Goal: Task Accomplishment & Management: Complete application form

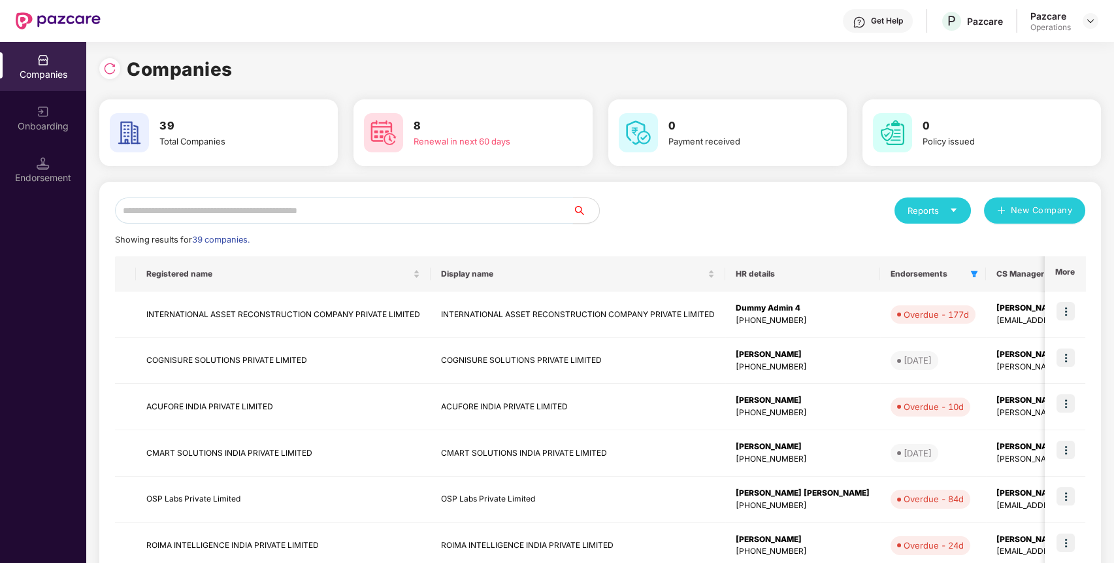
click at [491, 218] on input "text" at bounding box center [344, 210] width 458 height 26
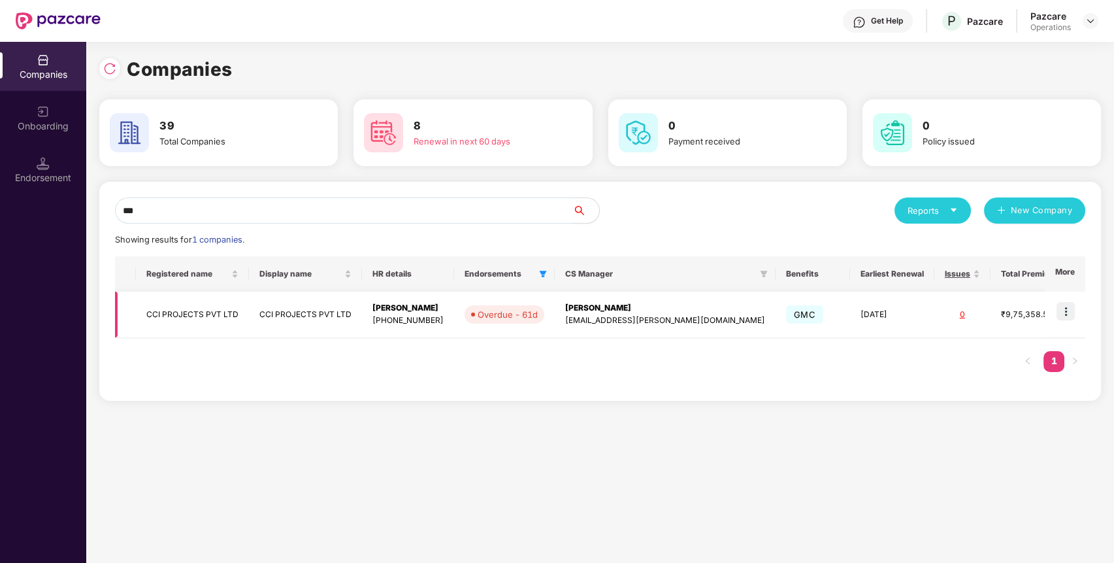
type input "***"
click at [1069, 310] on img at bounding box center [1066, 311] width 18 height 18
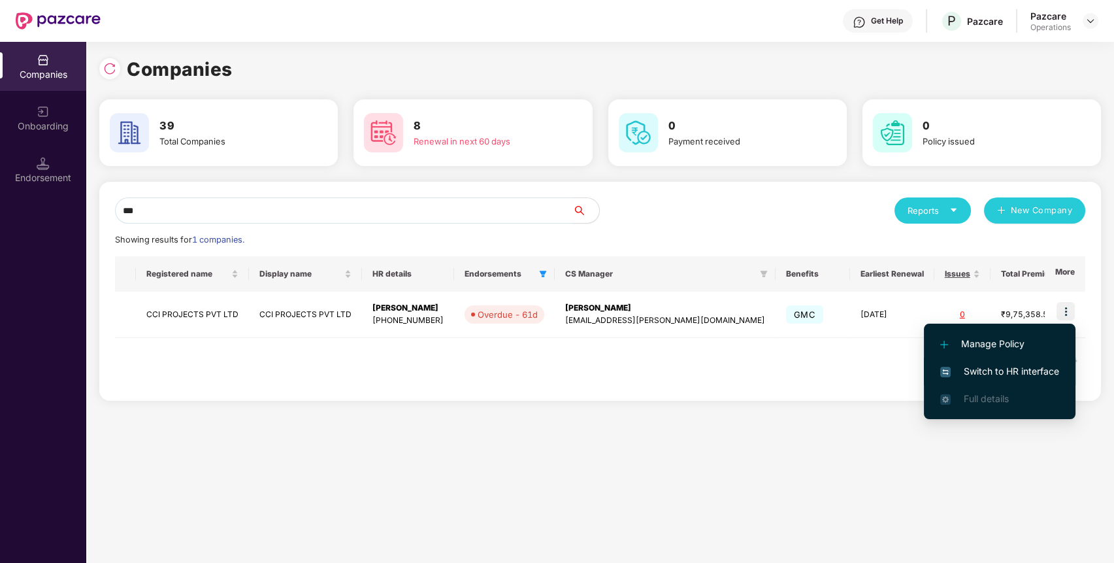
click at [1014, 366] on span "Switch to HR interface" at bounding box center [999, 371] width 119 height 14
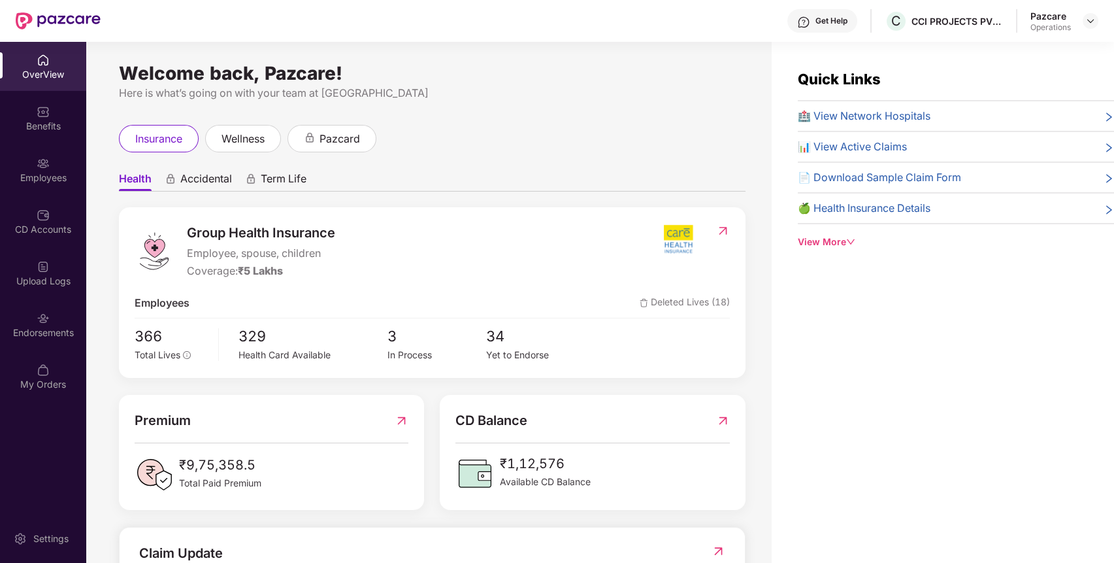
click at [44, 308] on div "Endorsements" at bounding box center [43, 324] width 86 height 49
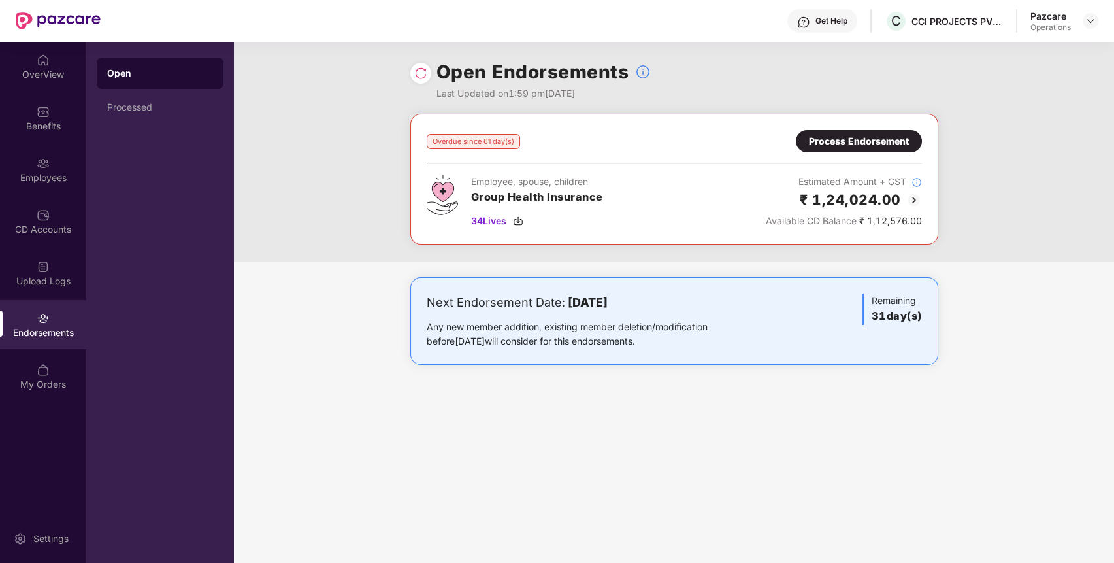
click at [878, 130] on div "Process Endorsement" at bounding box center [859, 141] width 126 height 22
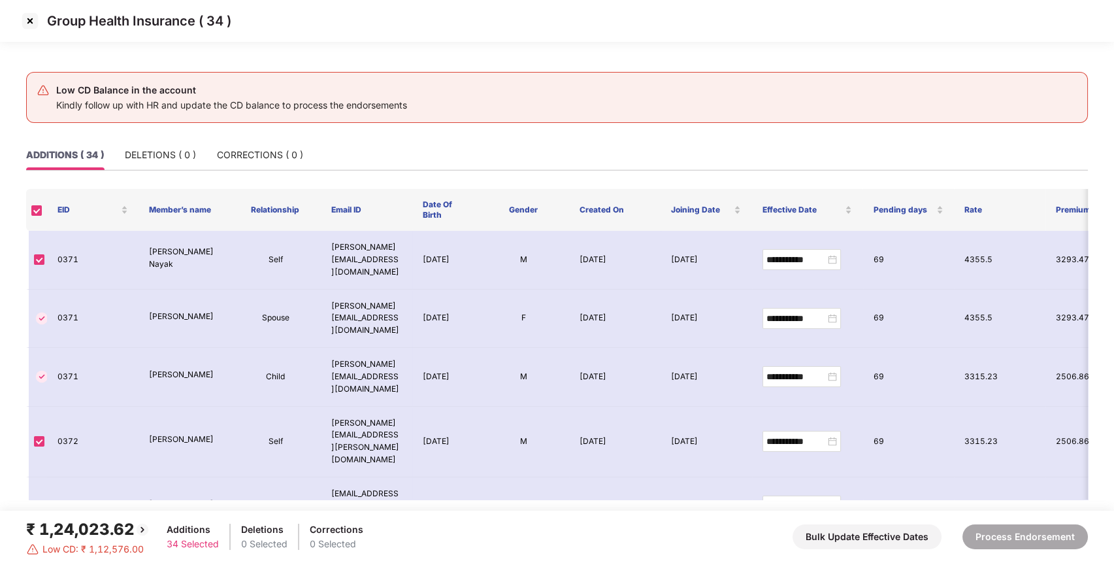
click at [27, 18] on img at bounding box center [30, 20] width 21 height 21
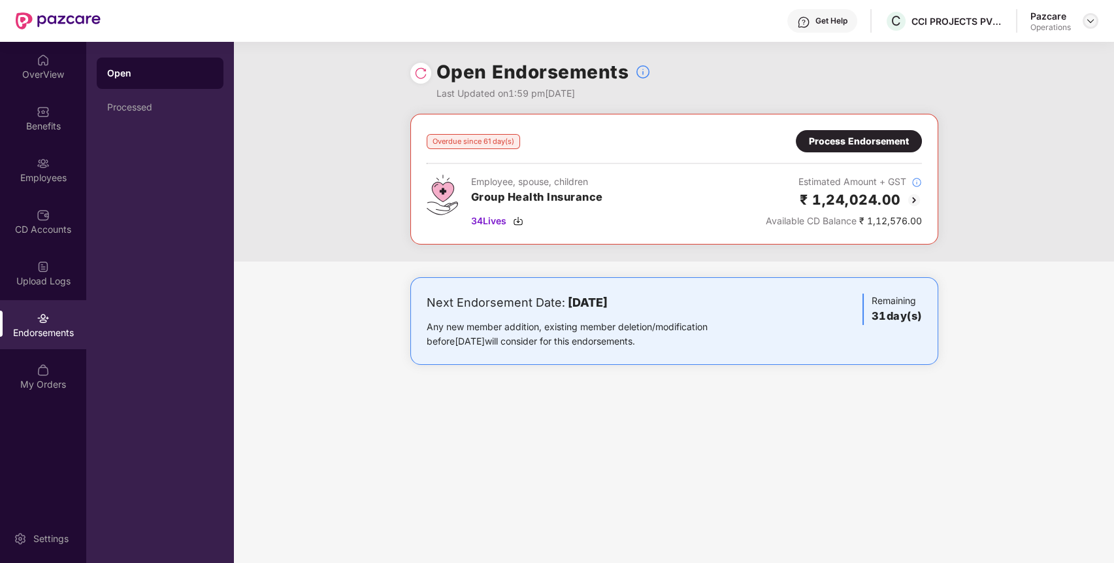
click at [1089, 21] on img at bounding box center [1091, 21] width 10 height 10
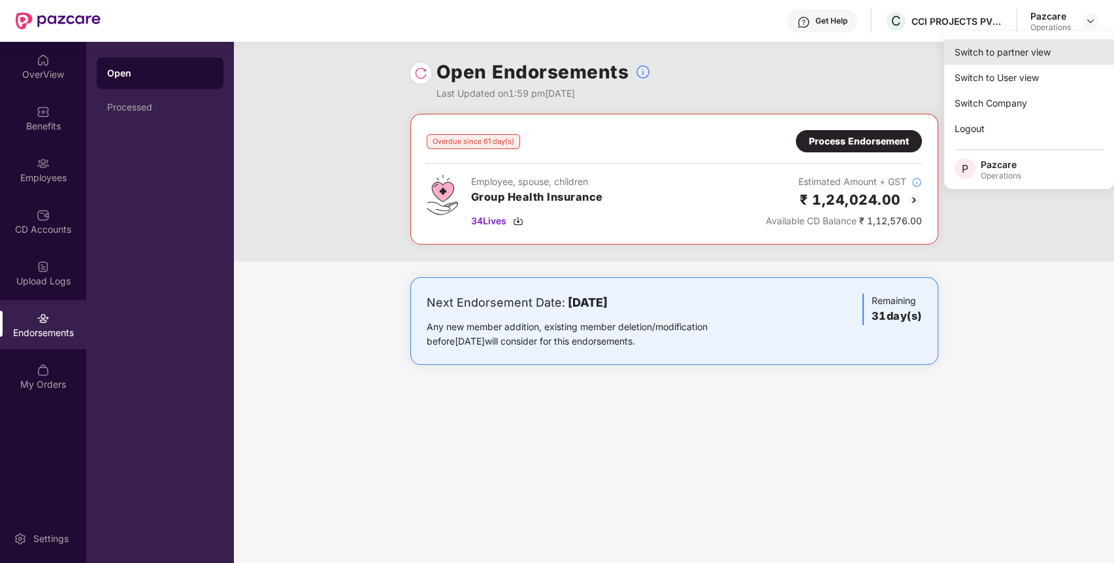
click at [1059, 48] on div "Switch to partner view" at bounding box center [1029, 51] width 170 height 25
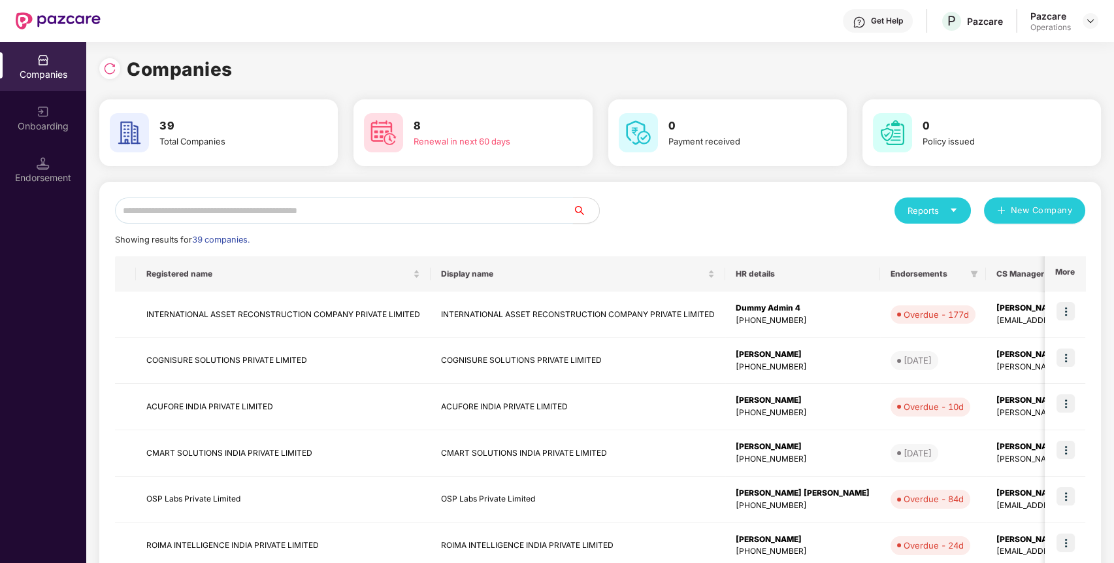
click at [462, 207] on input "text" at bounding box center [344, 210] width 458 height 26
type input "*"
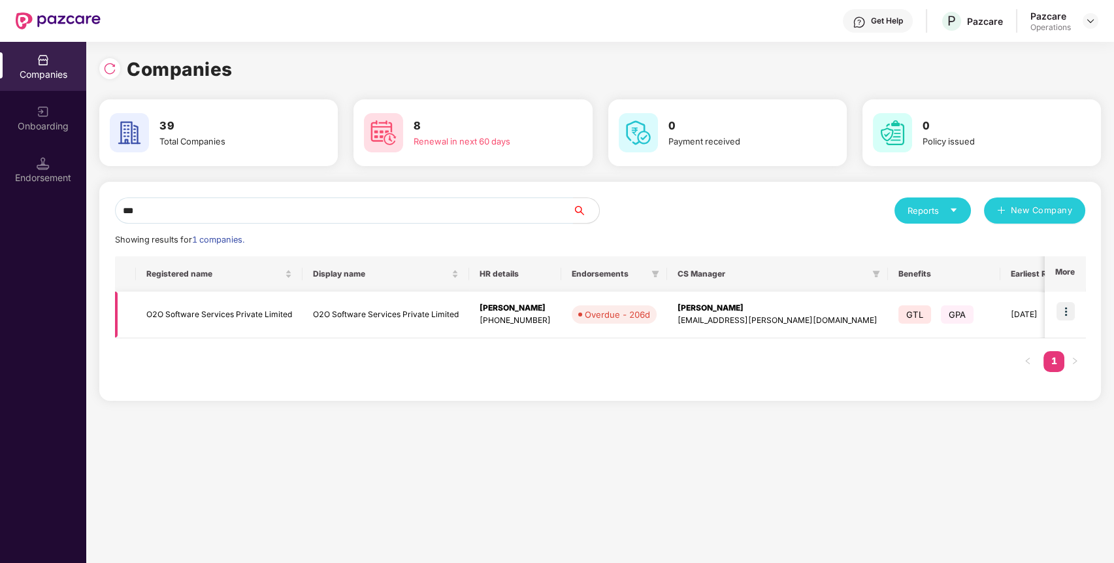
type input "***"
click at [1065, 306] on img at bounding box center [1066, 311] width 18 height 18
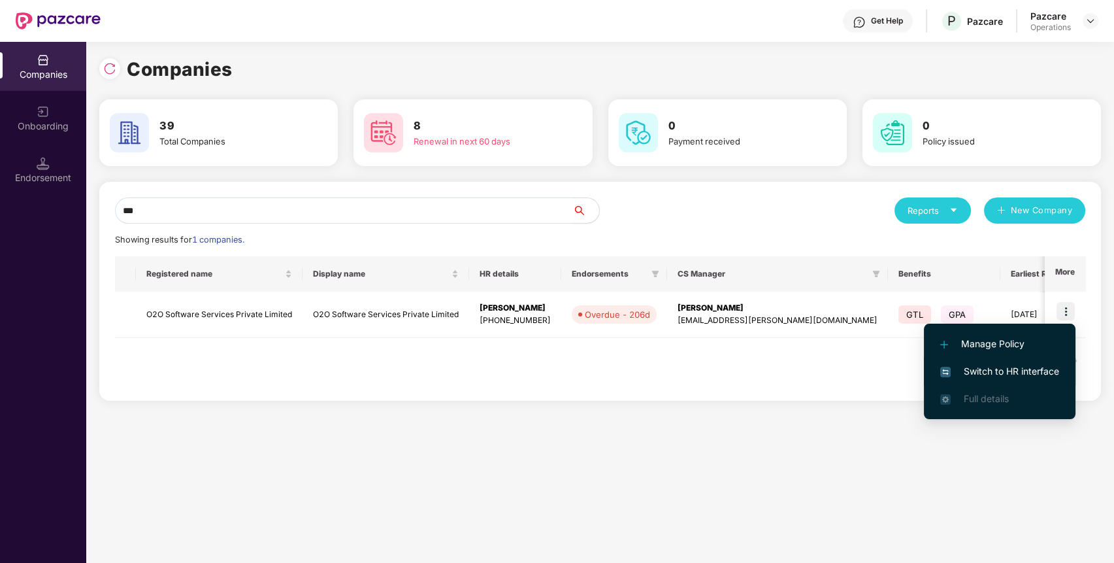
click at [1044, 362] on li "Switch to HR interface" at bounding box center [1000, 370] width 152 height 27
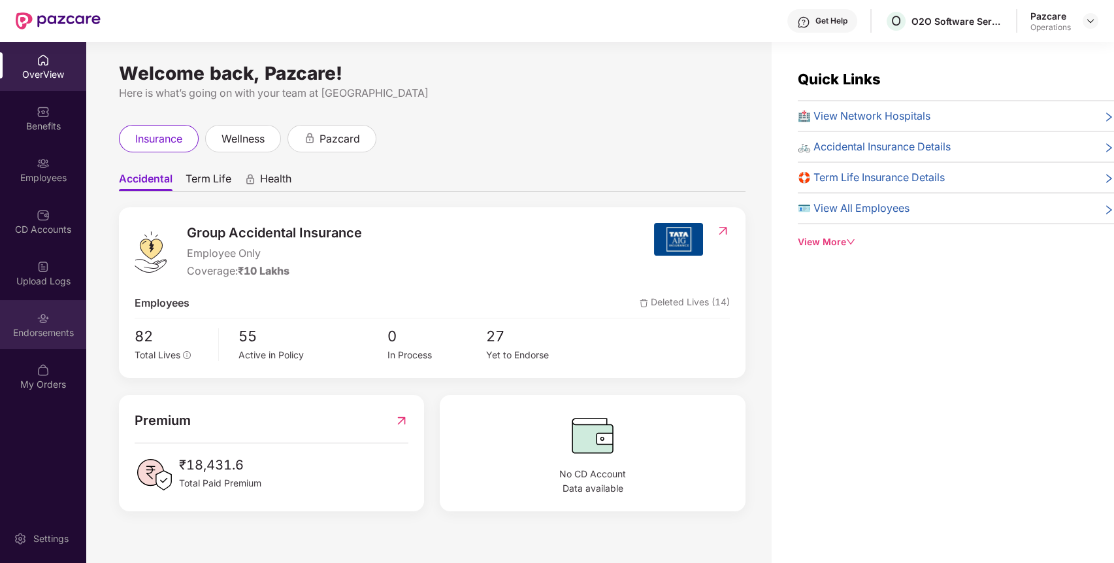
click at [41, 322] on img at bounding box center [43, 318] width 13 height 13
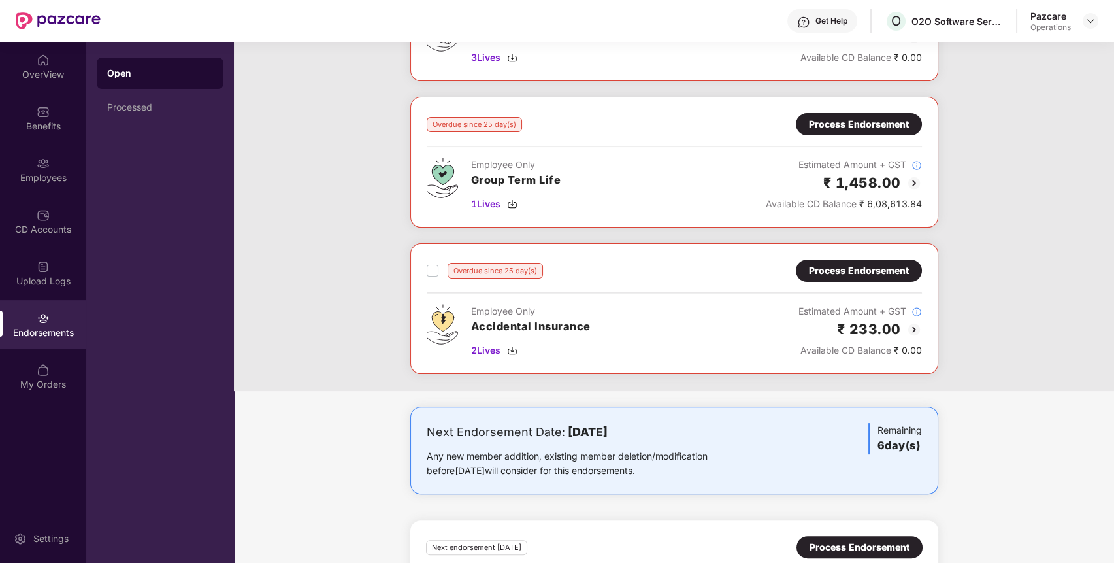
scroll to position [890, 0]
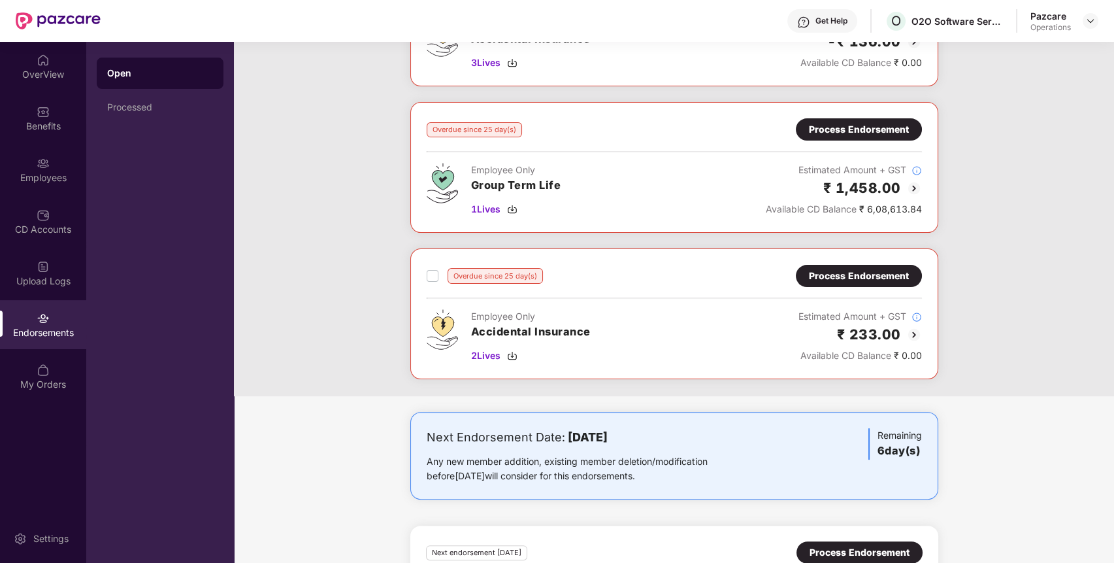
click at [877, 122] on div "Process Endorsement" at bounding box center [859, 129] width 100 height 14
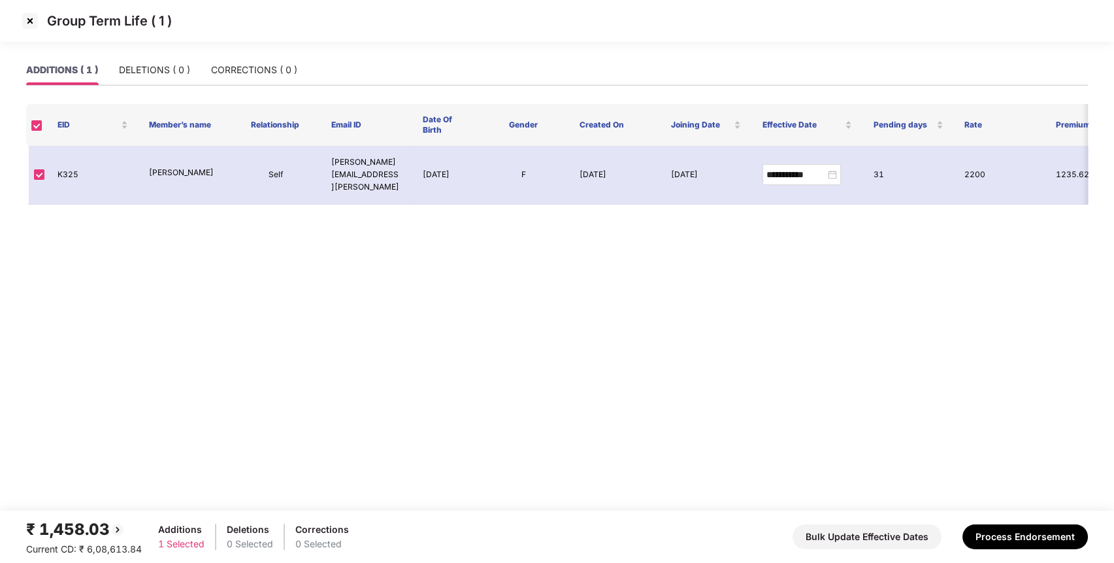
click at [37, 22] on img at bounding box center [30, 20] width 21 height 21
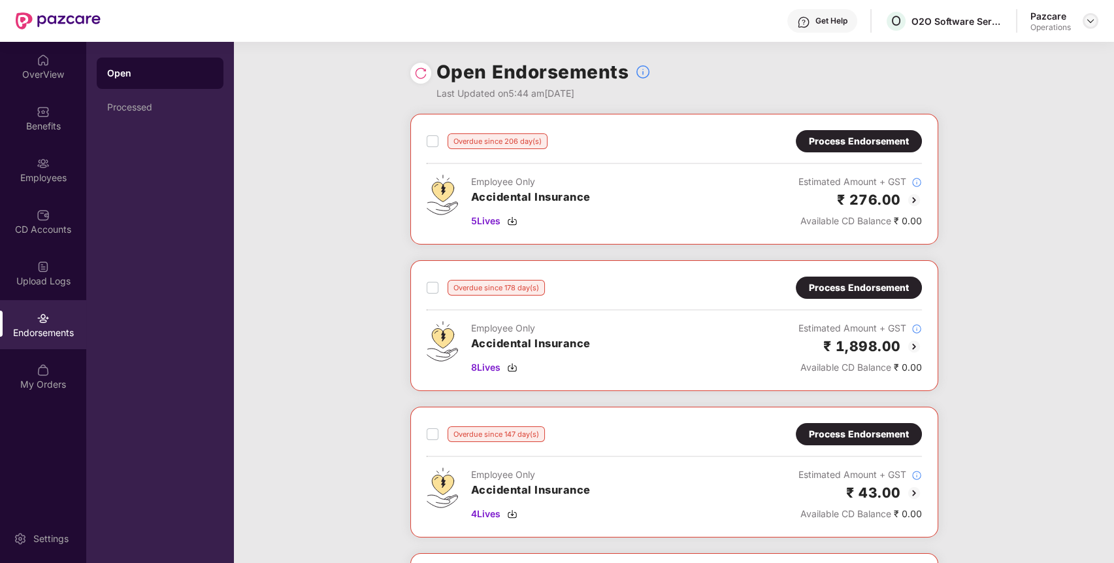
click at [1088, 14] on div at bounding box center [1091, 21] width 16 height 16
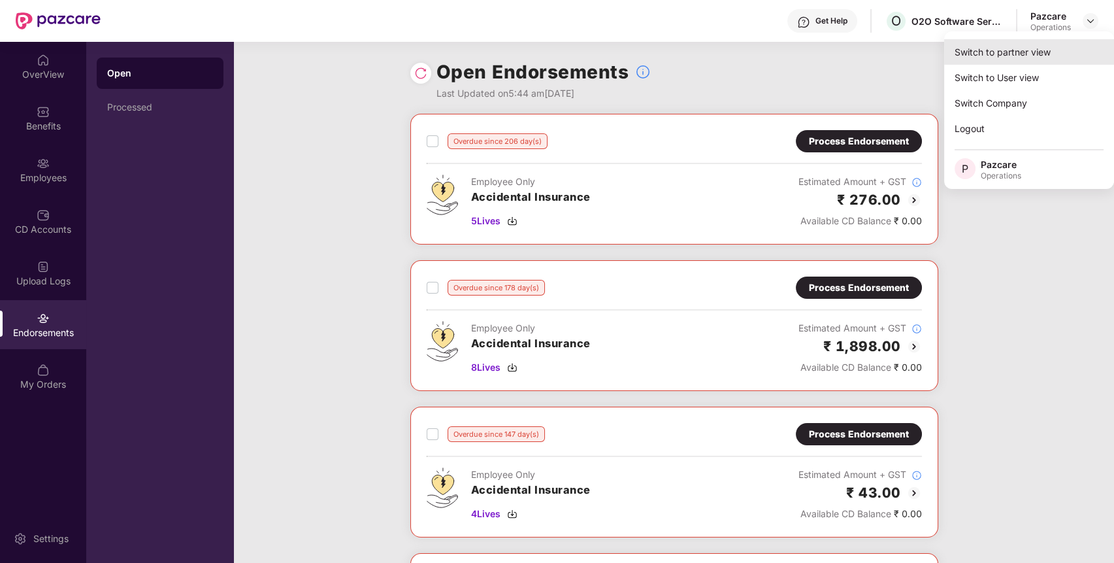
click at [1045, 56] on div "Switch to partner view" at bounding box center [1029, 51] width 170 height 25
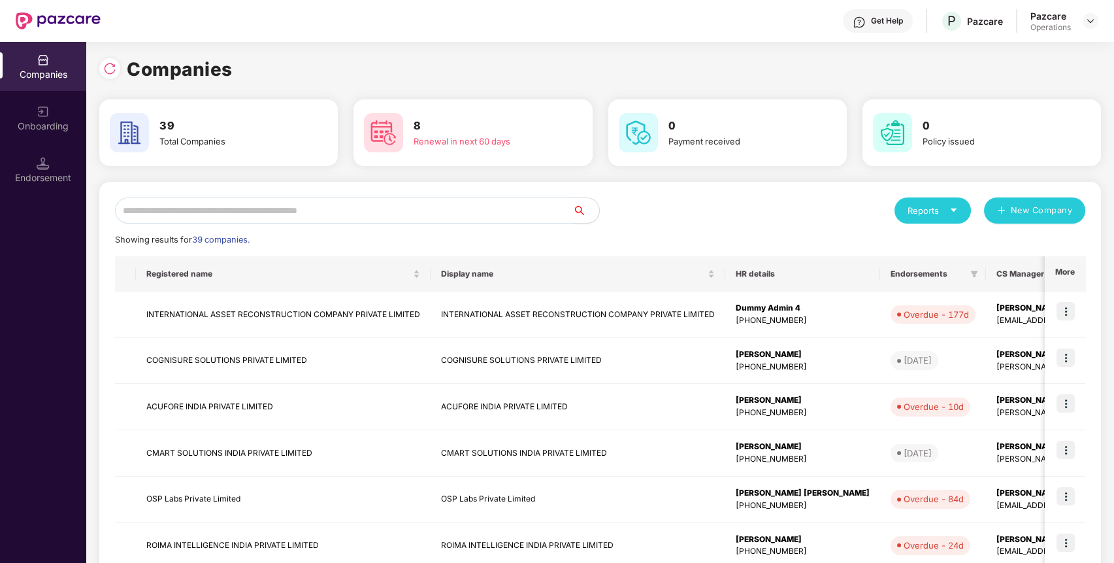
click at [518, 214] on input "text" at bounding box center [344, 210] width 458 height 26
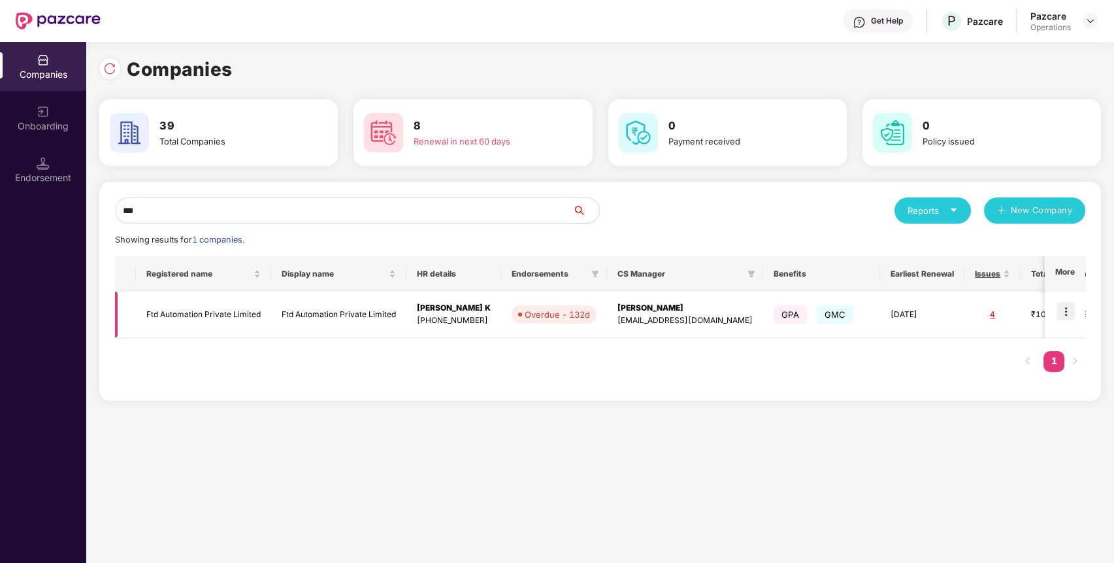
type input "***"
click at [1071, 310] on img at bounding box center [1066, 311] width 18 height 18
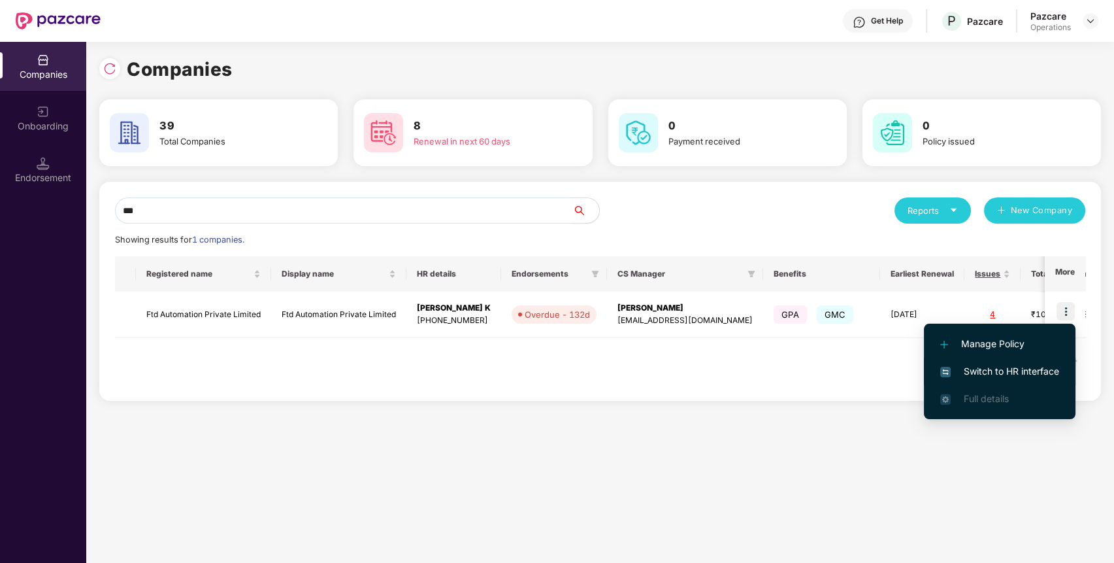
click at [1042, 369] on span "Switch to HR interface" at bounding box center [999, 371] width 119 height 14
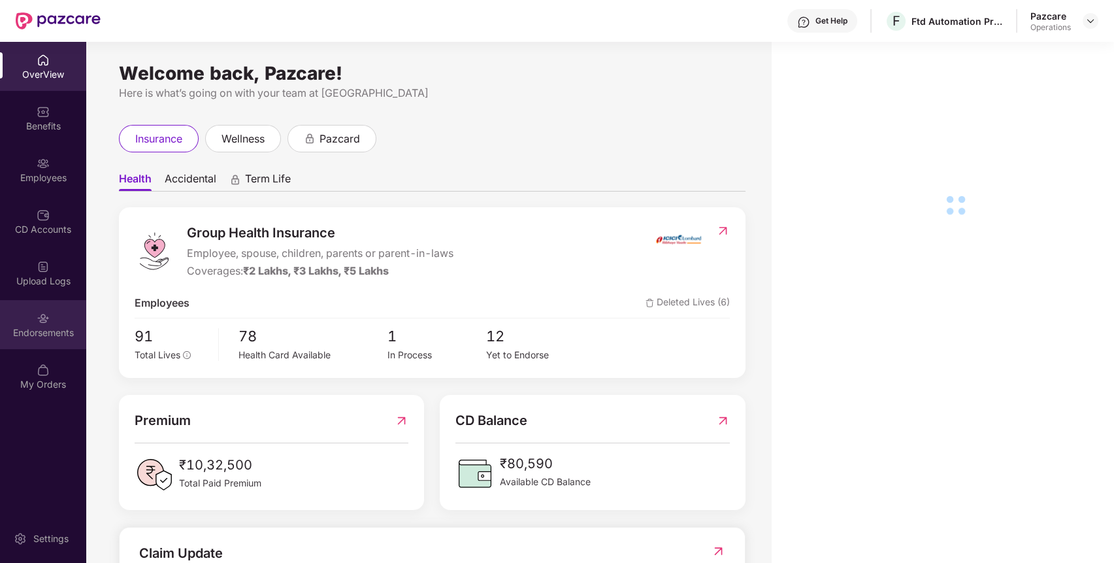
click at [56, 340] on div "Endorsements" at bounding box center [43, 324] width 86 height 49
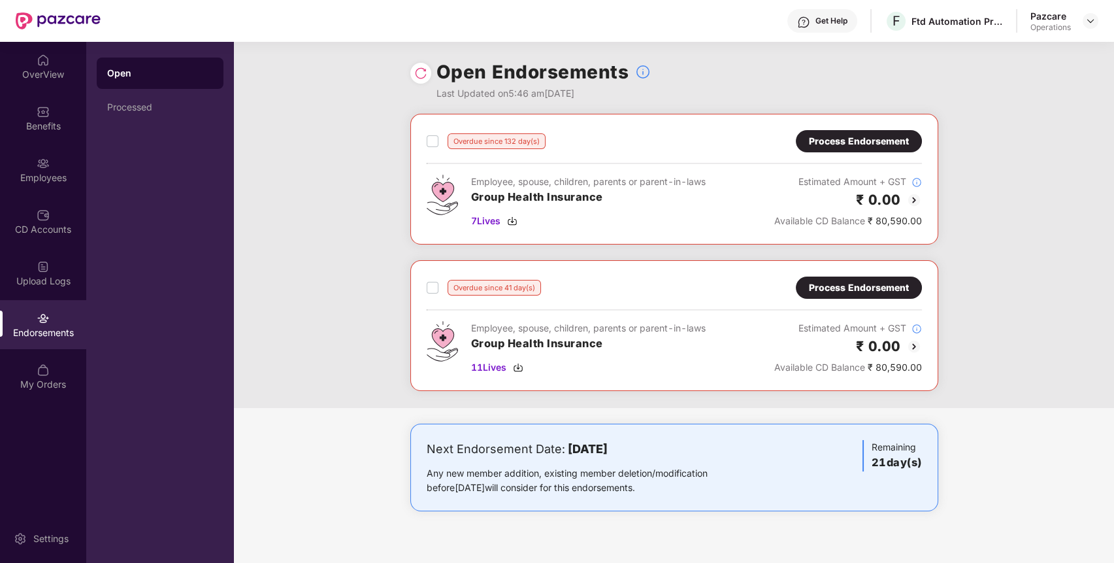
click at [876, 139] on div "Process Endorsement" at bounding box center [859, 141] width 100 height 14
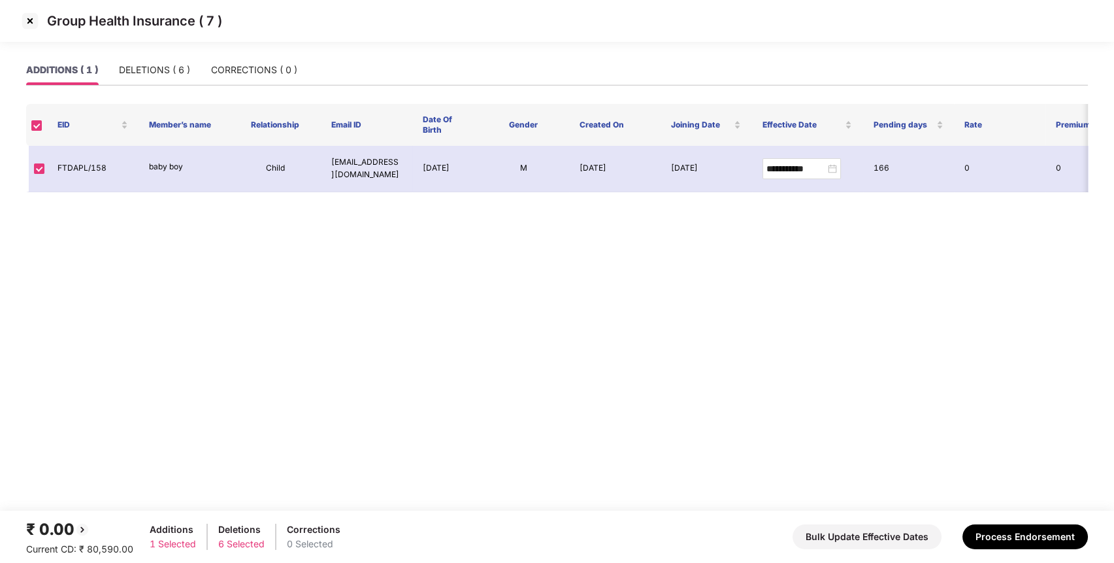
click at [31, 21] on img at bounding box center [30, 20] width 21 height 21
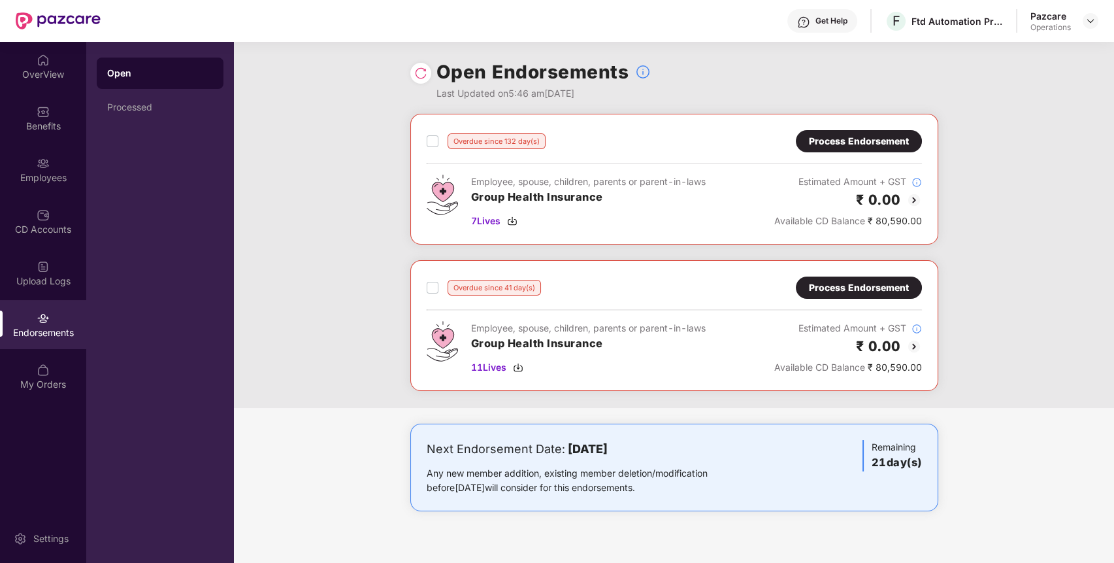
click at [887, 282] on div "Process Endorsement" at bounding box center [859, 287] width 100 height 14
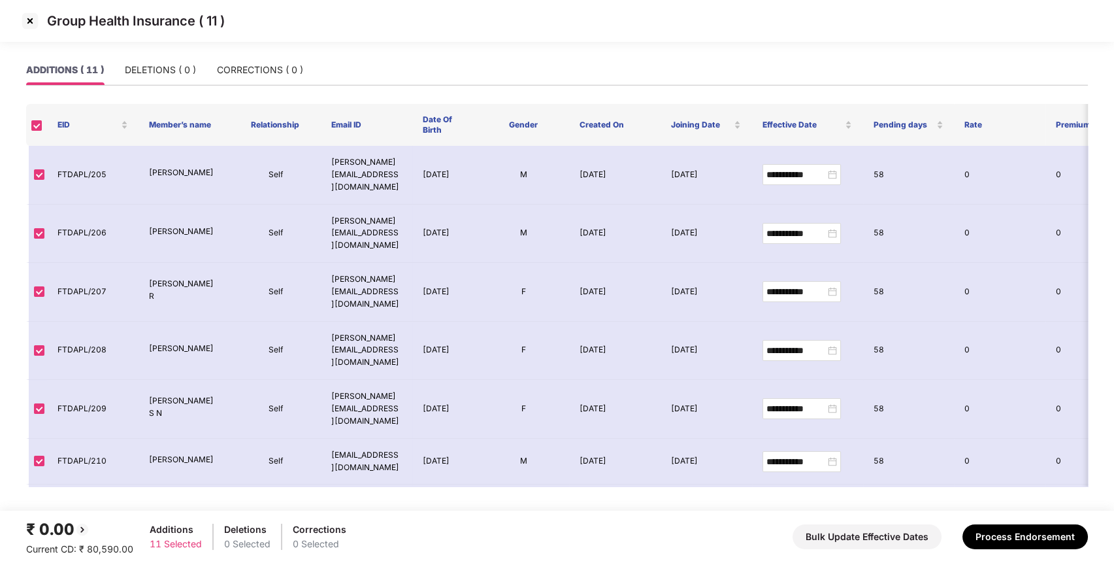
click at [27, 16] on img at bounding box center [30, 20] width 21 height 21
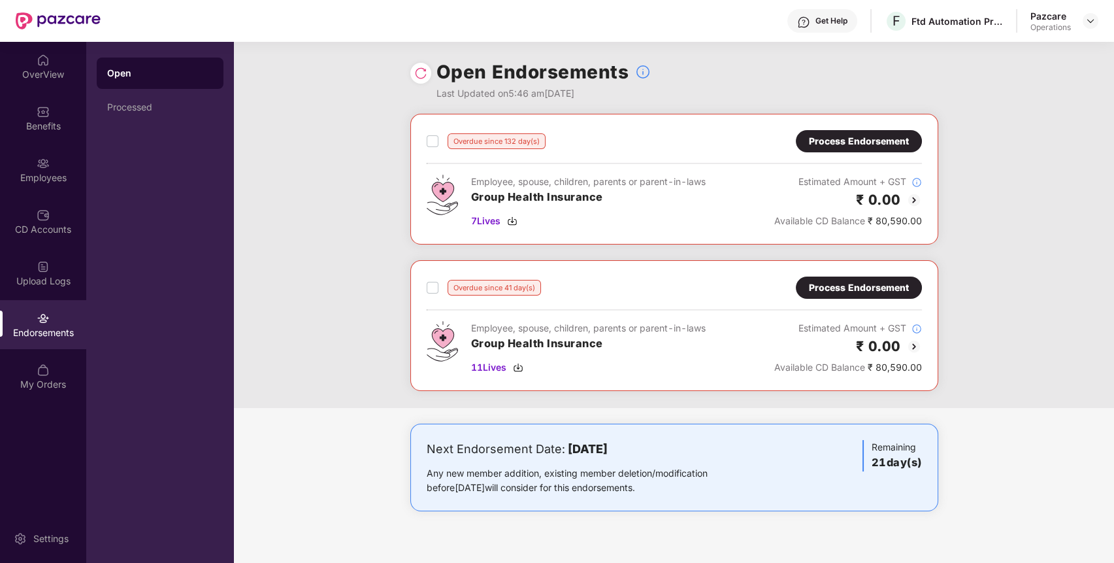
click at [894, 136] on div "Process Endorsement" at bounding box center [859, 141] width 100 height 14
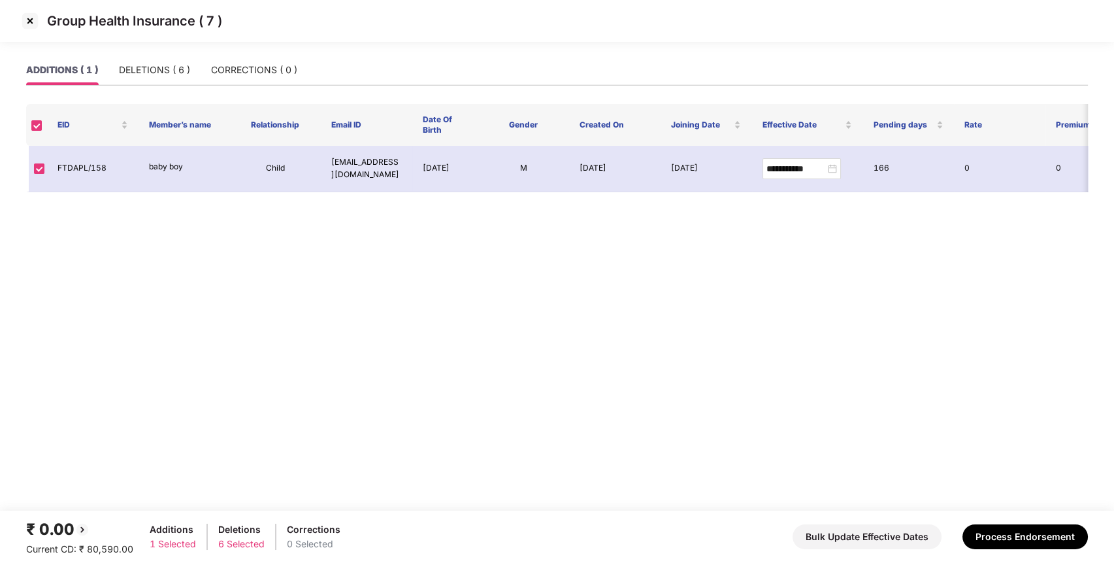
click at [27, 14] on img at bounding box center [30, 20] width 21 height 21
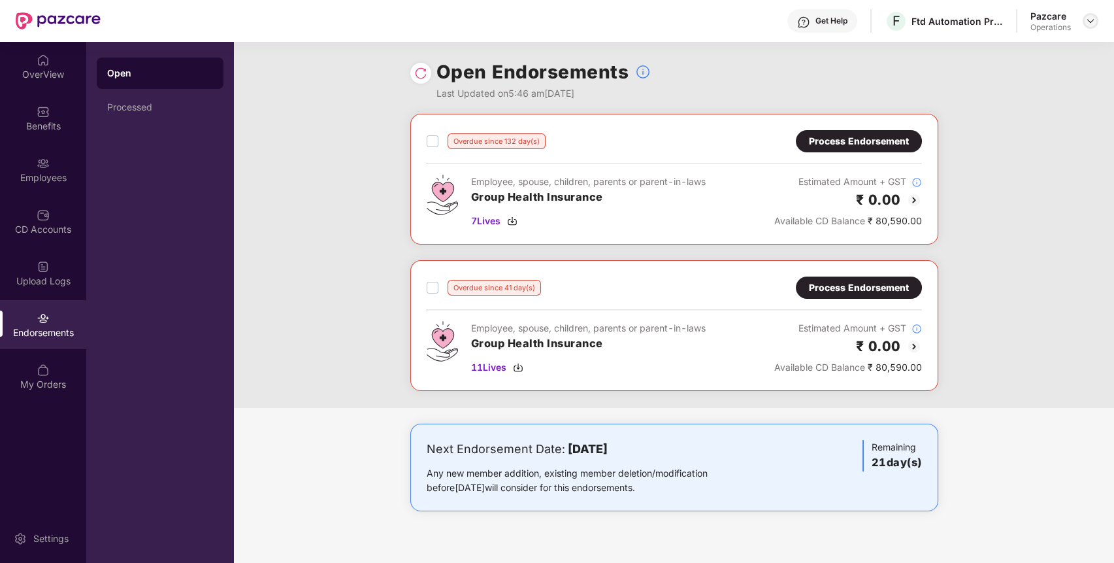
click at [1088, 14] on div at bounding box center [1091, 21] width 16 height 16
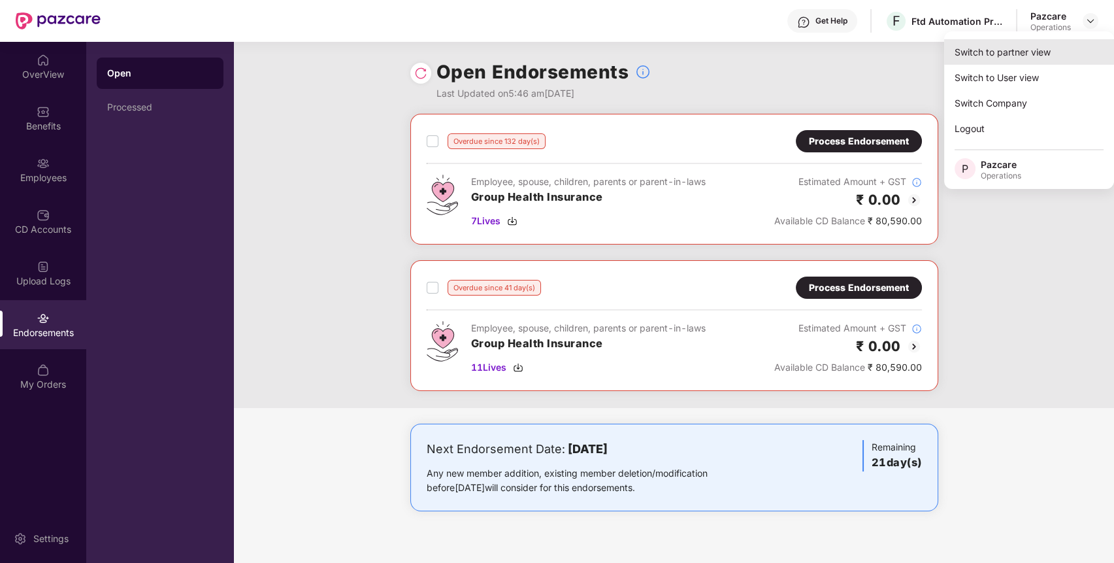
click at [1047, 51] on div "Switch to partner view" at bounding box center [1029, 51] width 170 height 25
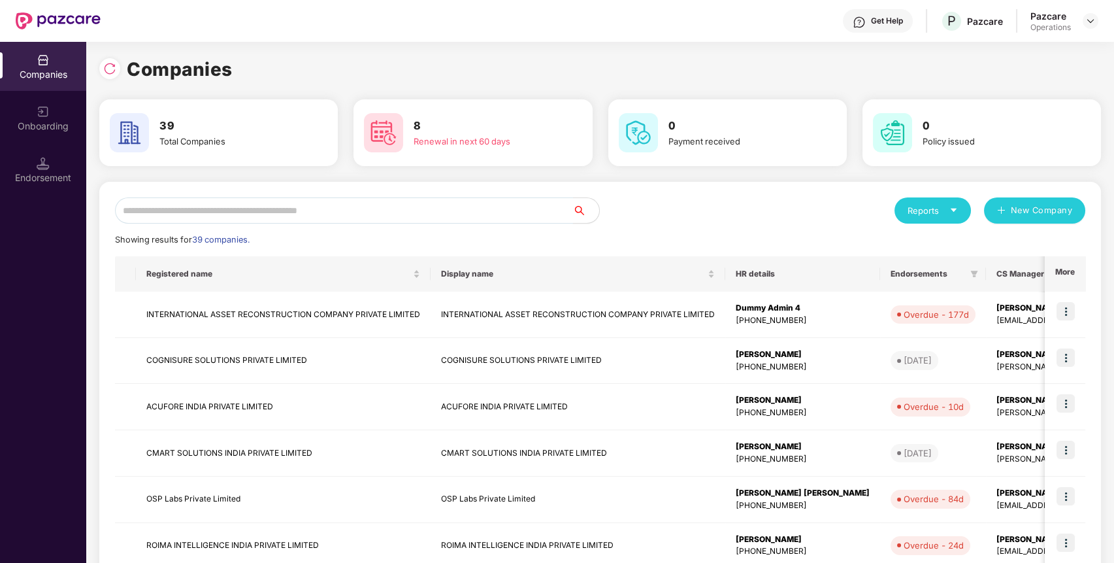
click at [487, 209] on input "text" at bounding box center [344, 210] width 458 height 26
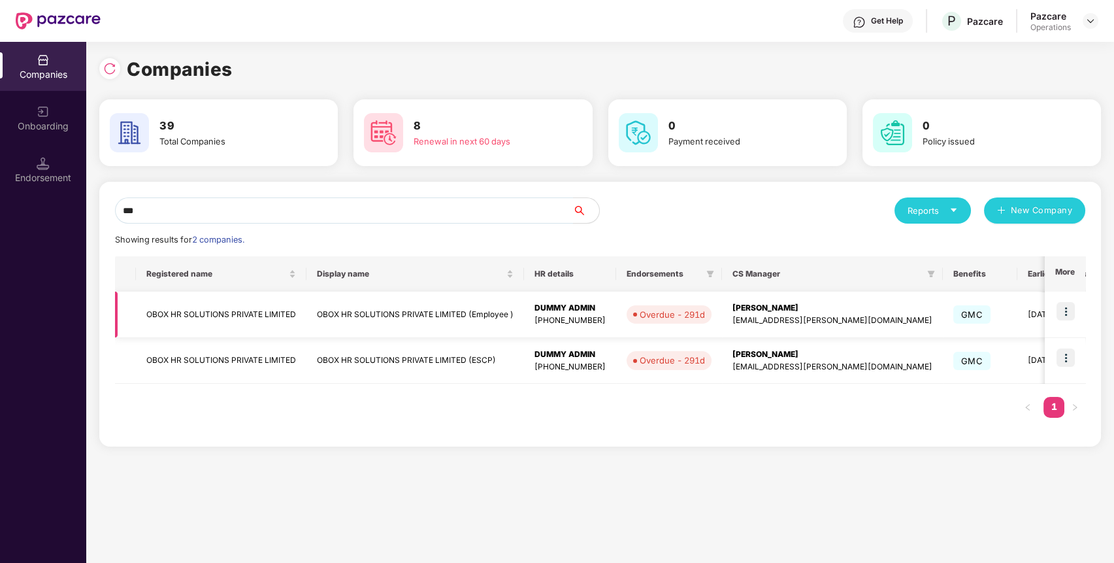
type input "***"
click at [1074, 309] on img at bounding box center [1066, 311] width 18 height 18
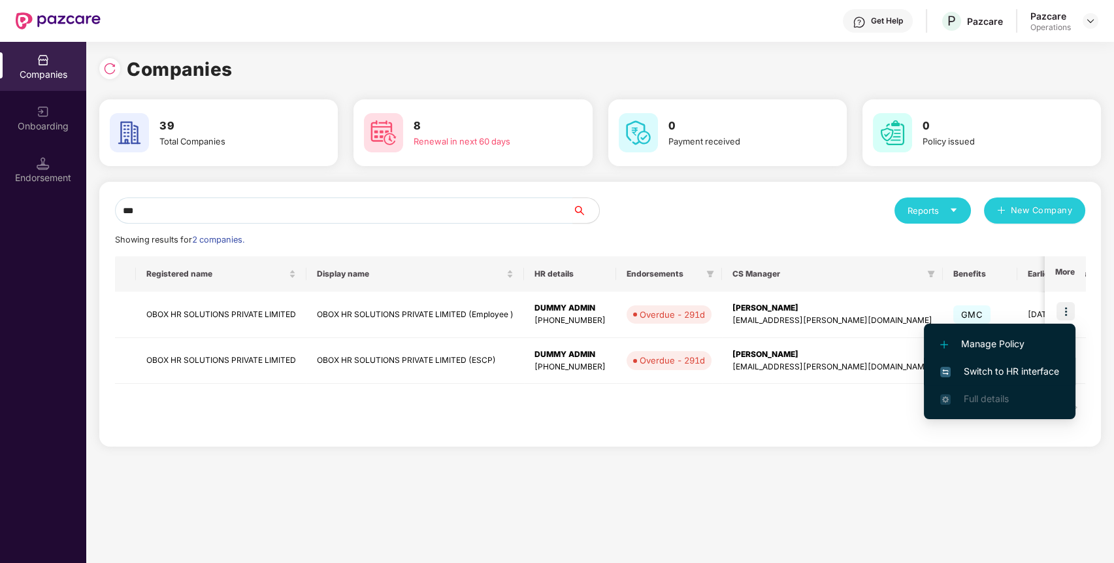
click at [1048, 364] on span "Switch to HR interface" at bounding box center [999, 371] width 119 height 14
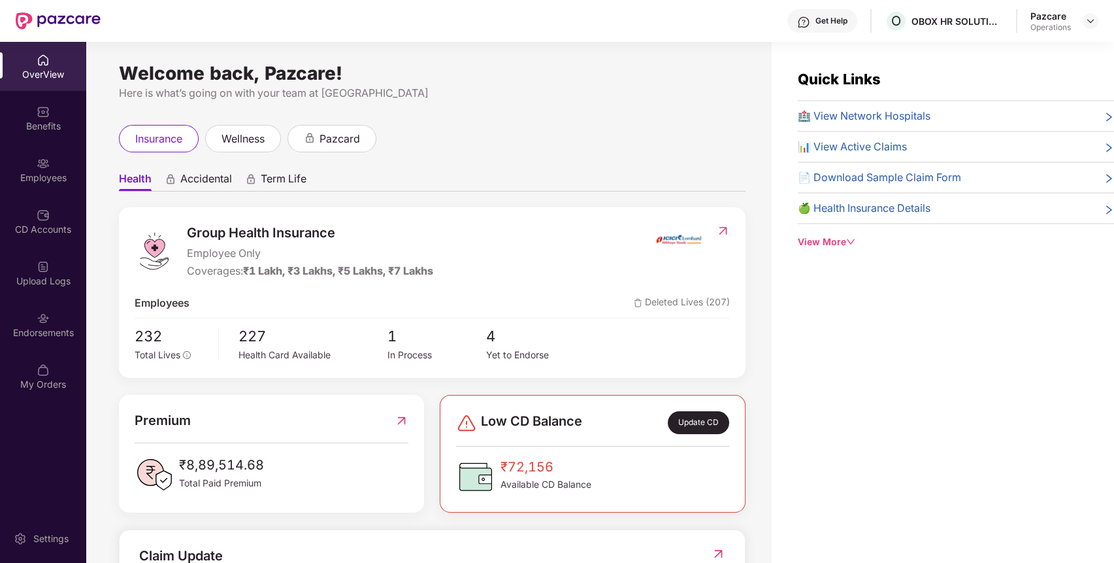
click at [43, 321] on img at bounding box center [43, 318] width 13 height 13
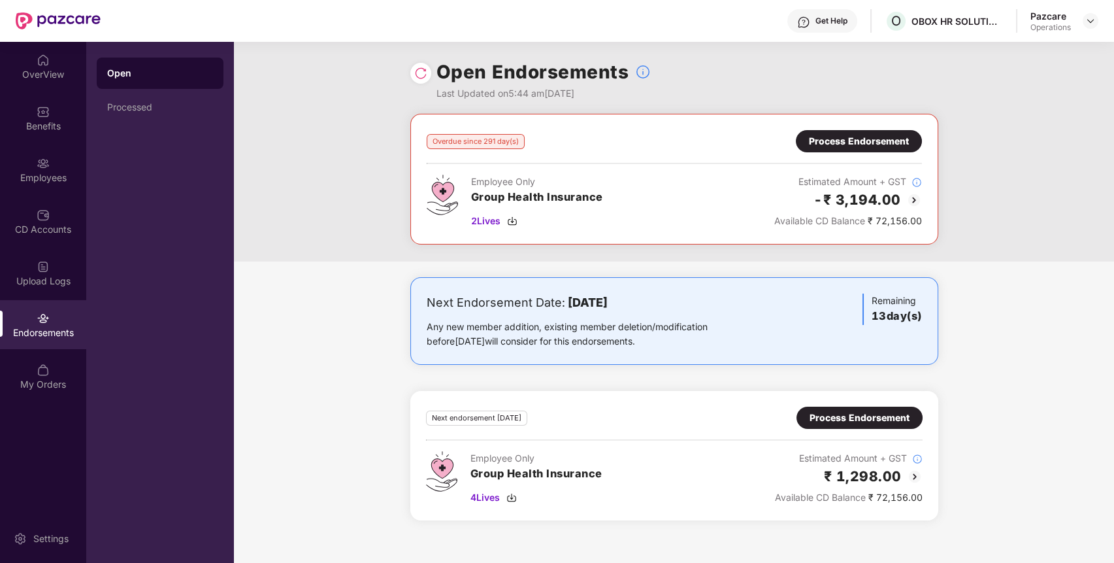
click at [845, 131] on div "Process Endorsement" at bounding box center [859, 141] width 126 height 22
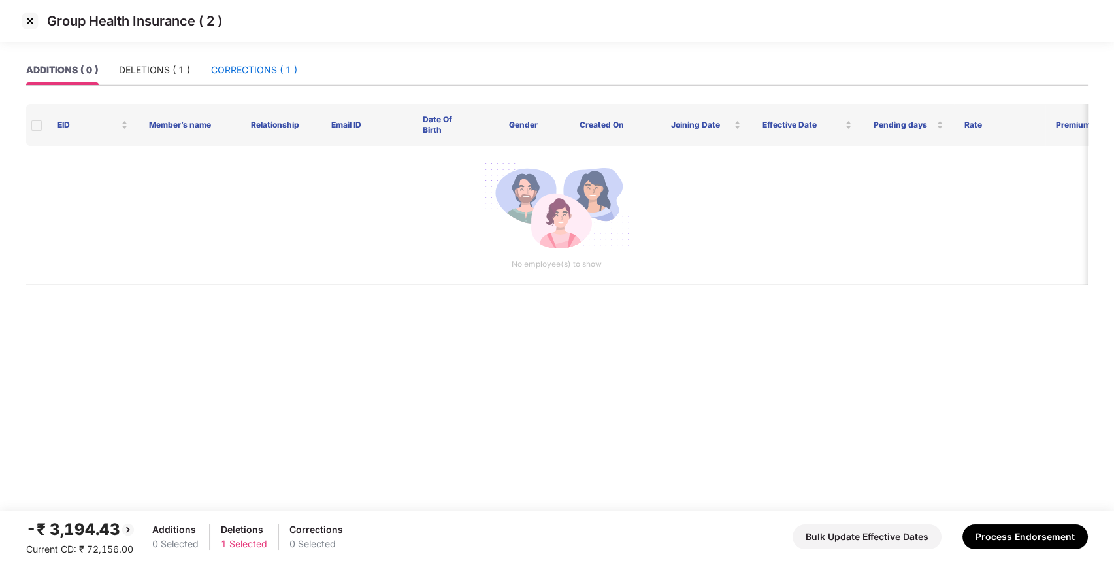
click at [285, 67] on div "CORRECTIONS ( 1 )" at bounding box center [254, 70] width 86 height 14
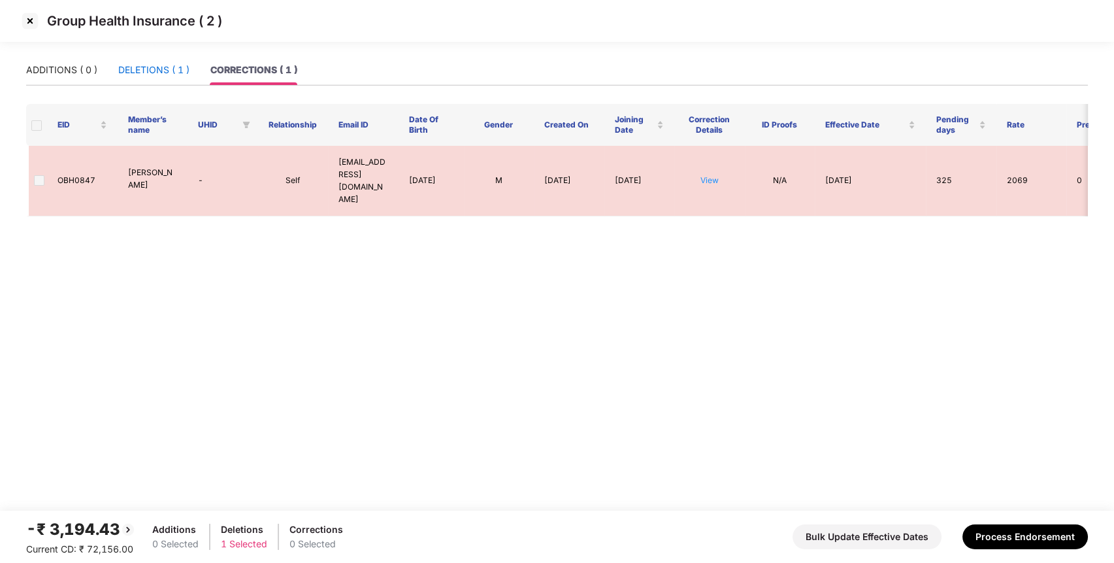
click at [174, 66] on div "DELETIONS ( 1 )" at bounding box center [153, 70] width 71 height 14
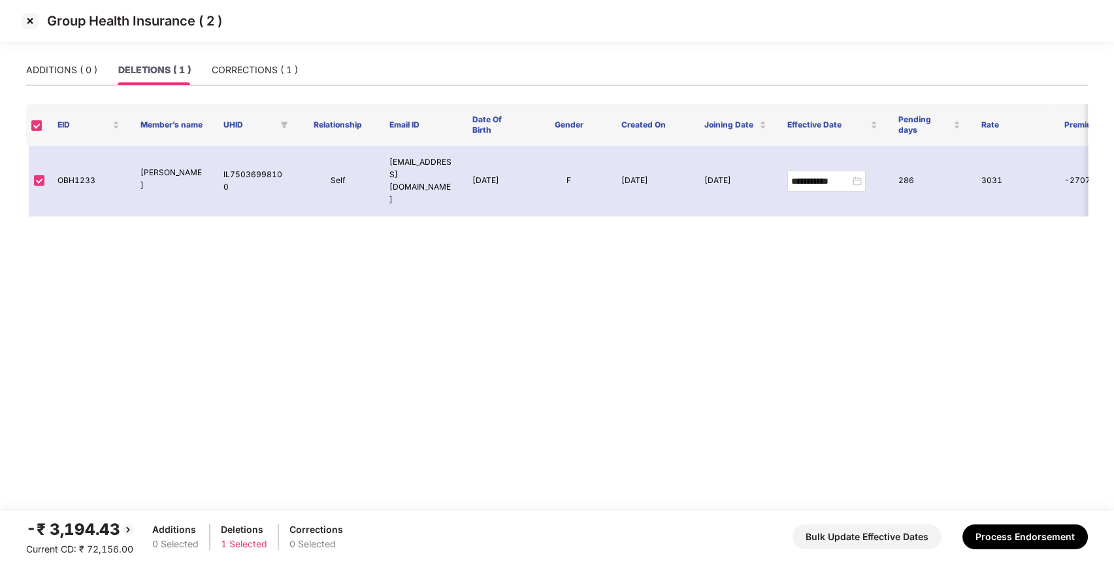
click at [30, 18] on img at bounding box center [30, 20] width 21 height 21
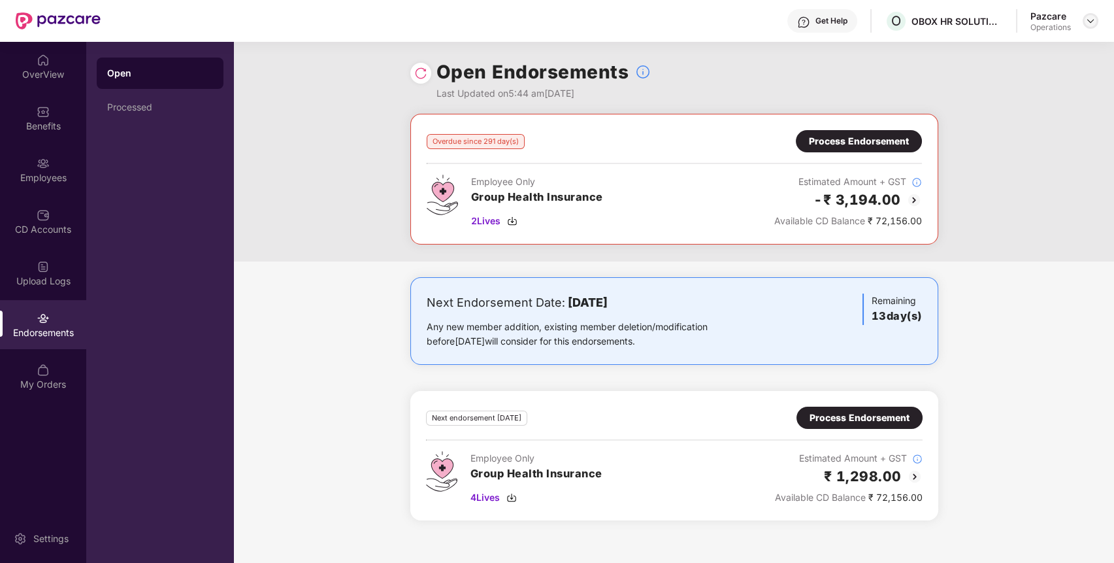
click at [1089, 22] on img at bounding box center [1091, 21] width 10 height 10
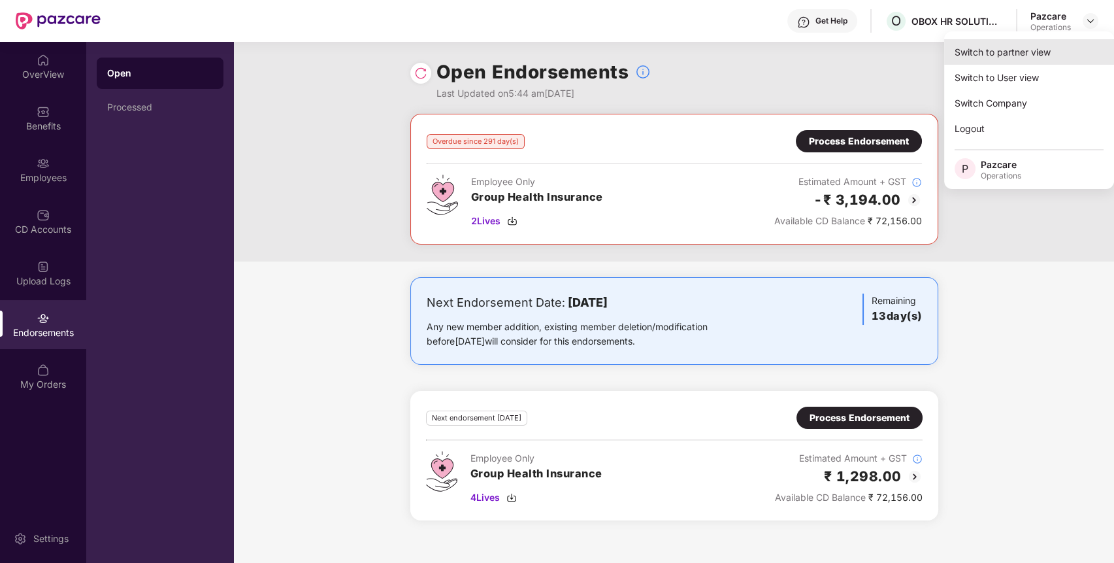
click at [1033, 53] on div "Switch to partner view" at bounding box center [1029, 51] width 170 height 25
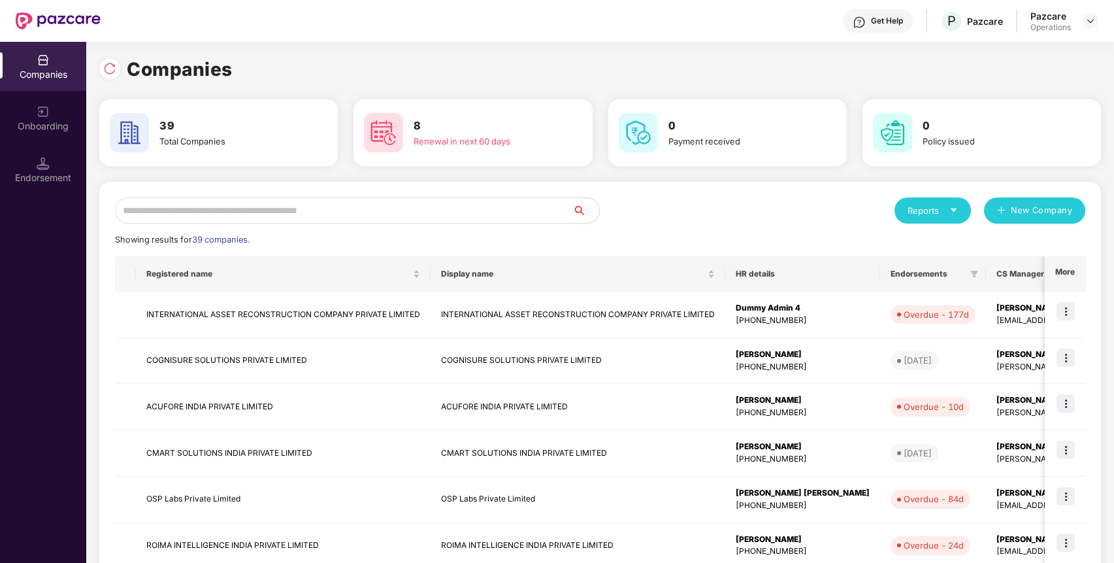
click at [511, 216] on input "text" at bounding box center [344, 210] width 458 height 26
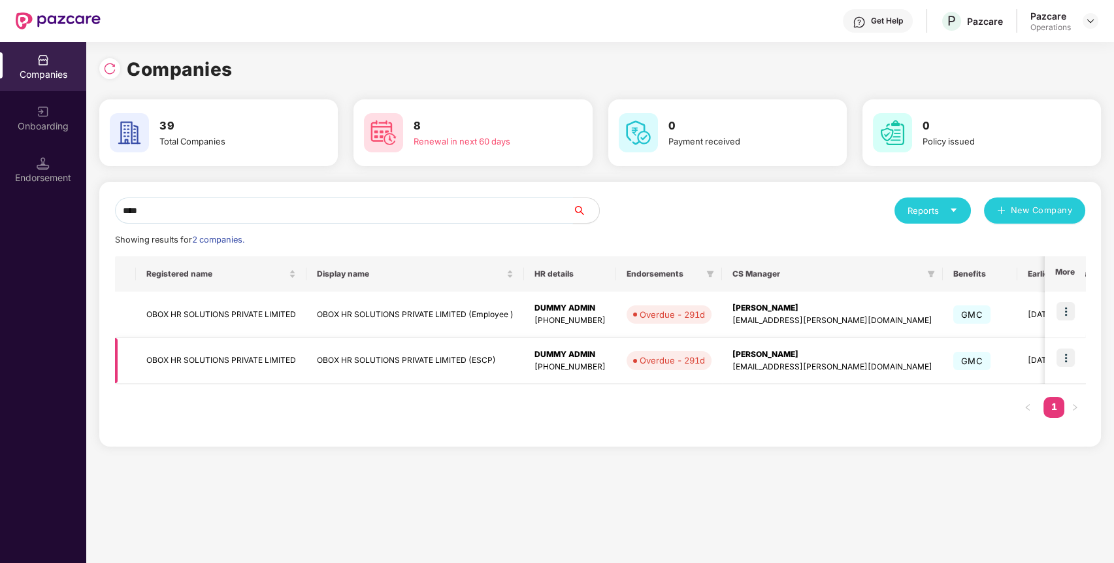
type input "****"
click at [1067, 359] on img at bounding box center [1066, 357] width 18 height 18
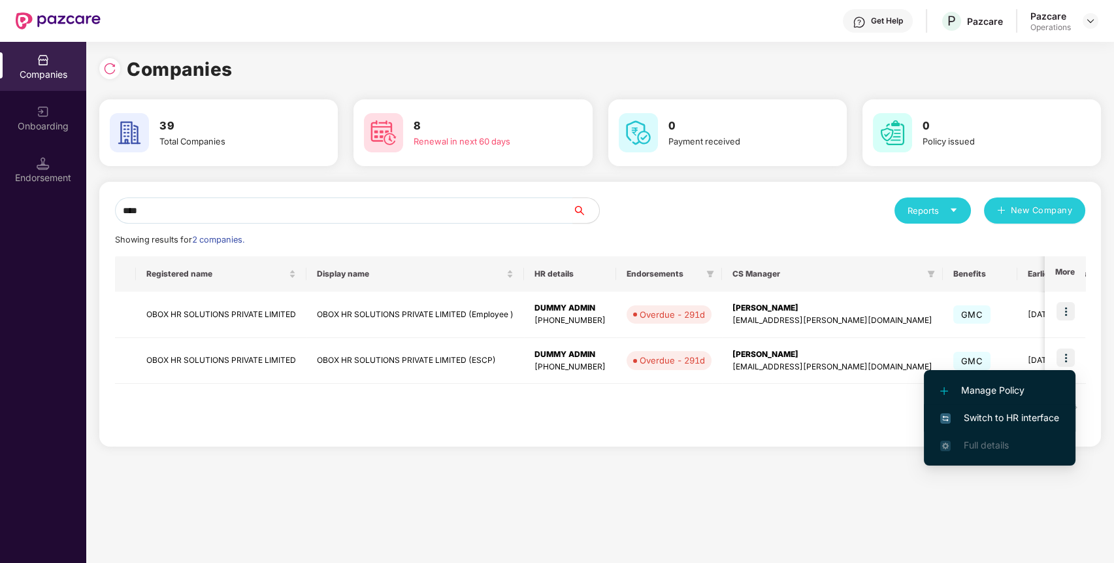
click at [1007, 404] on li "Switch to HR interface" at bounding box center [1000, 417] width 152 height 27
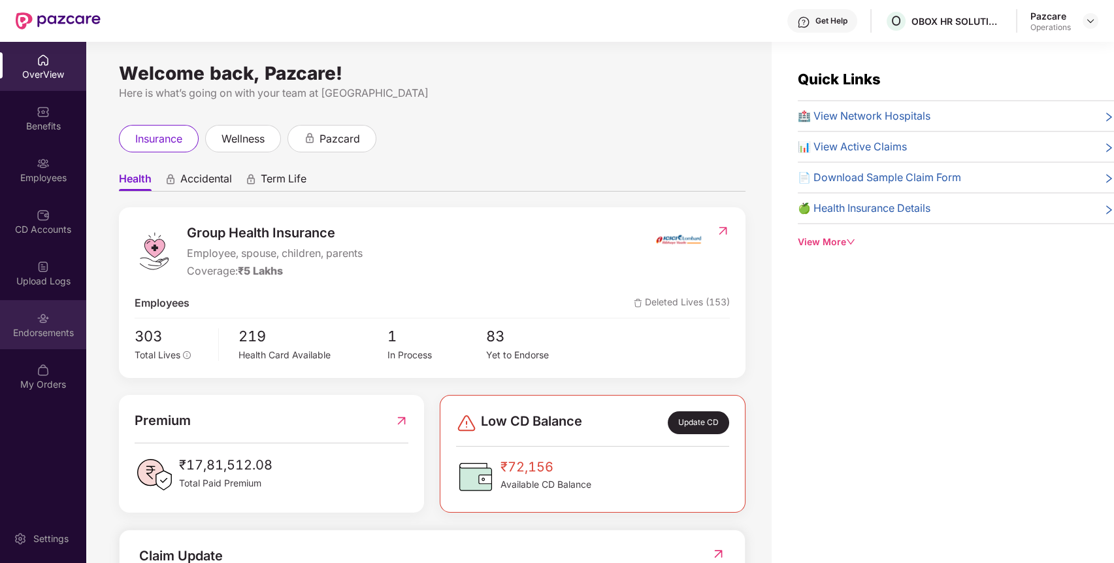
click at [66, 318] on div "Endorsements" at bounding box center [43, 324] width 86 height 49
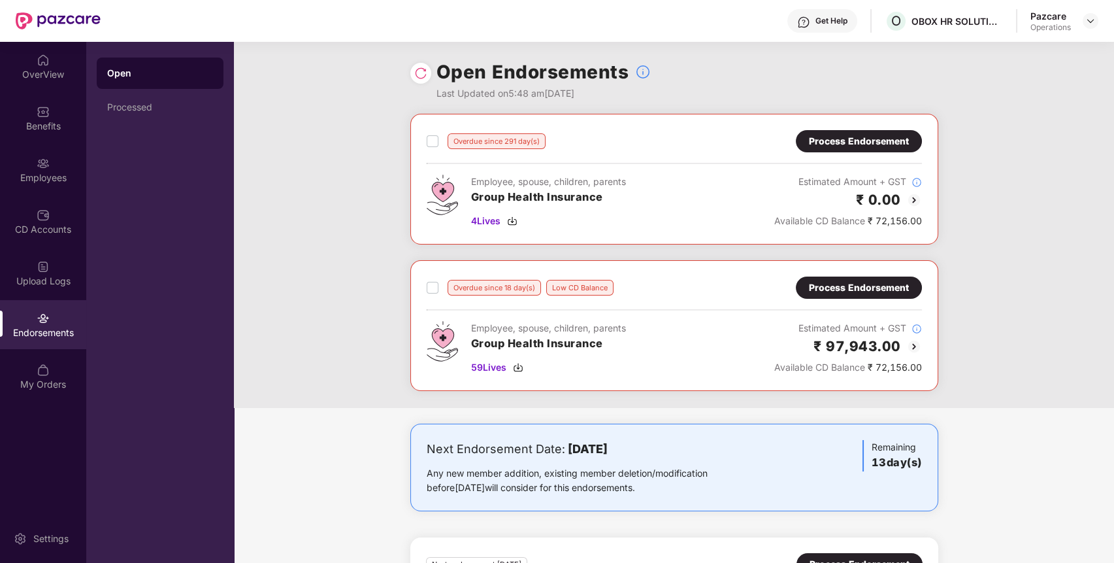
click at [880, 148] on div "Process Endorsement" at bounding box center [859, 141] width 100 height 14
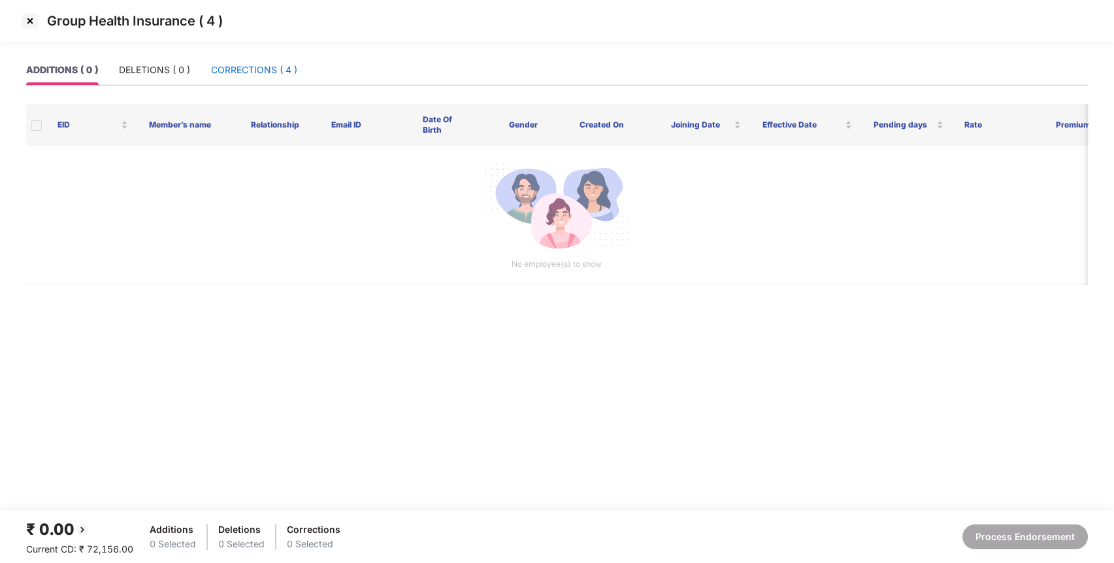
click at [283, 72] on div "CORRECTIONS ( 4 )" at bounding box center [254, 70] width 86 height 14
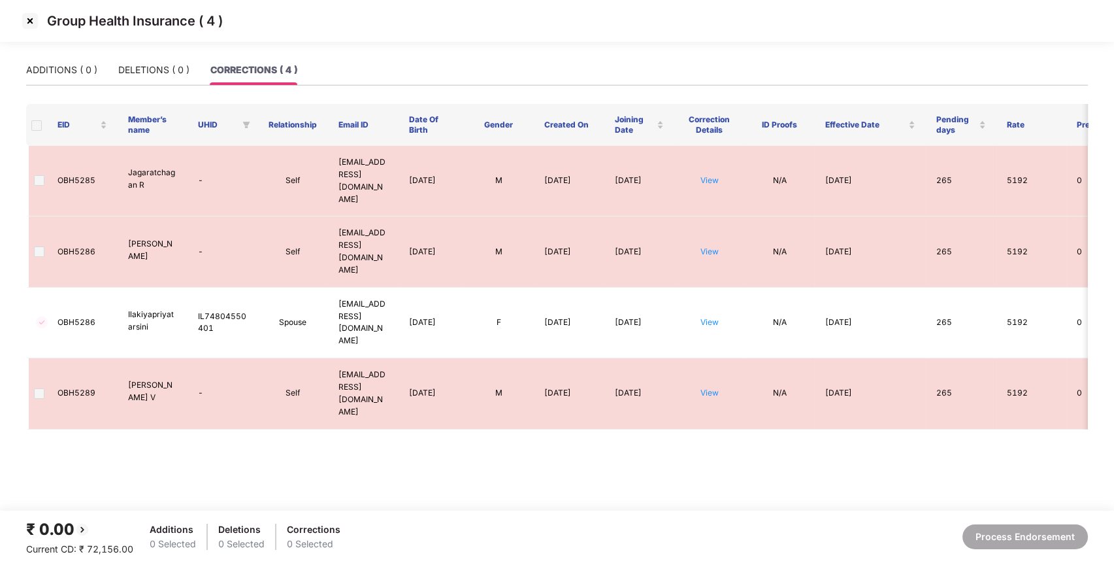
click at [27, 17] on img at bounding box center [30, 20] width 21 height 21
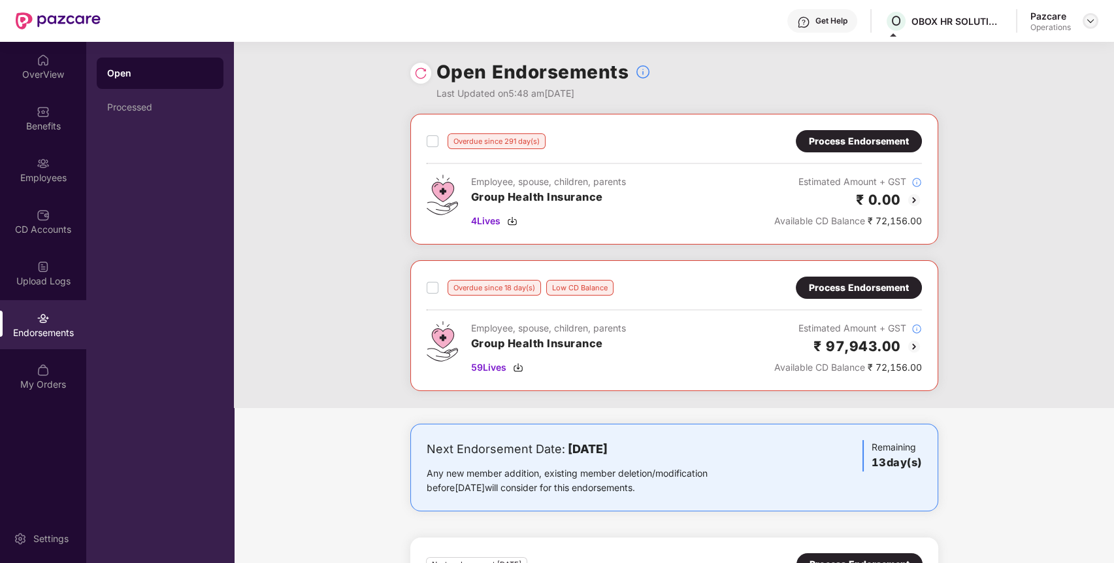
click at [1088, 22] on img at bounding box center [1091, 21] width 10 height 10
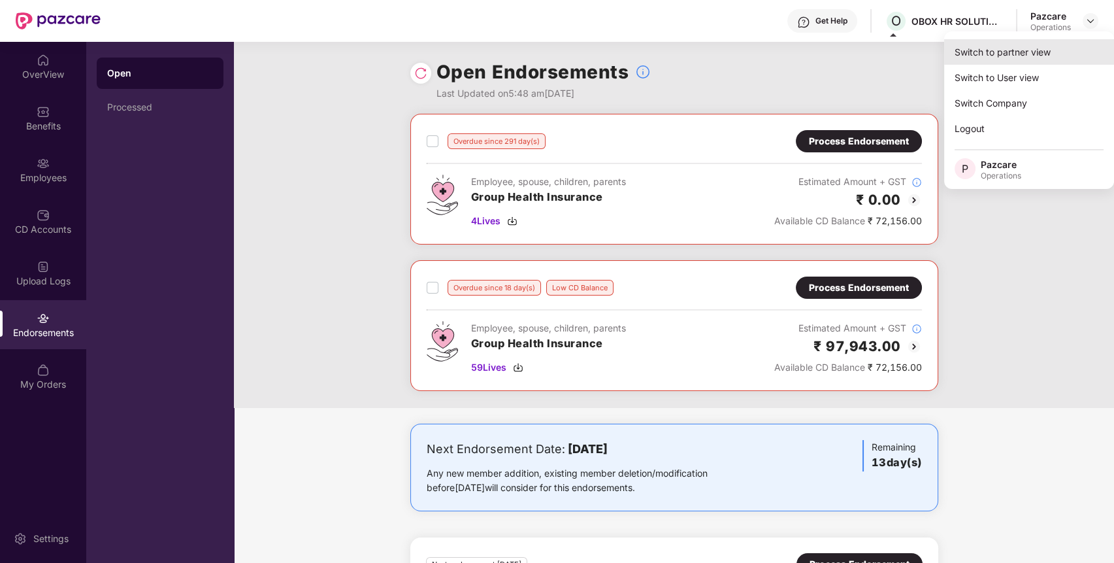
click at [1049, 52] on div "Switch to partner view" at bounding box center [1029, 51] width 170 height 25
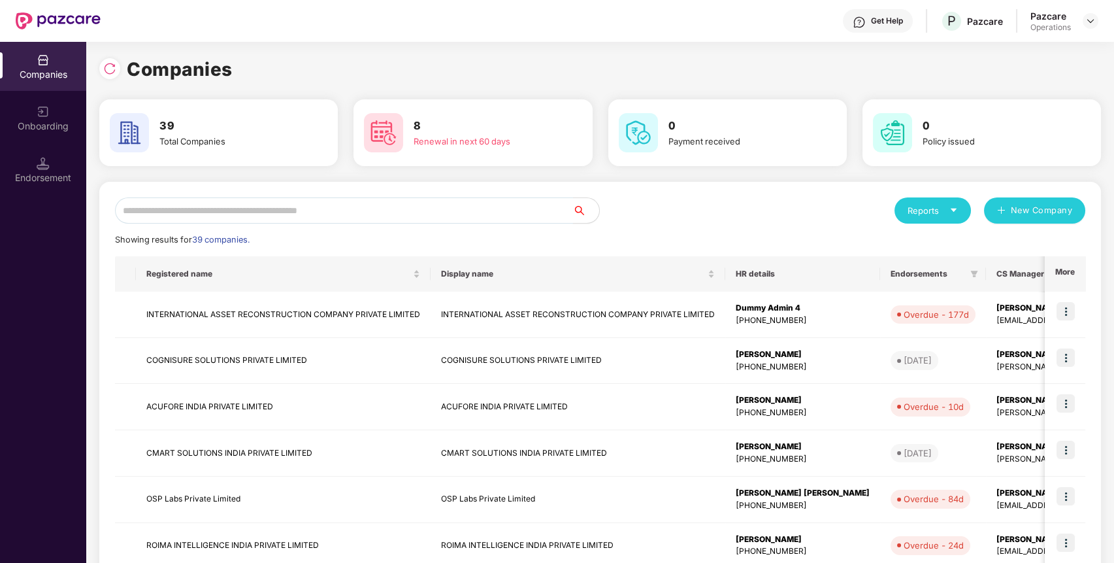
click at [529, 212] on input "text" at bounding box center [344, 210] width 458 height 26
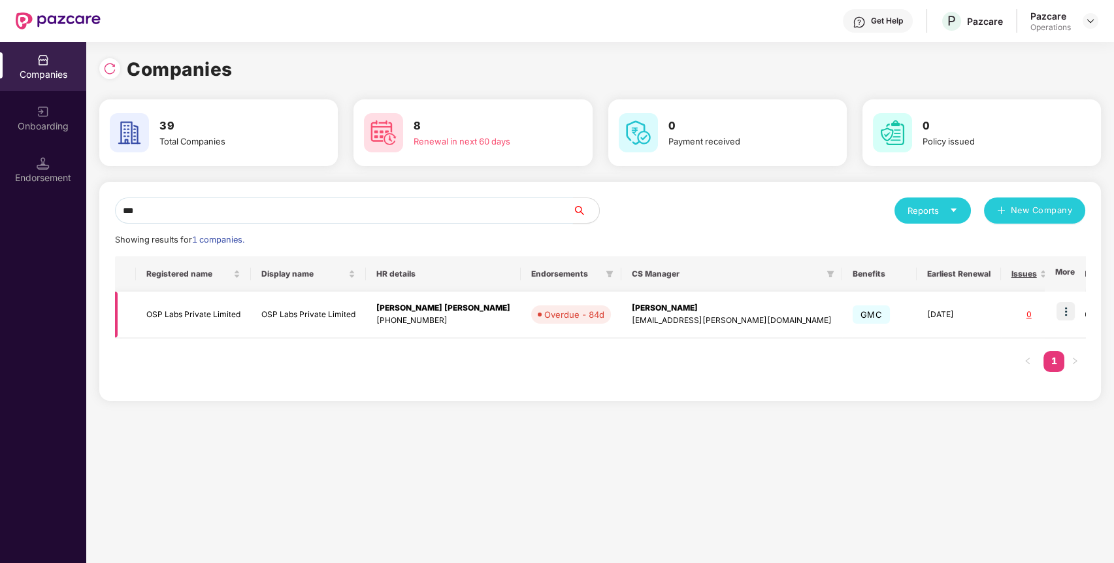
type input "***"
click at [1066, 311] on img at bounding box center [1066, 311] width 18 height 18
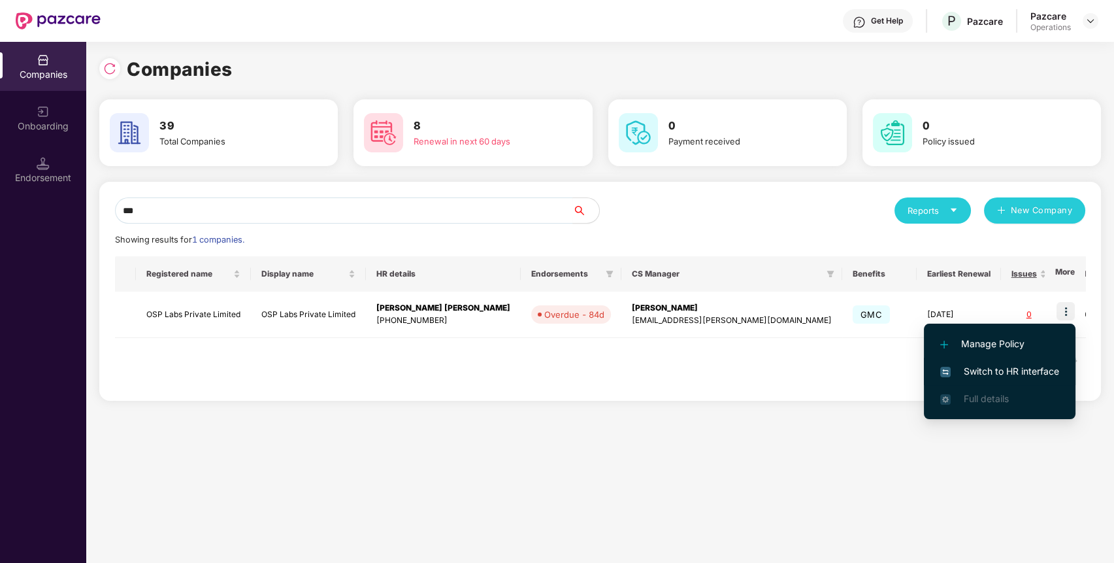
click at [1024, 365] on span "Switch to HR interface" at bounding box center [999, 371] width 119 height 14
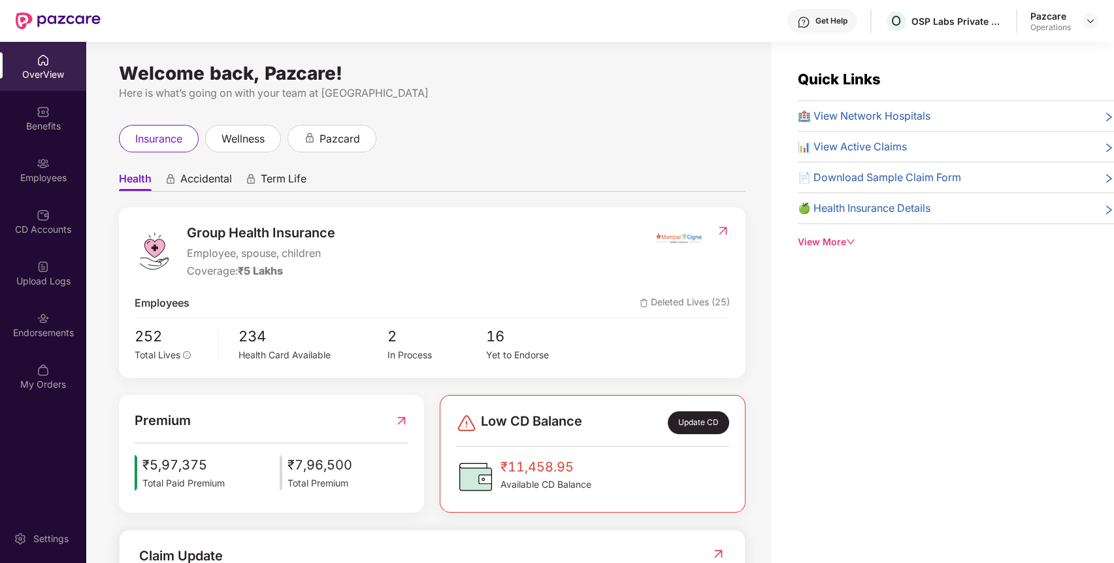
click at [29, 339] on div "Endorsements" at bounding box center [43, 332] width 86 height 13
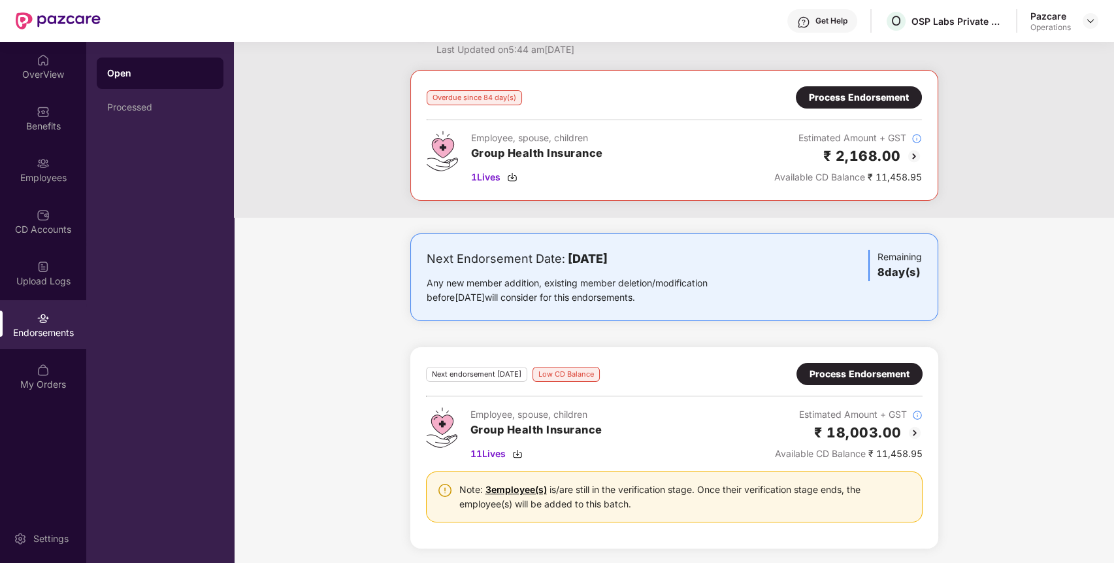
scroll to position [0, 0]
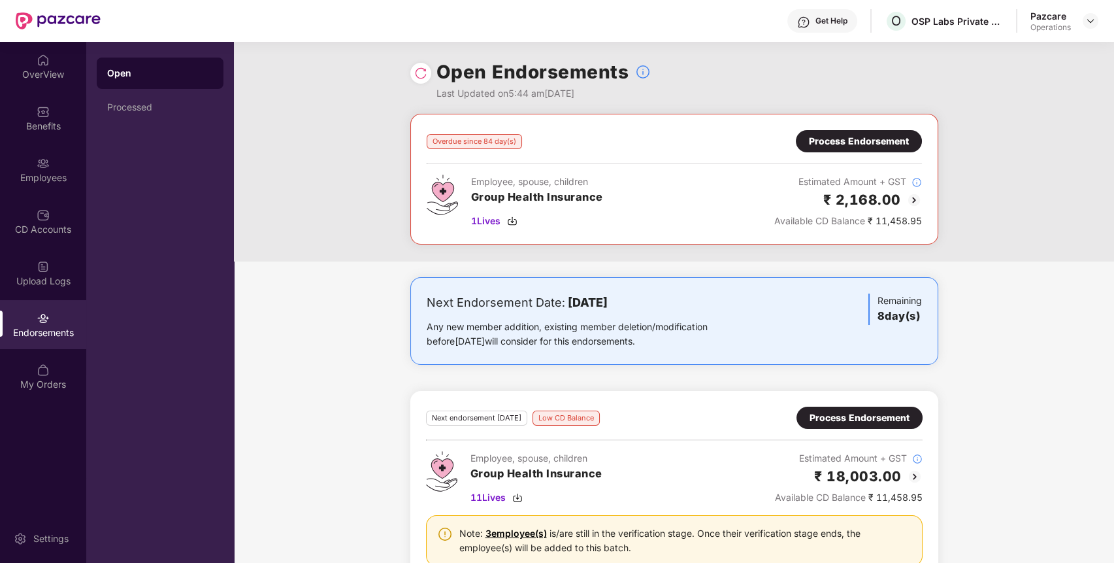
click at [880, 135] on div "Process Endorsement" at bounding box center [859, 141] width 100 height 14
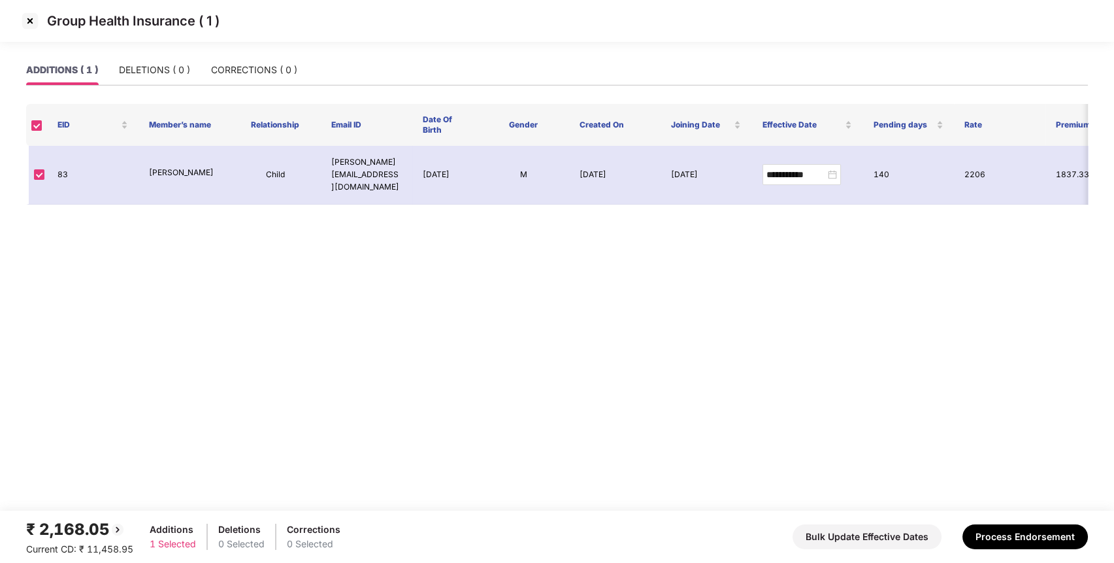
click at [22, 24] on img at bounding box center [30, 20] width 21 height 21
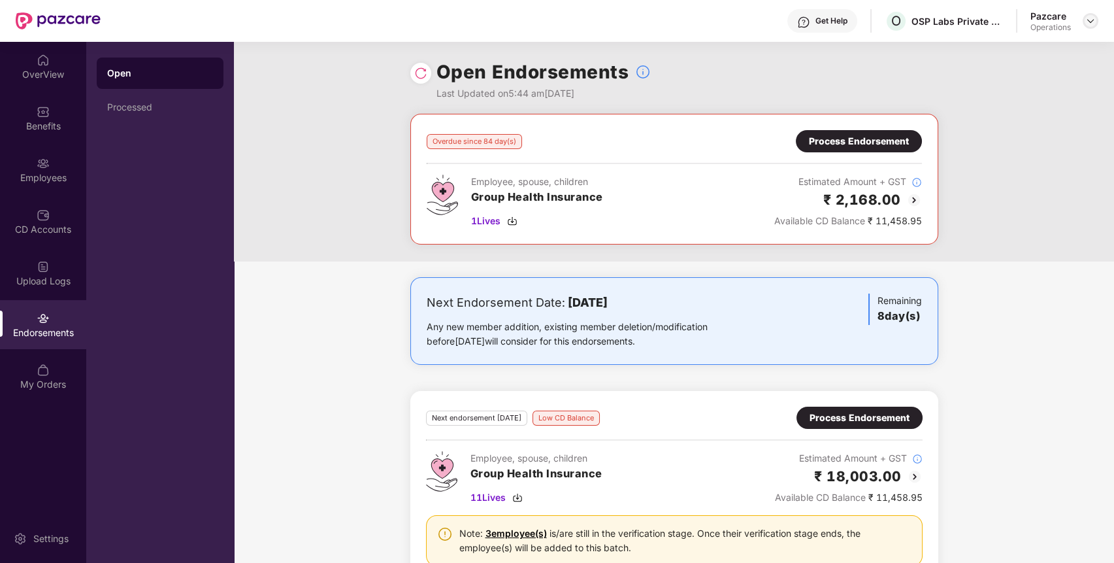
click at [1089, 25] on img at bounding box center [1091, 21] width 10 height 10
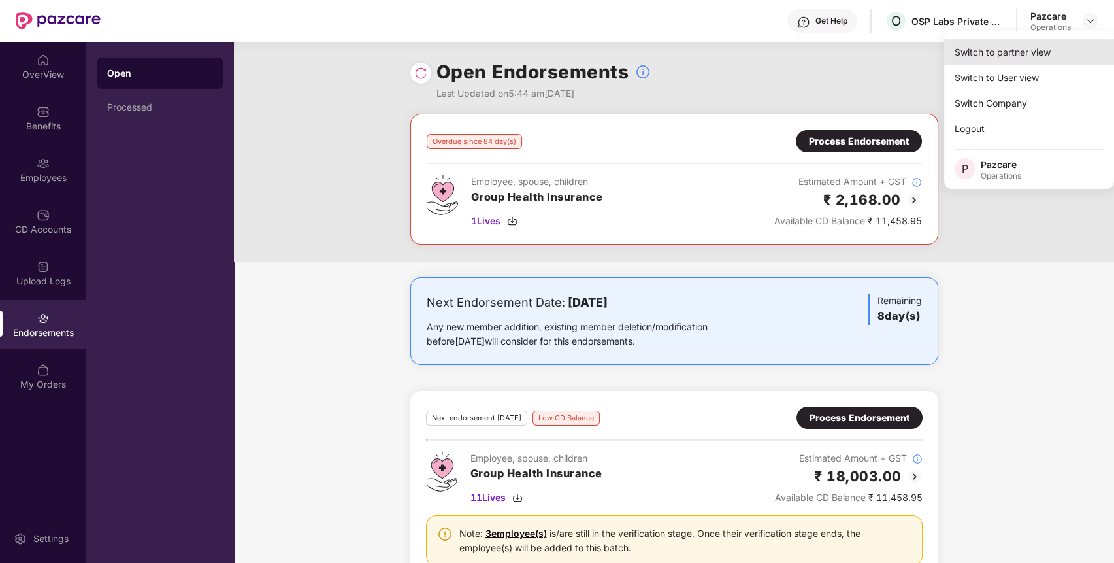
click at [1025, 47] on div "Switch to partner view" at bounding box center [1029, 51] width 170 height 25
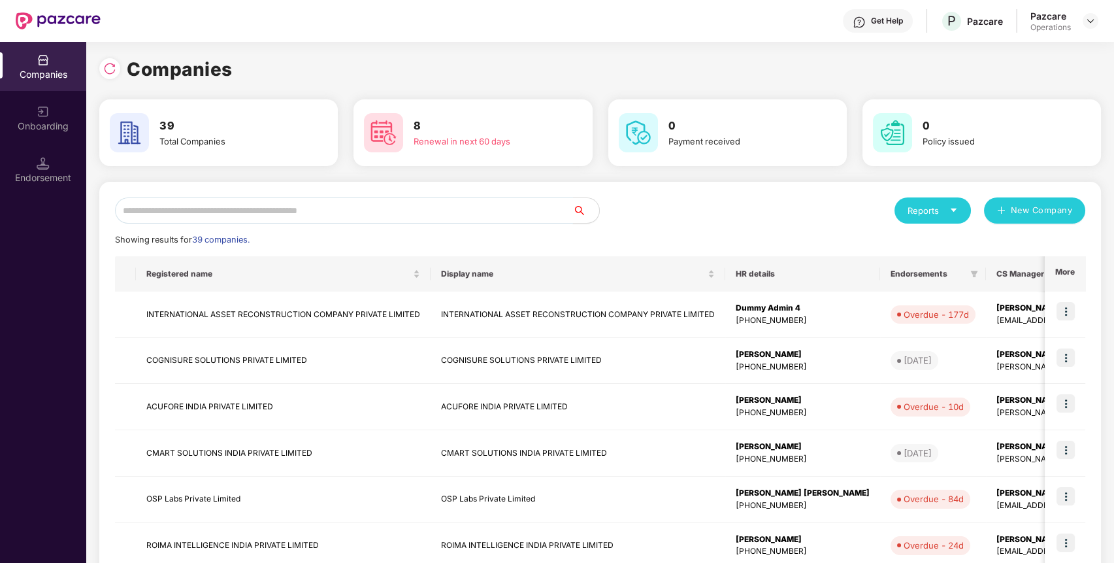
click at [524, 210] on input "text" at bounding box center [344, 210] width 458 height 26
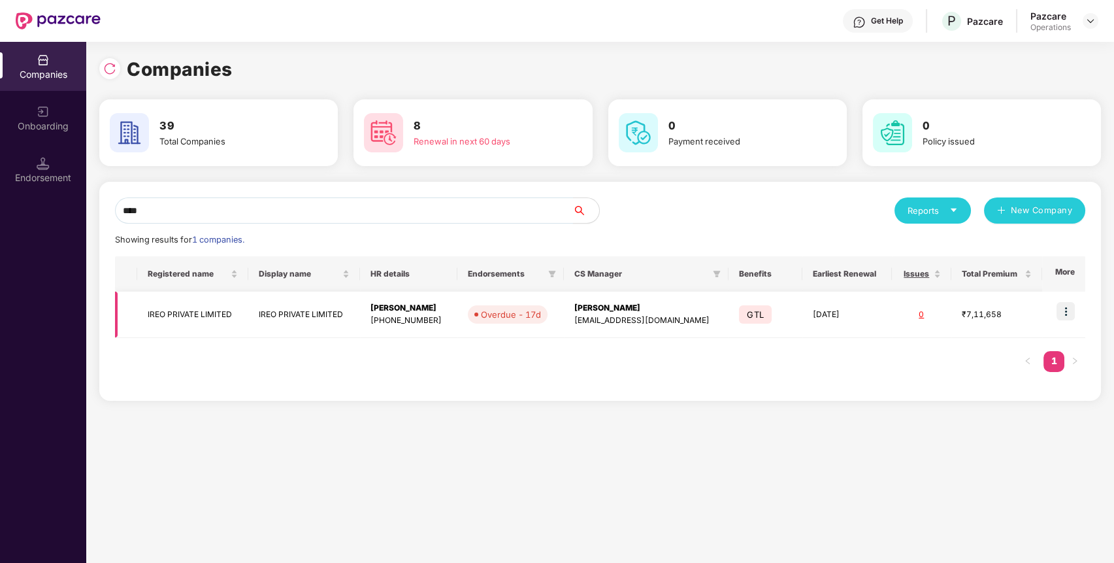
type input "****"
click at [1065, 317] on img at bounding box center [1066, 311] width 18 height 18
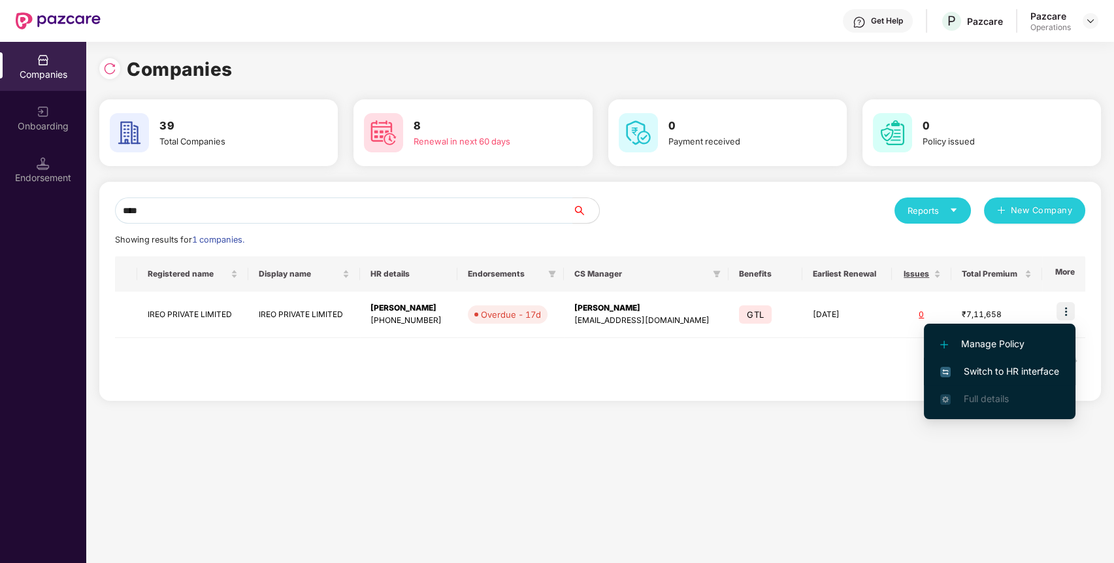
click at [1014, 362] on li "Switch to HR interface" at bounding box center [1000, 370] width 152 height 27
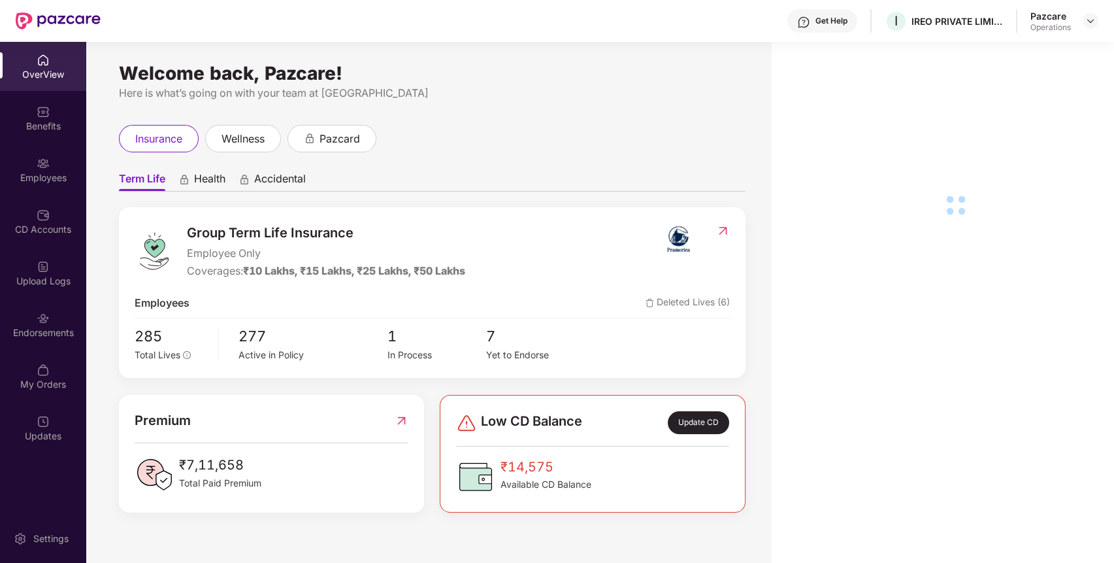
click at [50, 314] on div "Endorsements" at bounding box center [43, 324] width 86 height 49
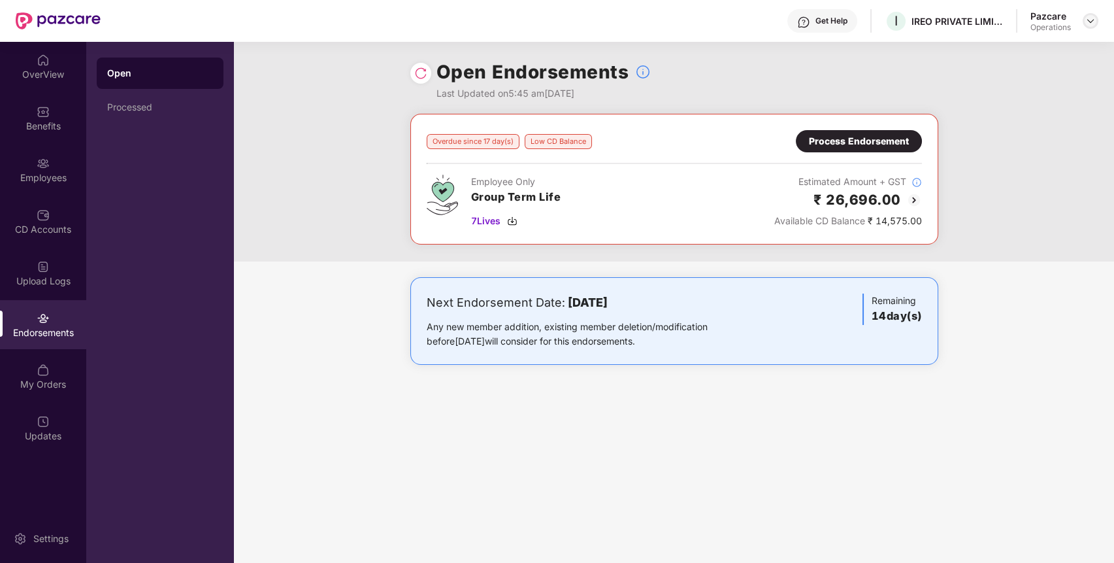
click at [1093, 22] on img at bounding box center [1091, 21] width 10 height 10
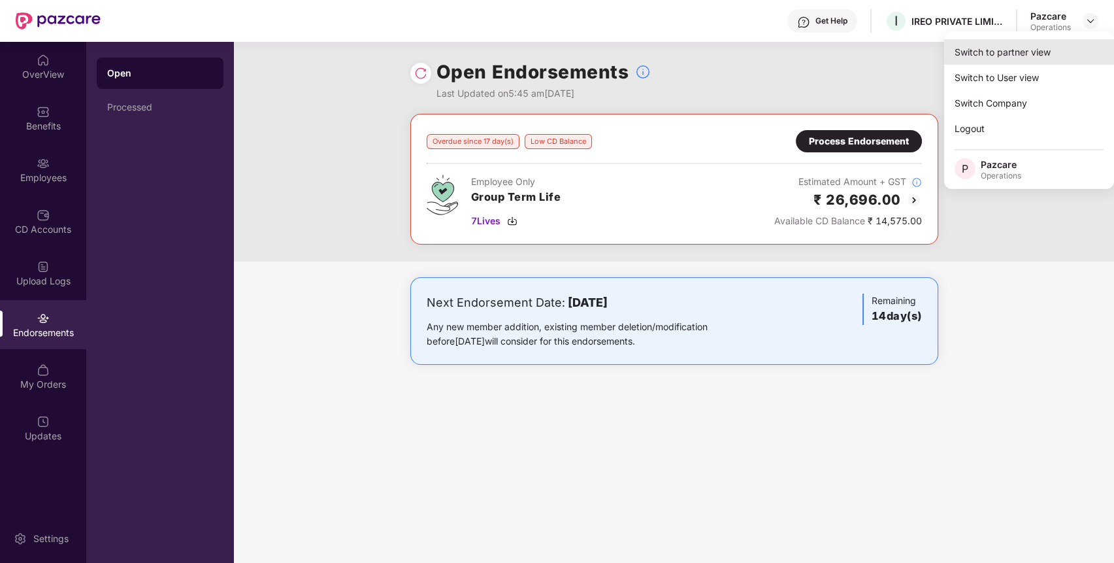
click at [1071, 49] on div "Switch to partner view" at bounding box center [1029, 51] width 170 height 25
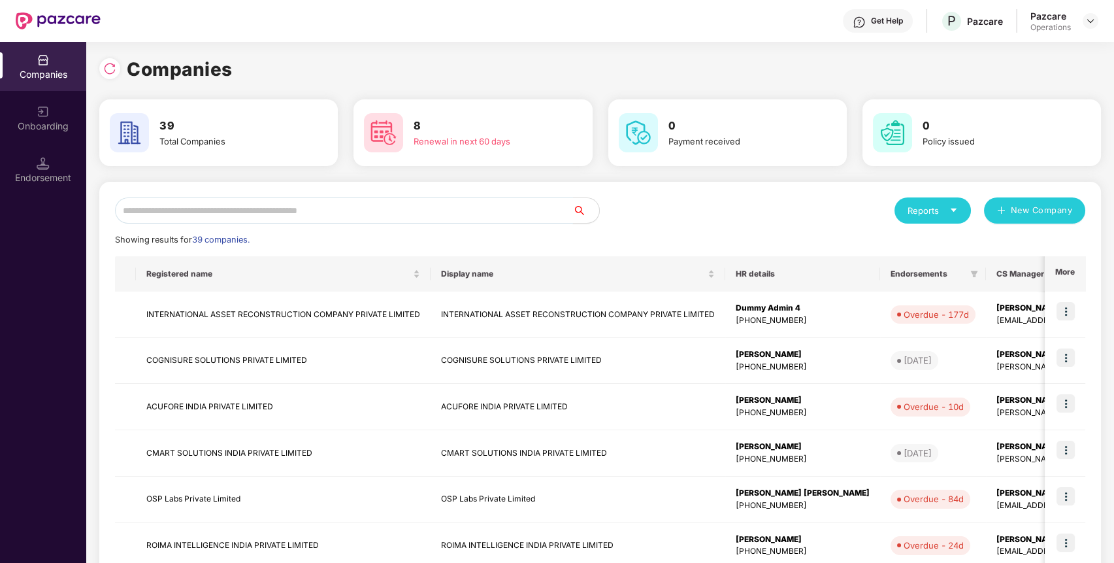
click at [458, 209] on input "text" at bounding box center [344, 210] width 458 height 26
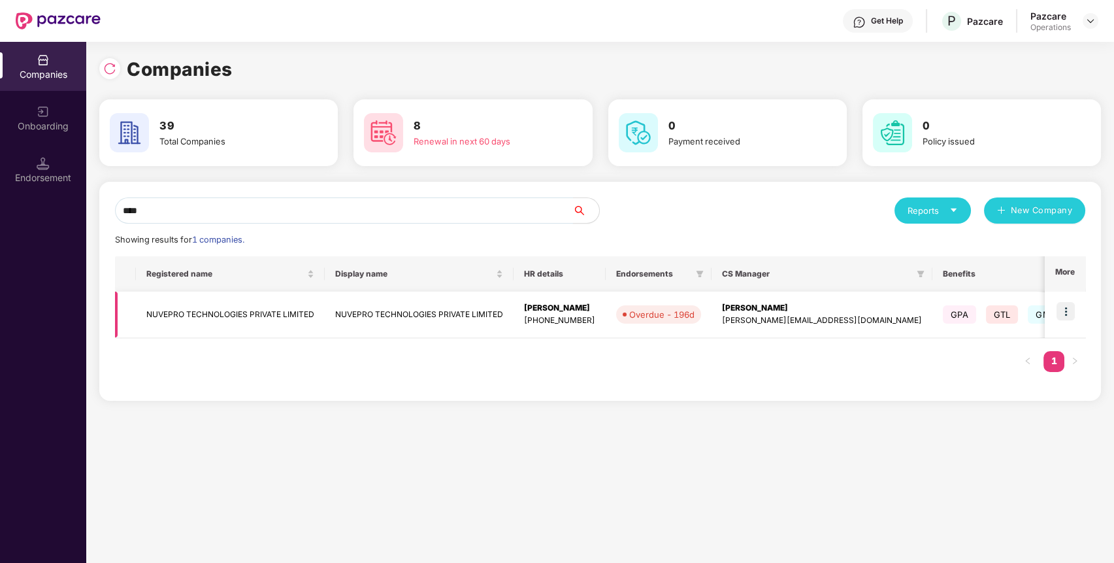
type input "****"
click at [1067, 303] on img at bounding box center [1066, 311] width 18 height 18
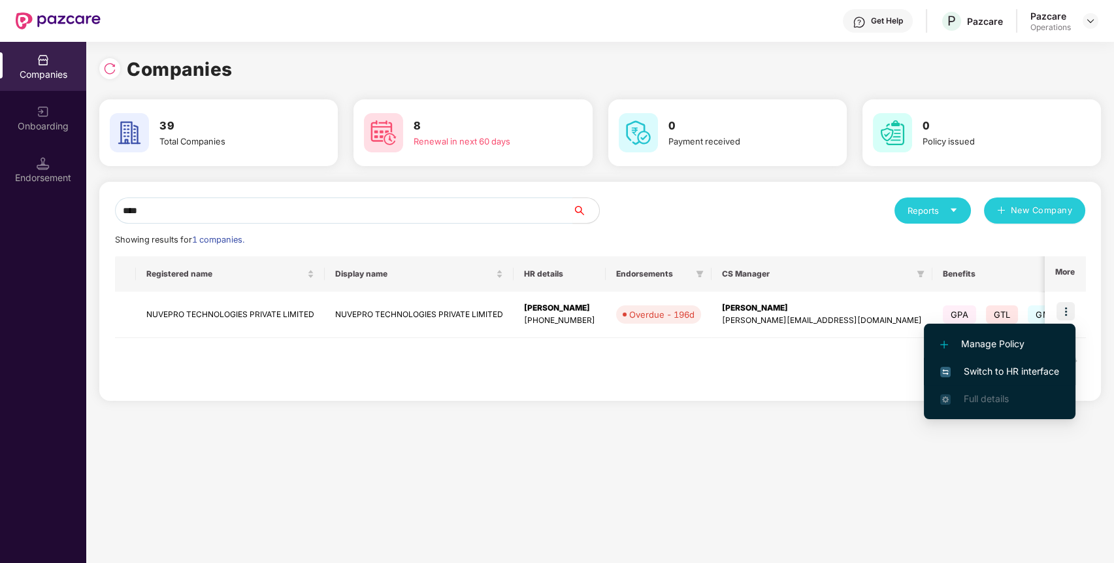
click at [1030, 367] on span "Switch to HR interface" at bounding box center [999, 371] width 119 height 14
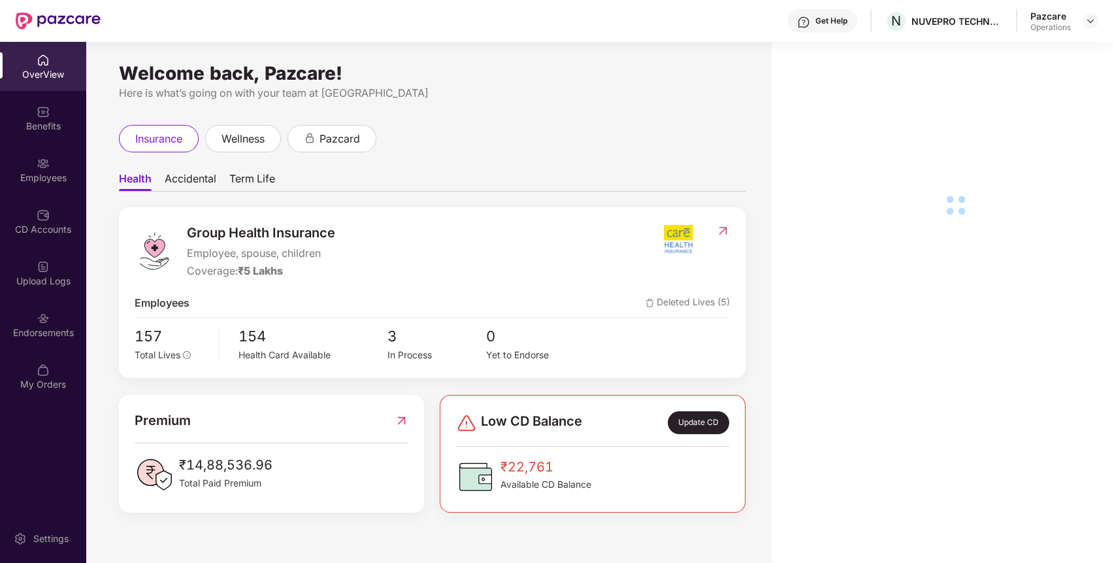
click at [33, 333] on div "Endorsements" at bounding box center [43, 332] width 86 height 13
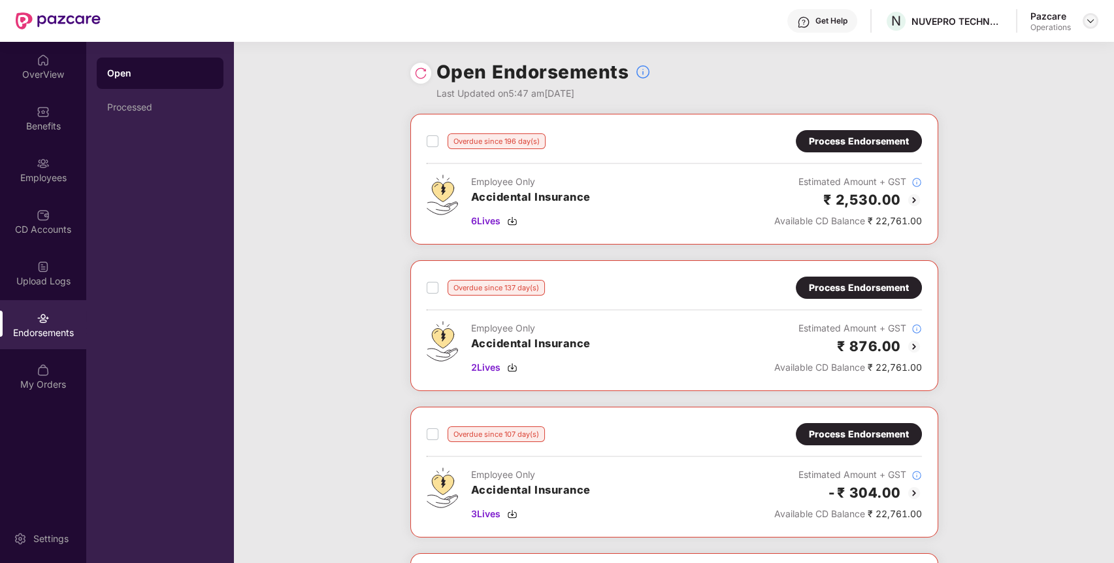
click at [1093, 22] on img at bounding box center [1091, 21] width 10 height 10
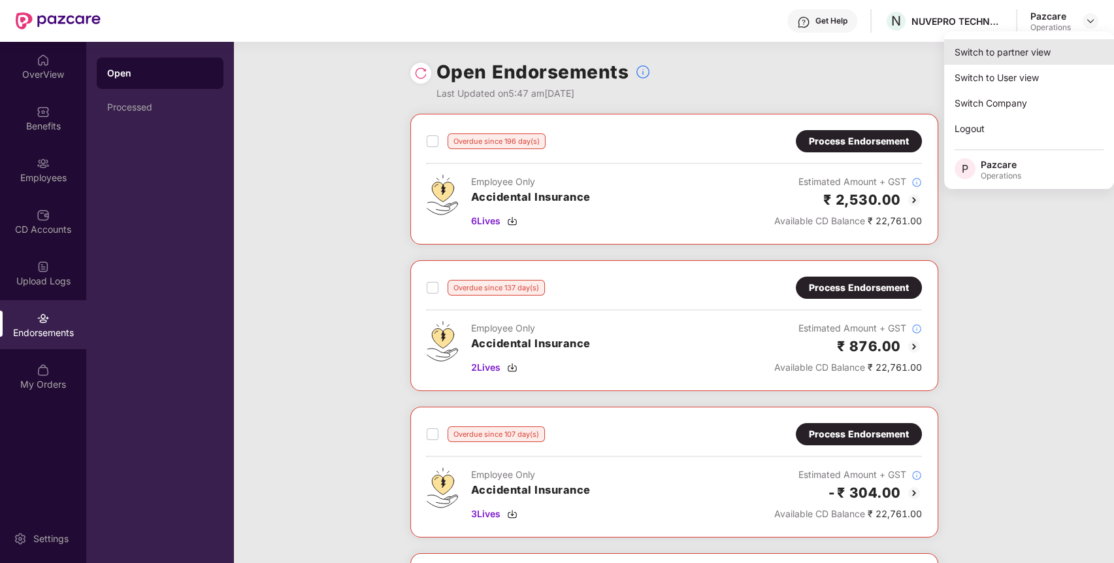
click at [1036, 58] on div "Switch to partner view" at bounding box center [1029, 51] width 170 height 25
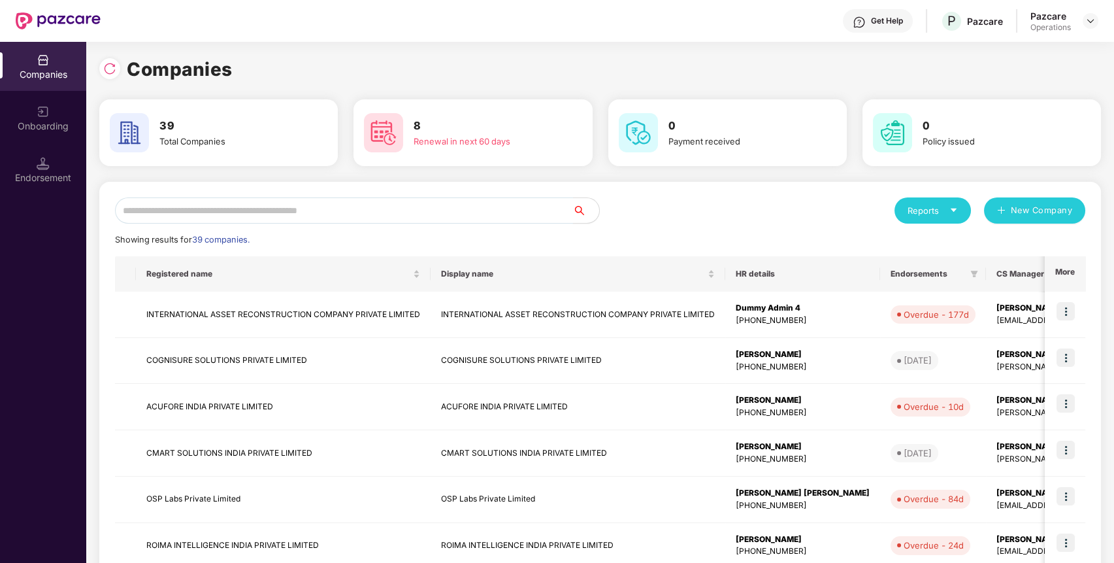
click at [544, 214] on input "text" at bounding box center [344, 210] width 458 height 26
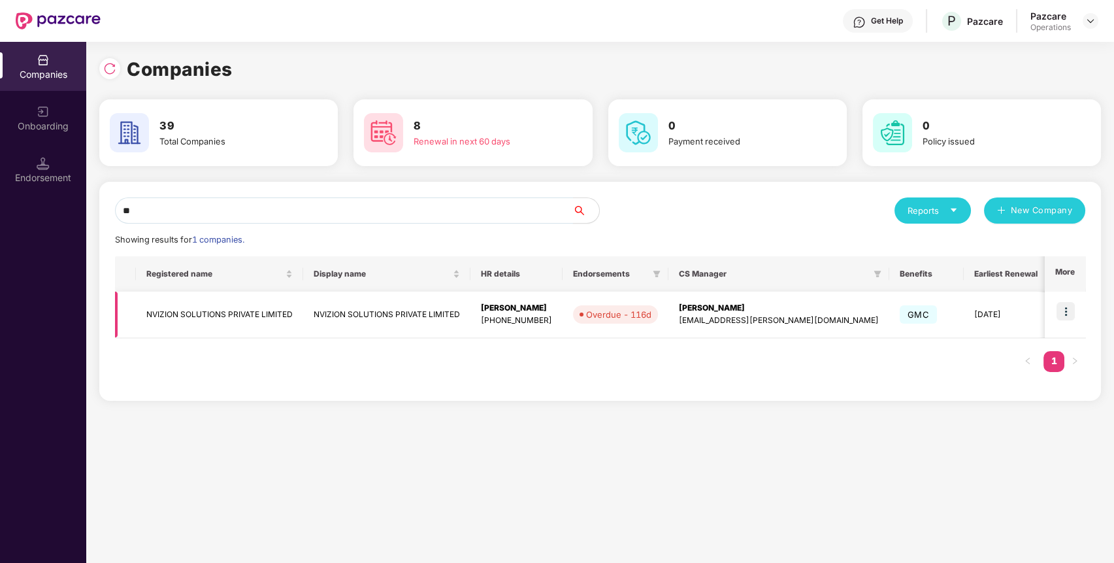
type input "**"
click at [1073, 314] on img at bounding box center [1066, 311] width 18 height 18
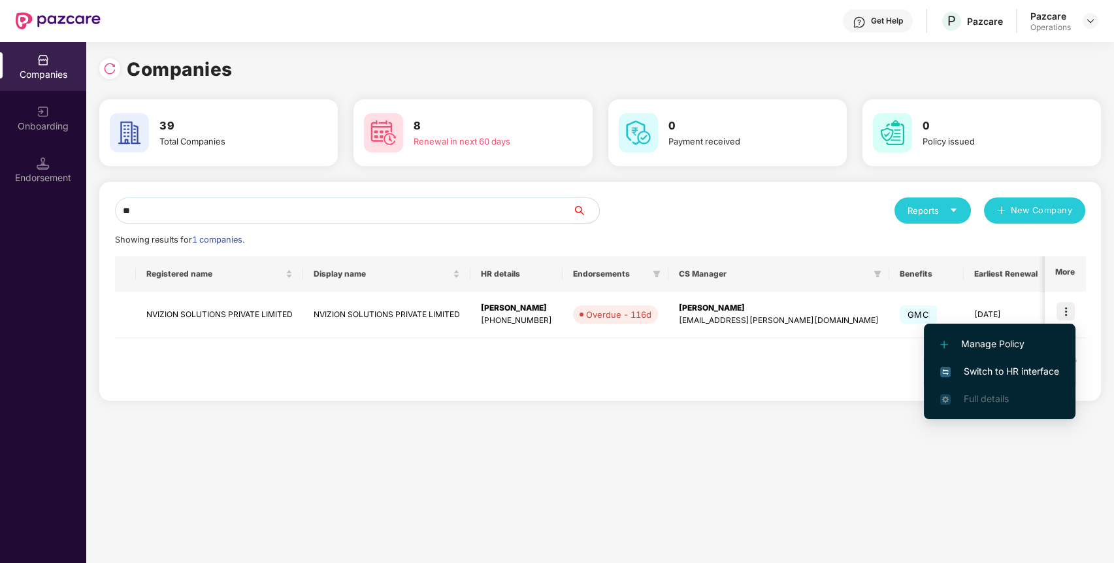
click at [1044, 372] on span "Switch to HR interface" at bounding box center [999, 371] width 119 height 14
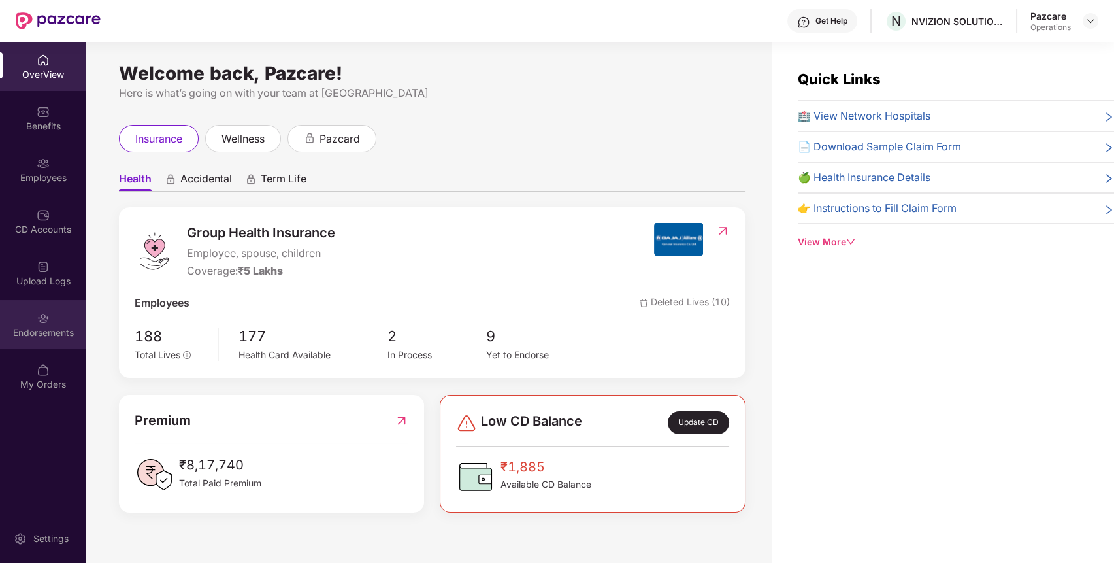
click at [49, 312] on img at bounding box center [43, 318] width 13 height 13
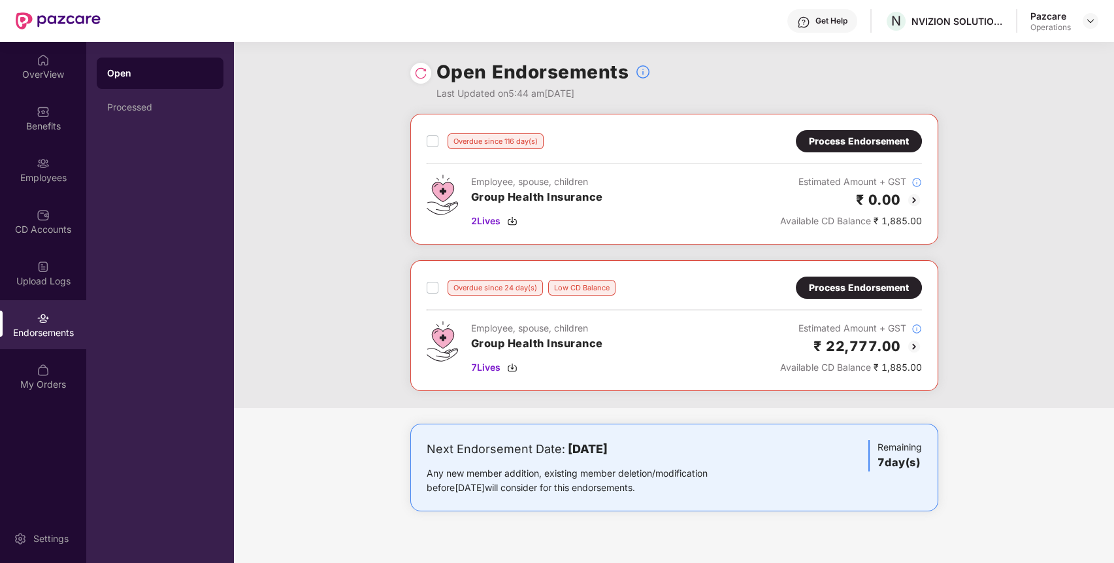
click at [823, 132] on div "Process Endorsement" at bounding box center [859, 141] width 126 height 22
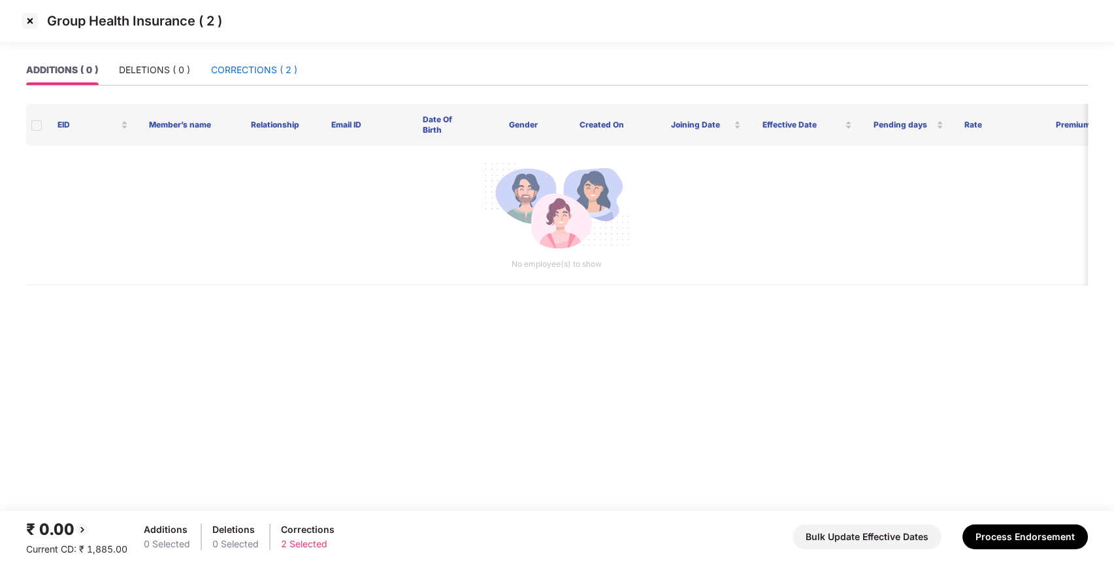
click at [244, 68] on div "CORRECTIONS ( 2 )" at bounding box center [254, 70] width 86 height 14
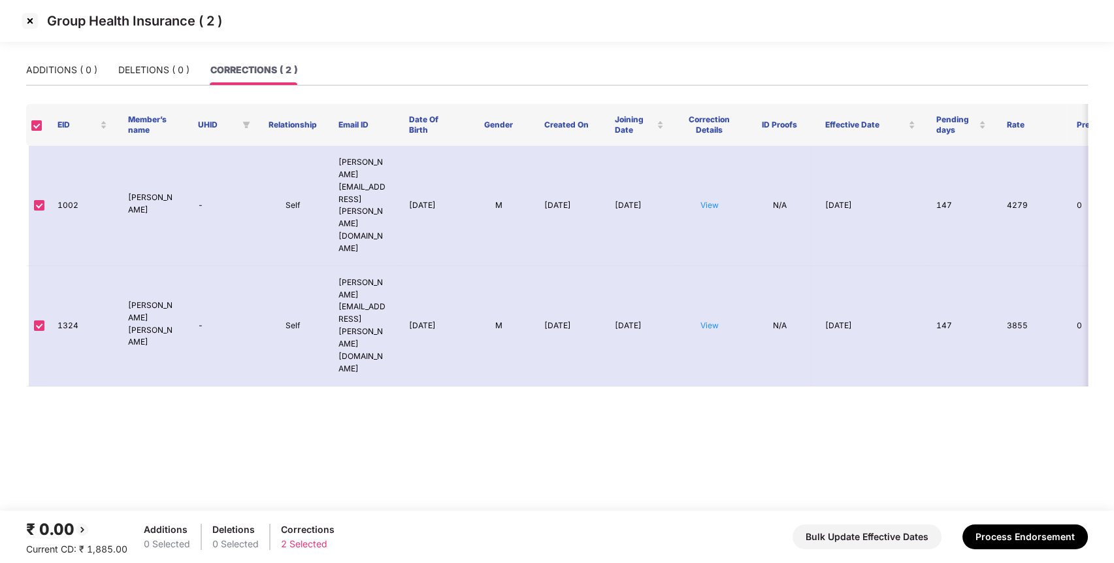
click at [30, 20] on img at bounding box center [30, 20] width 21 height 21
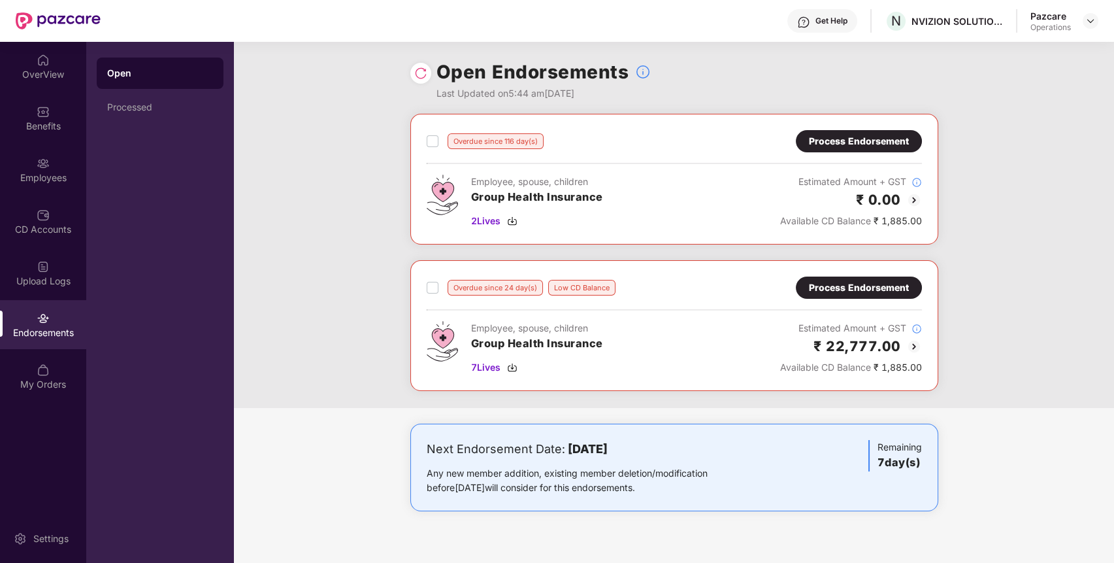
click at [815, 228] on div "Overdue since 116 day(s) Process Endorsement Employee, spouse, children Group H…" at bounding box center [674, 179] width 528 height 131
click at [1051, 283] on div "Overdue since 116 day(s) Process Endorsement Employee, spouse, children Group H…" at bounding box center [674, 261] width 880 height 294
click at [1091, 19] on img at bounding box center [1091, 21] width 10 height 10
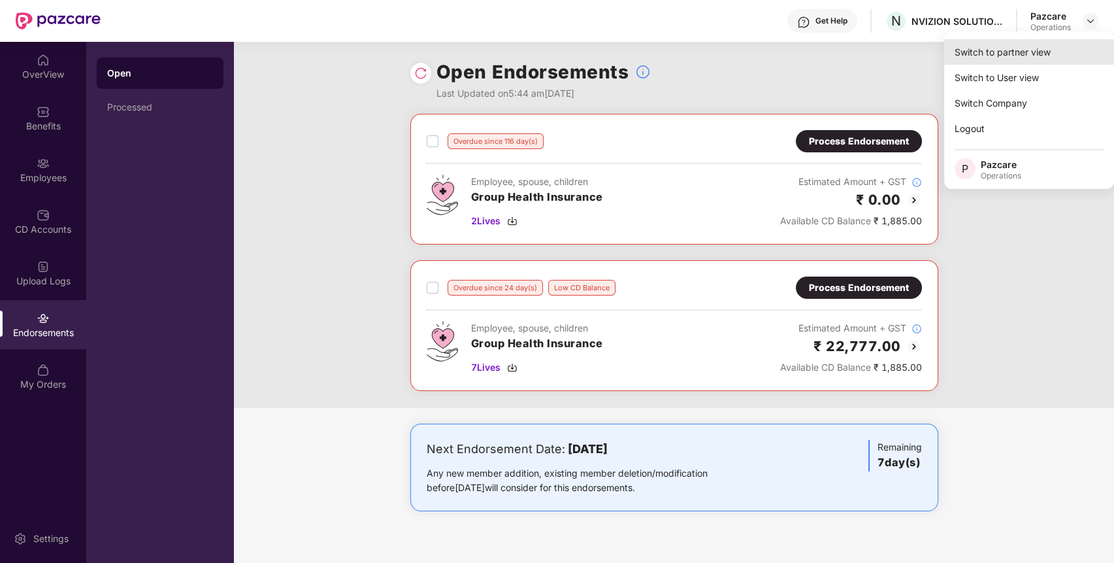
click at [1050, 46] on div "Switch to partner view" at bounding box center [1029, 51] width 170 height 25
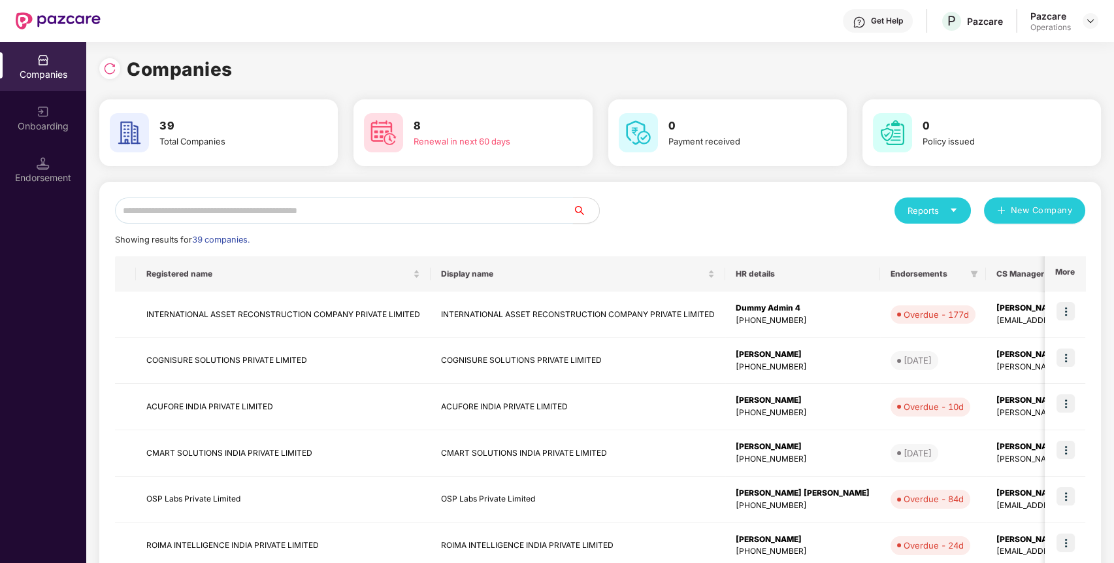
click at [369, 210] on input "text" at bounding box center [344, 210] width 458 height 26
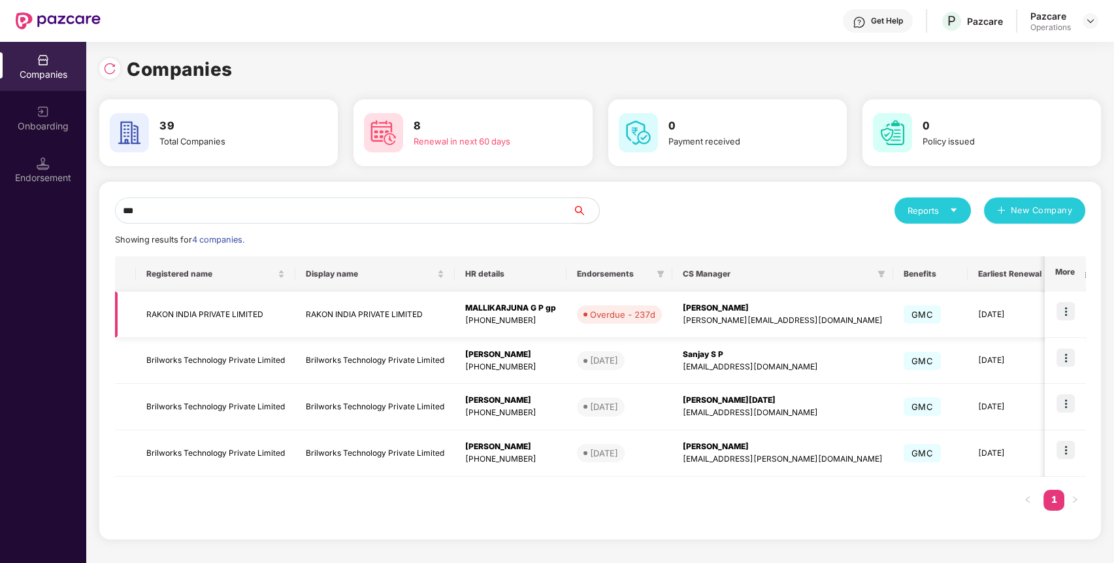
type input "***"
click at [1067, 303] on img at bounding box center [1066, 311] width 18 height 18
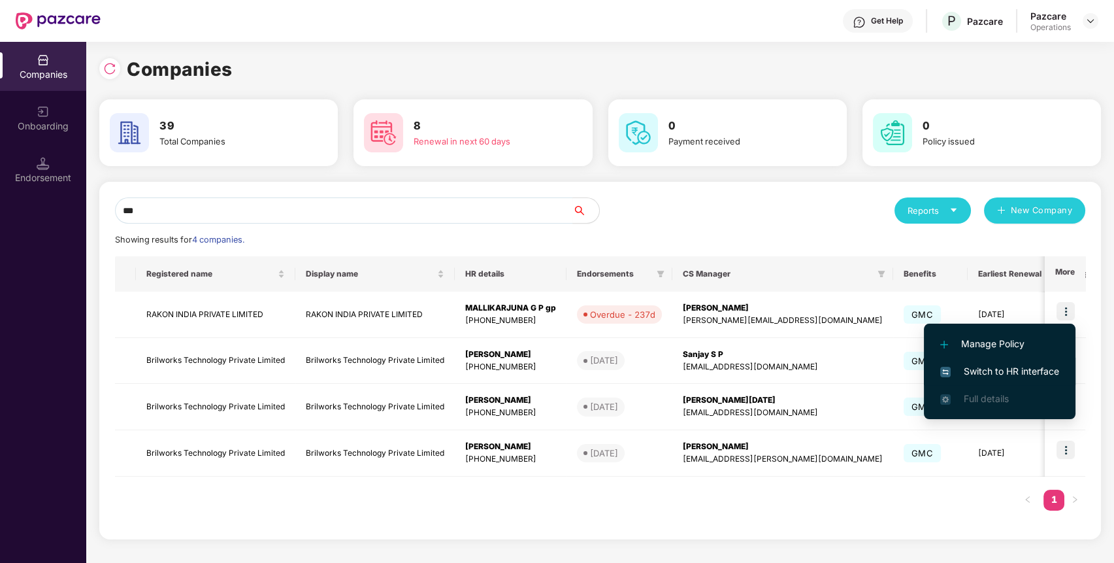
click at [1033, 371] on span "Switch to HR interface" at bounding box center [999, 371] width 119 height 14
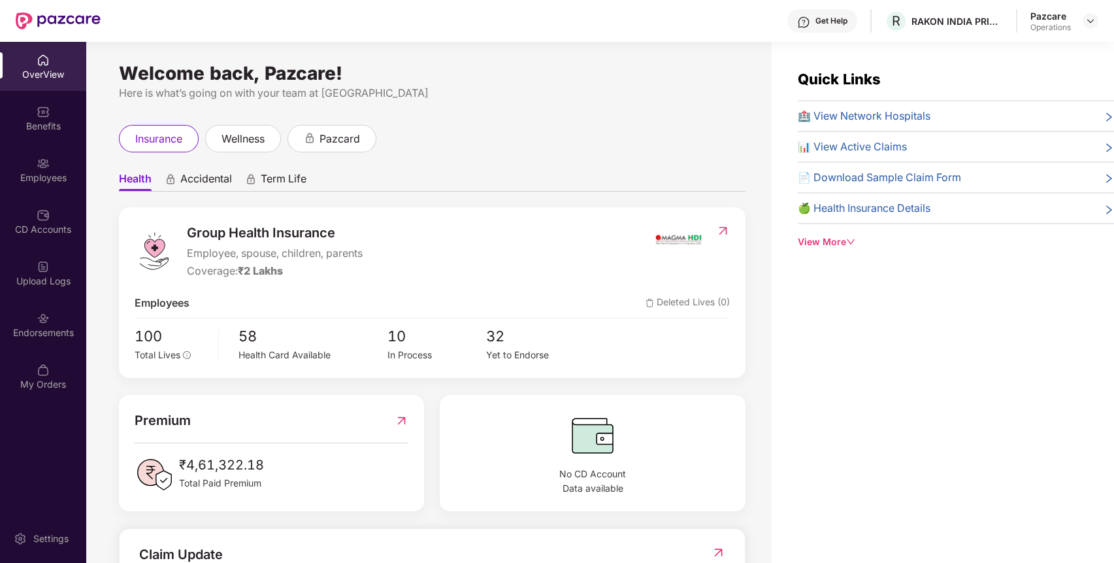
click at [50, 324] on div "Endorsements" at bounding box center [43, 324] width 86 height 49
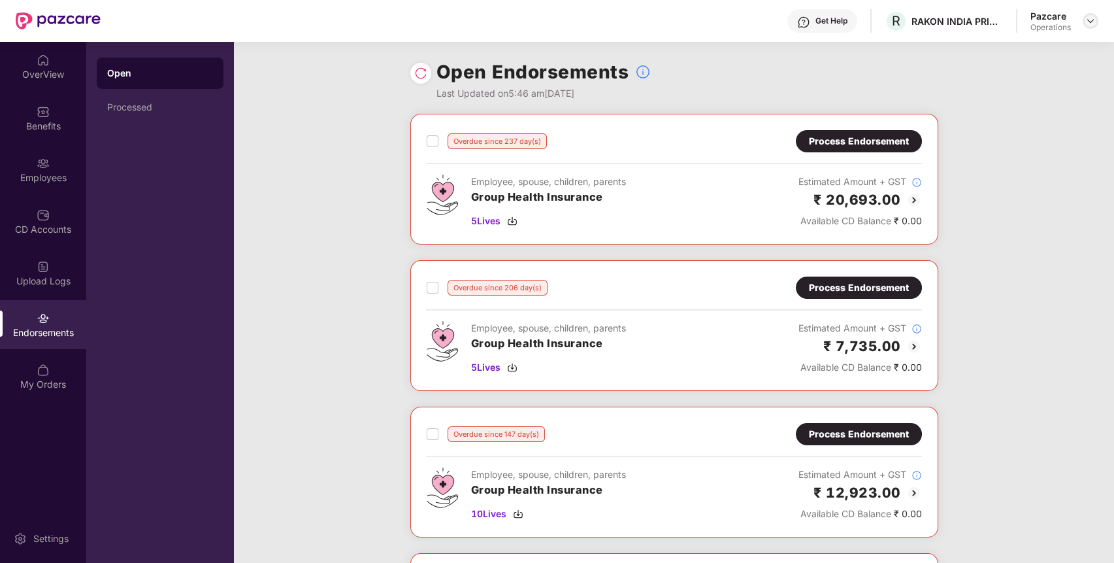
click at [1088, 19] on img at bounding box center [1091, 21] width 10 height 10
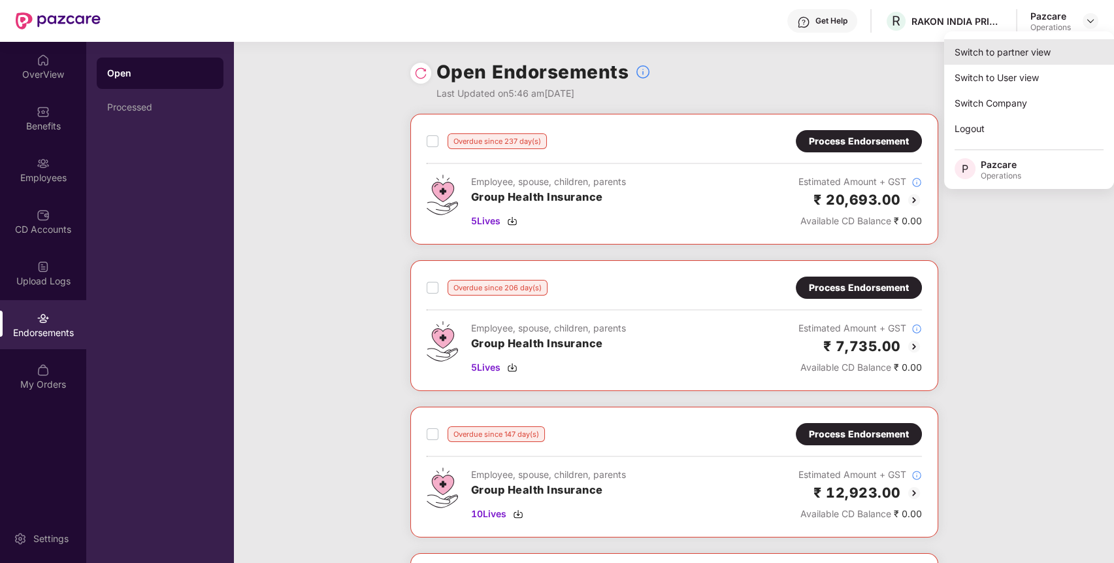
click at [1040, 51] on div "Switch to partner view" at bounding box center [1029, 51] width 170 height 25
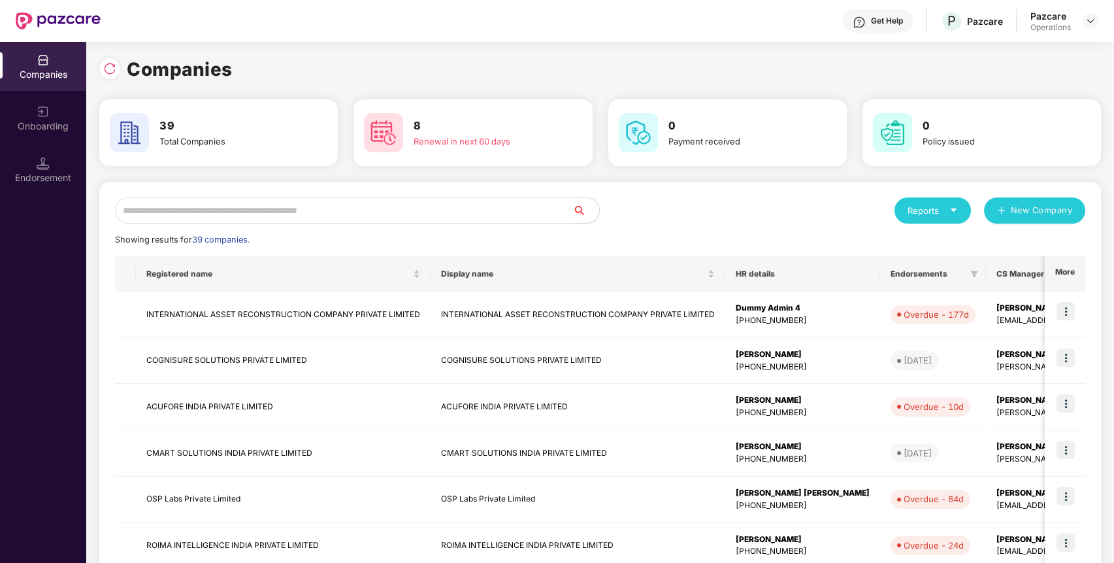
click at [538, 207] on input "text" at bounding box center [344, 210] width 458 height 26
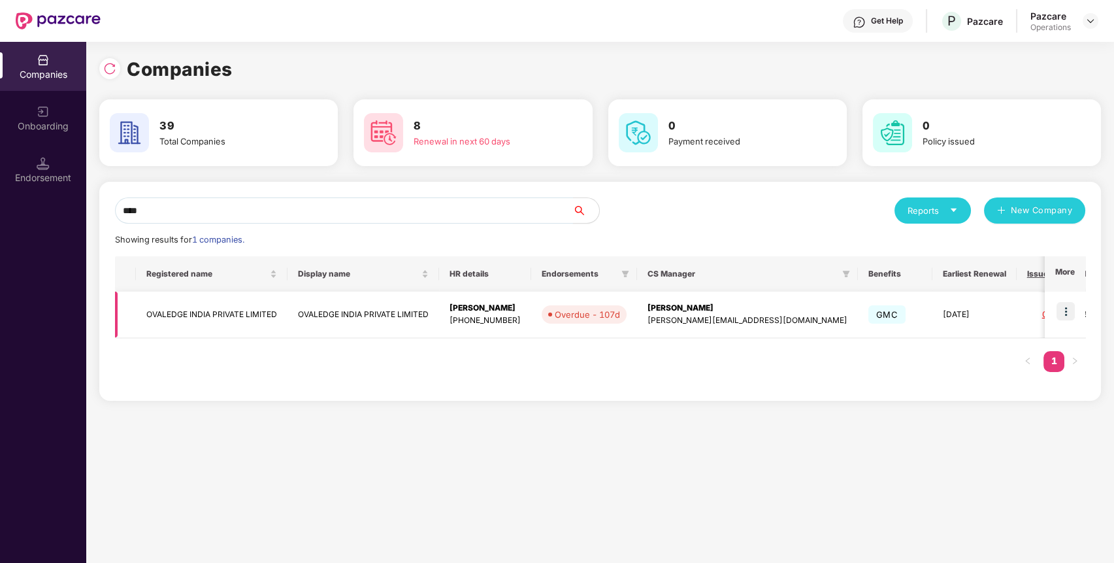
type input "****"
click at [1078, 305] on td at bounding box center [1065, 314] width 41 height 46
click at [1072, 302] on img at bounding box center [1066, 311] width 18 height 18
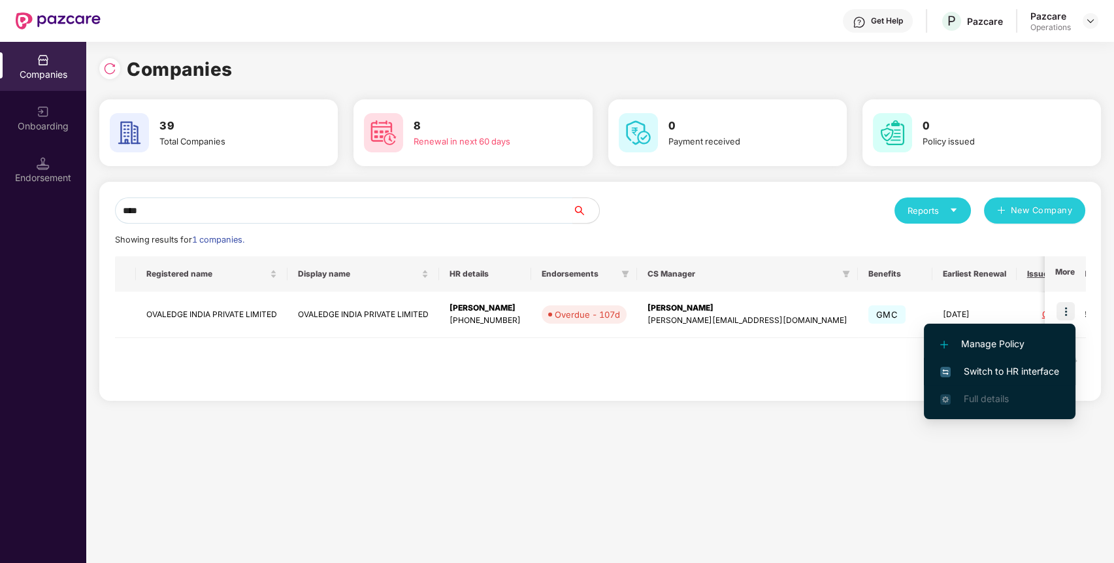
click at [1040, 365] on span "Switch to HR interface" at bounding box center [999, 371] width 119 height 14
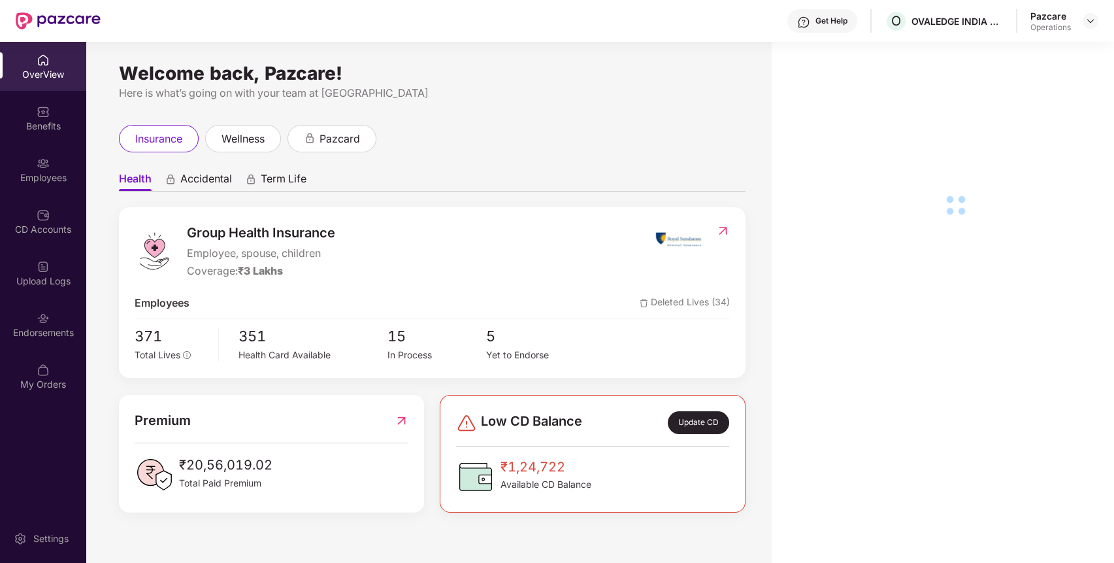
click at [59, 331] on div "Endorsements" at bounding box center [43, 332] width 86 height 13
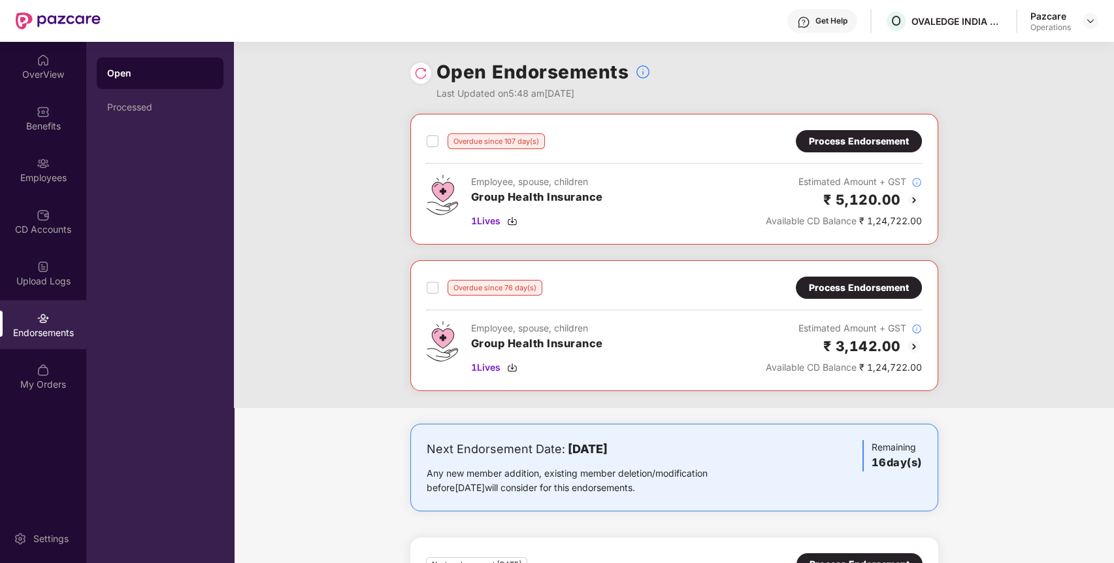
click at [848, 141] on div "Process Endorsement" at bounding box center [859, 141] width 100 height 14
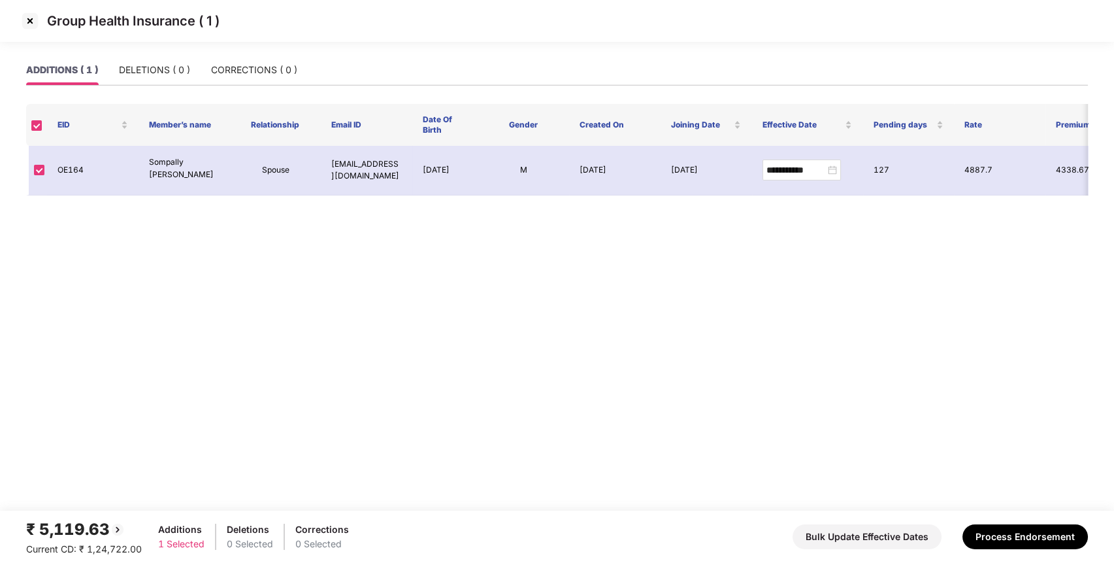
click at [39, 25] on img at bounding box center [30, 20] width 21 height 21
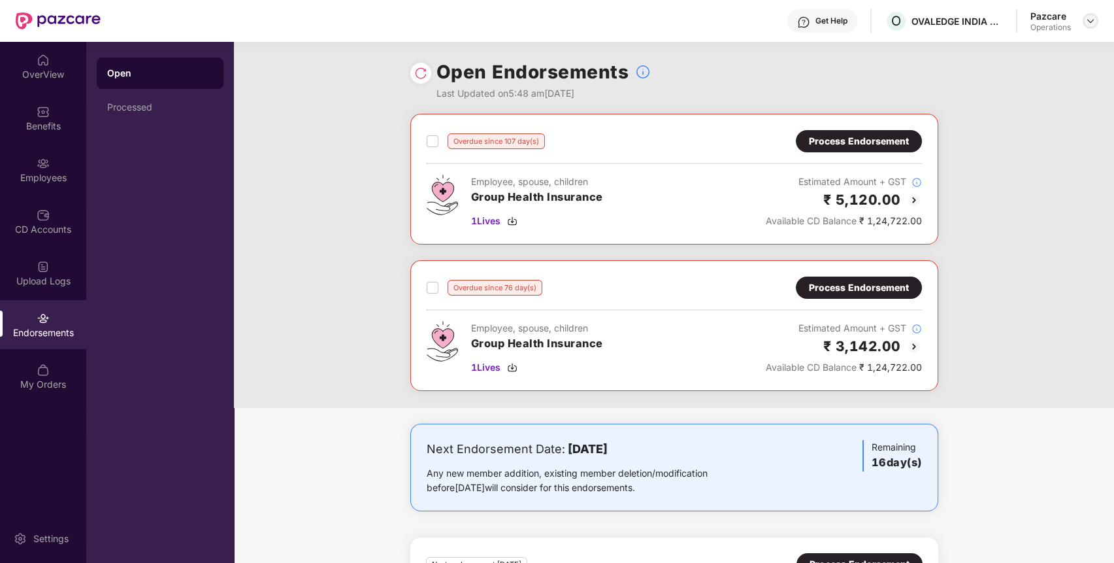
click at [1093, 16] on img at bounding box center [1091, 21] width 10 height 10
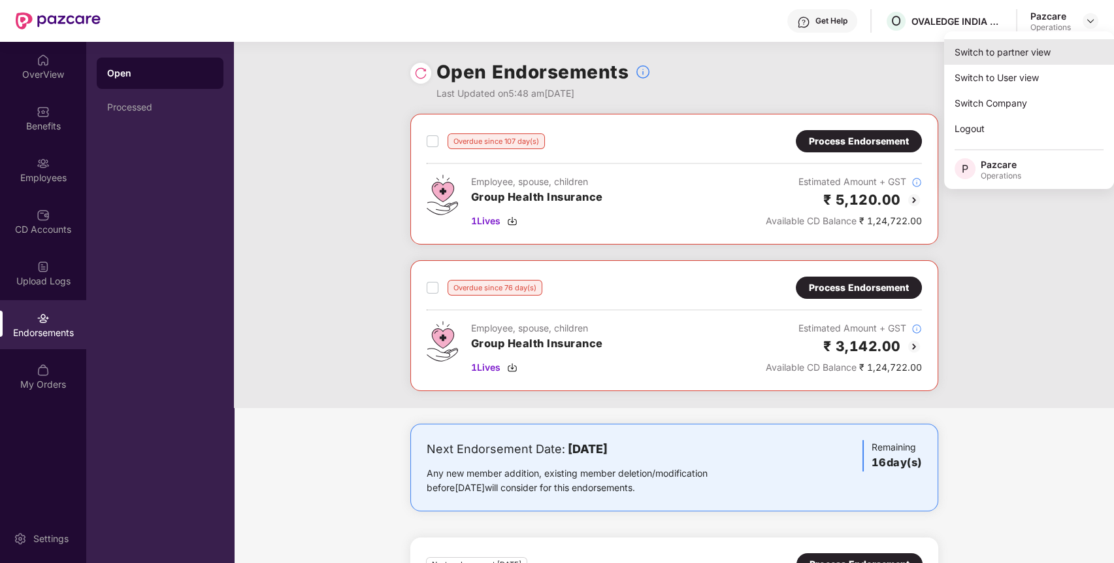
click at [1054, 56] on div "Switch to partner view" at bounding box center [1029, 51] width 170 height 25
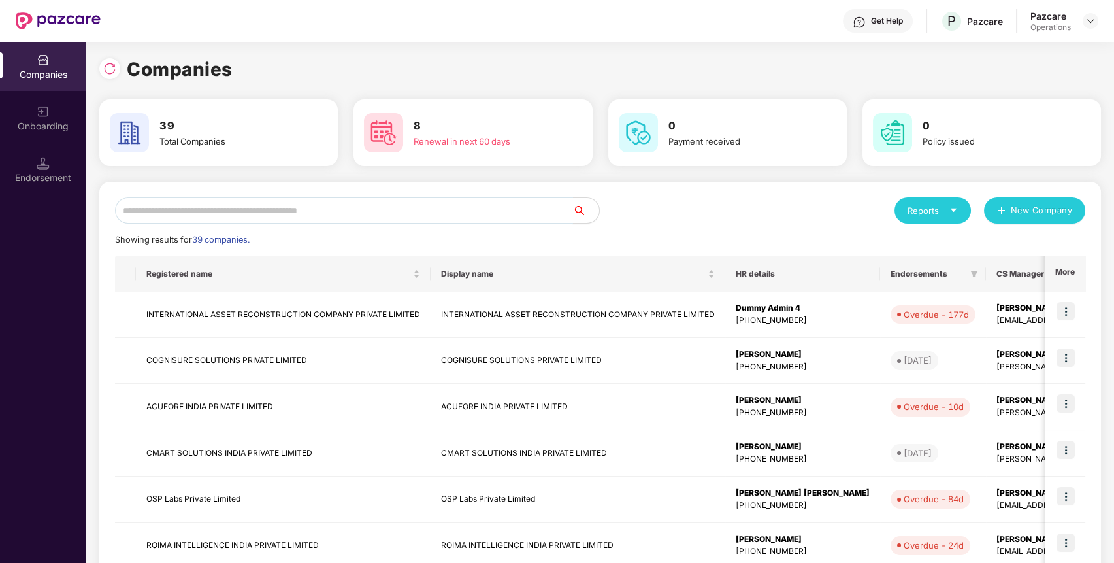
click at [520, 222] on input "text" at bounding box center [344, 210] width 458 height 26
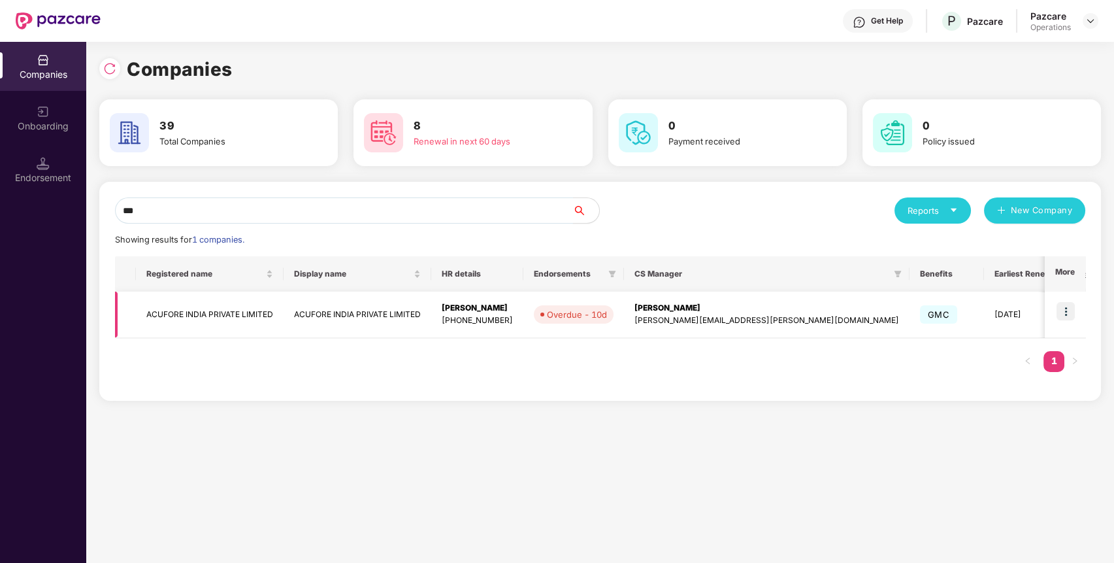
type input "***"
click at [1057, 306] on img at bounding box center [1066, 311] width 18 height 18
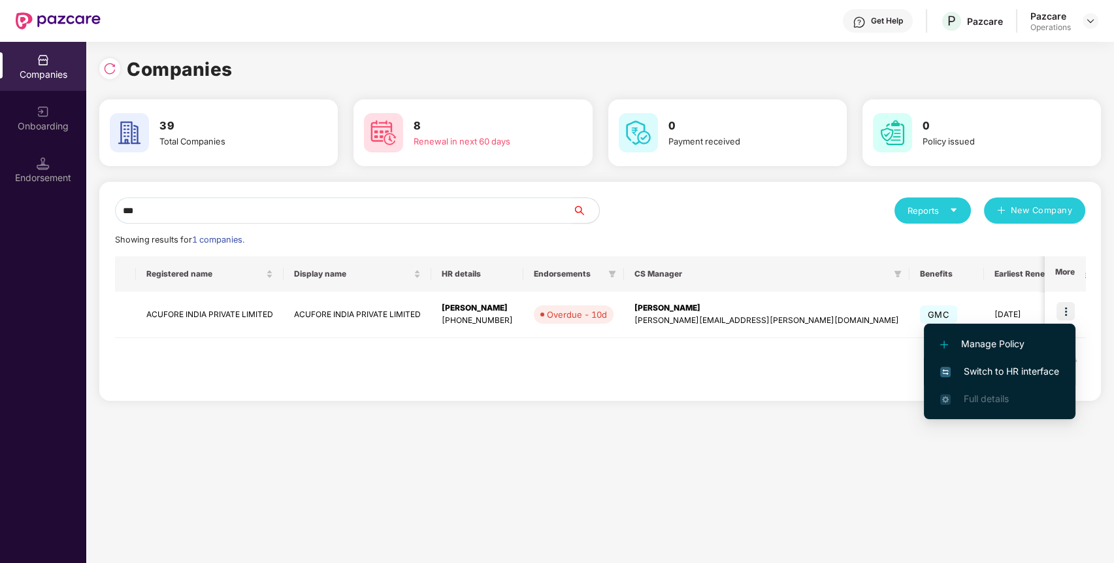
click at [1041, 357] on li "Switch to HR interface" at bounding box center [1000, 370] width 152 height 27
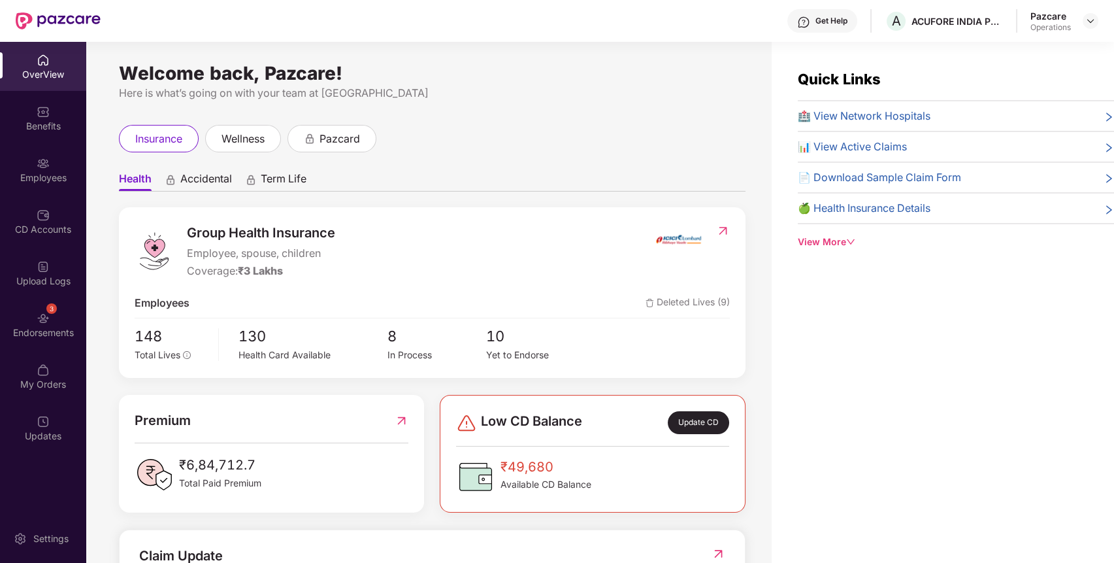
click at [45, 328] on div "Endorsements" at bounding box center [43, 332] width 86 height 13
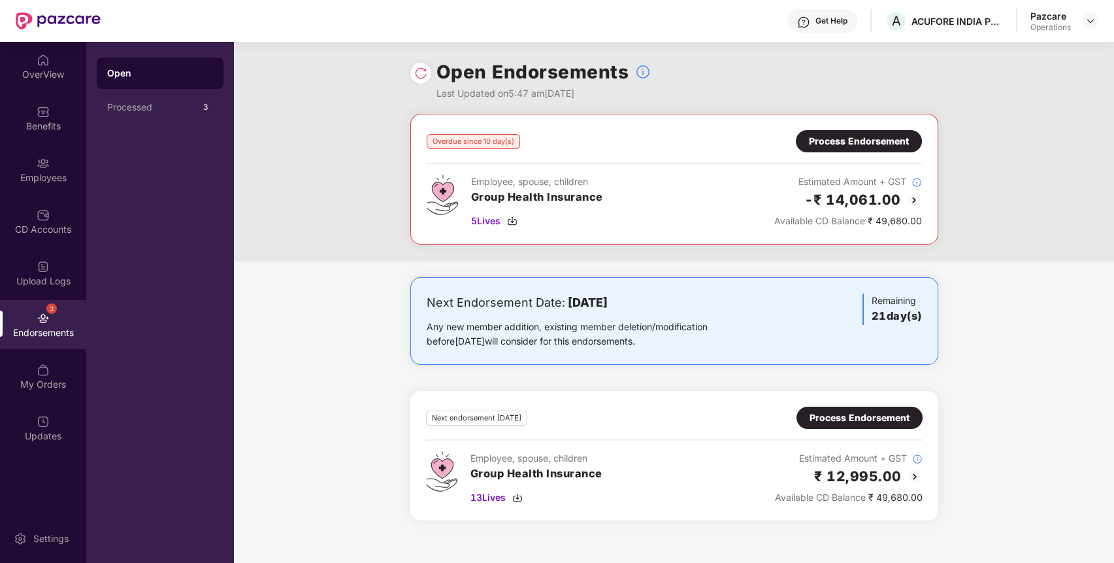
click at [860, 138] on div "Process Endorsement" at bounding box center [859, 141] width 100 height 14
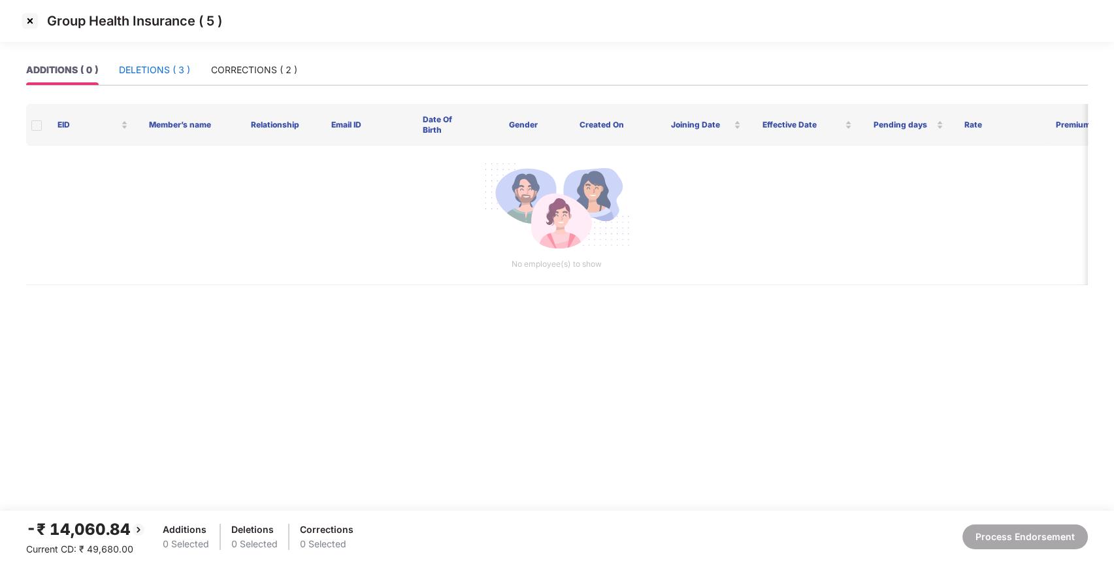
click at [174, 63] on div "DELETIONS ( 3 )" at bounding box center [154, 70] width 71 height 14
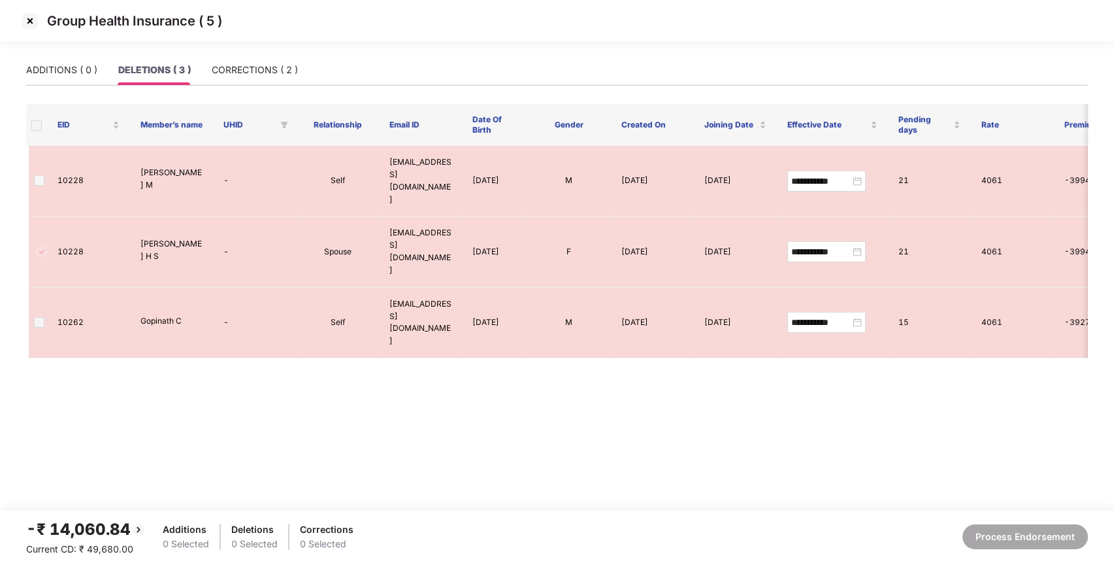
click at [35, 110] on th at bounding box center [36, 125] width 21 height 42
click at [288, 59] on div "CORRECTIONS ( 2 )" at bounding box center [255, 70] width 86 height 30
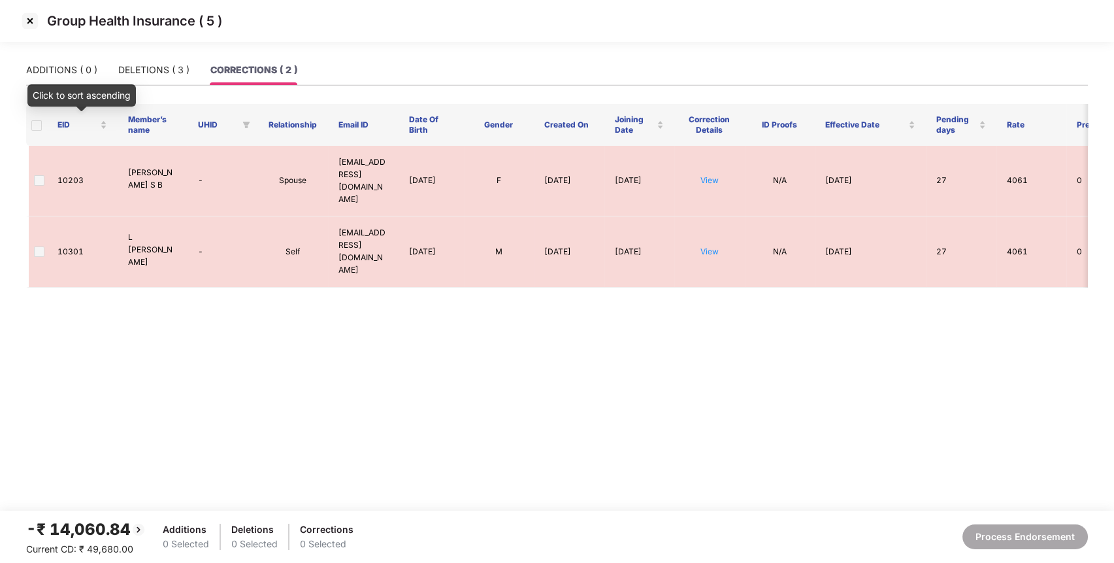
click at [35, 126] on span at bounding box center [36, 125] width 10 height 10
click at [31, 20] on img at bounding box center [30, 20] width 21 height 21
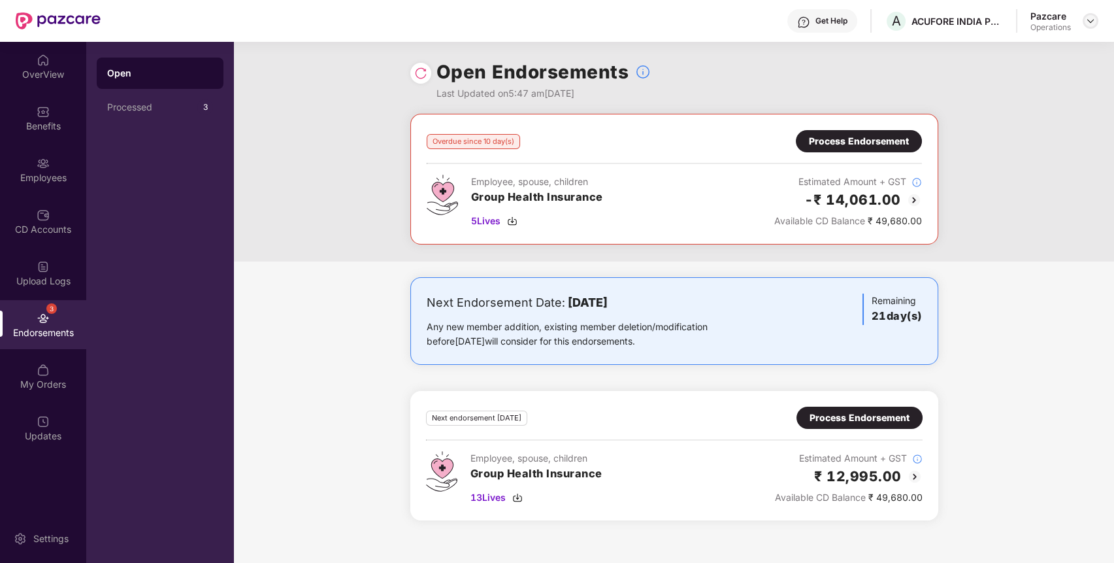
click at [1091, 22] on img at bounding box center [1091, 21] width 10 height 10
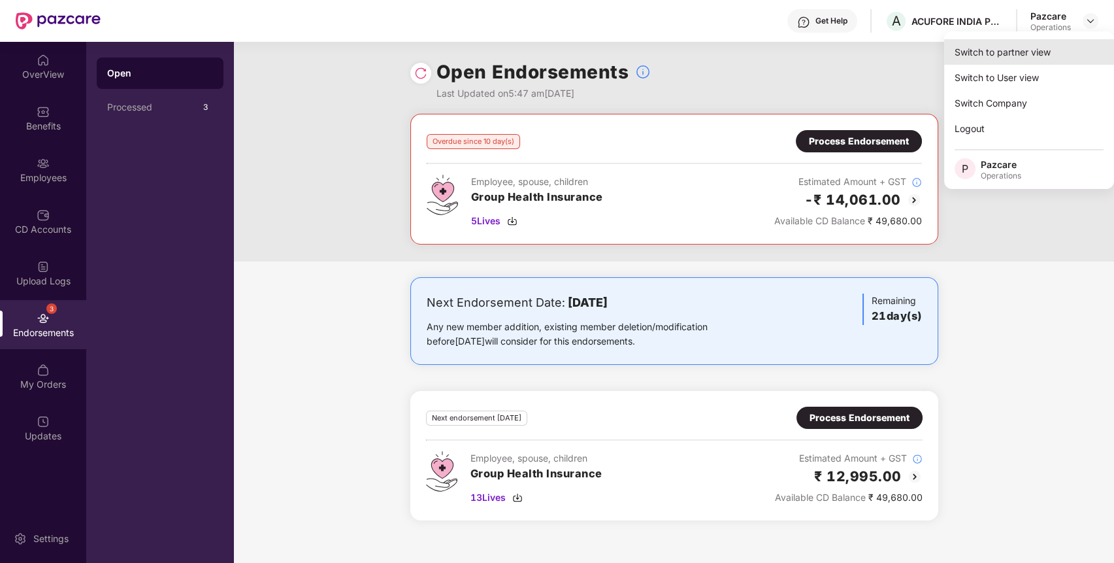
click at [1033, 61] on div "Switch to partner view" at bounding box center [1029, 51] width 170 height 25
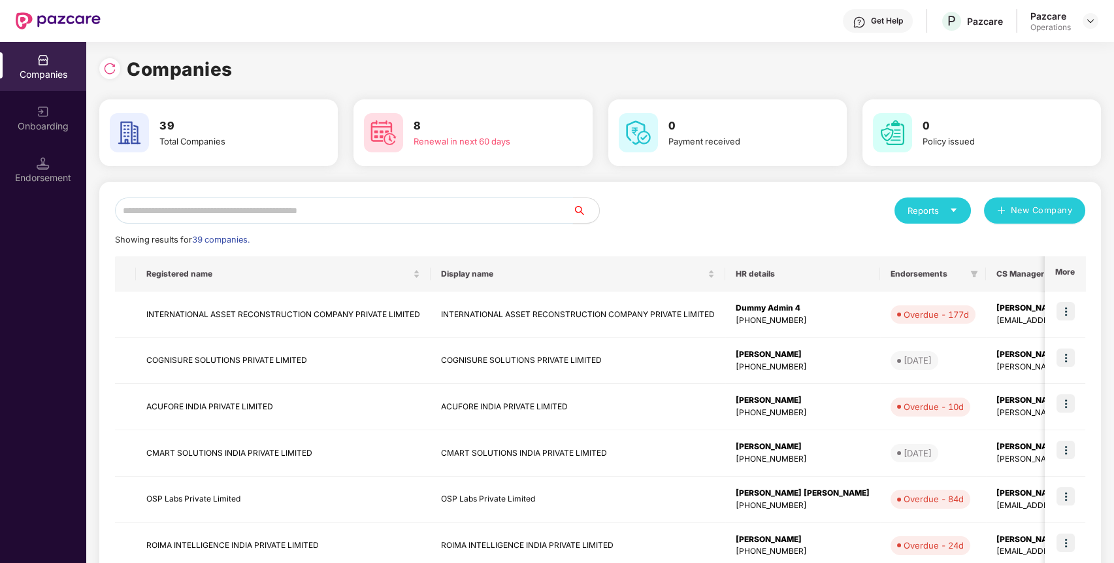
click at [471, 205] on input "text" at bounding box center [344, 210] width 458 height 26
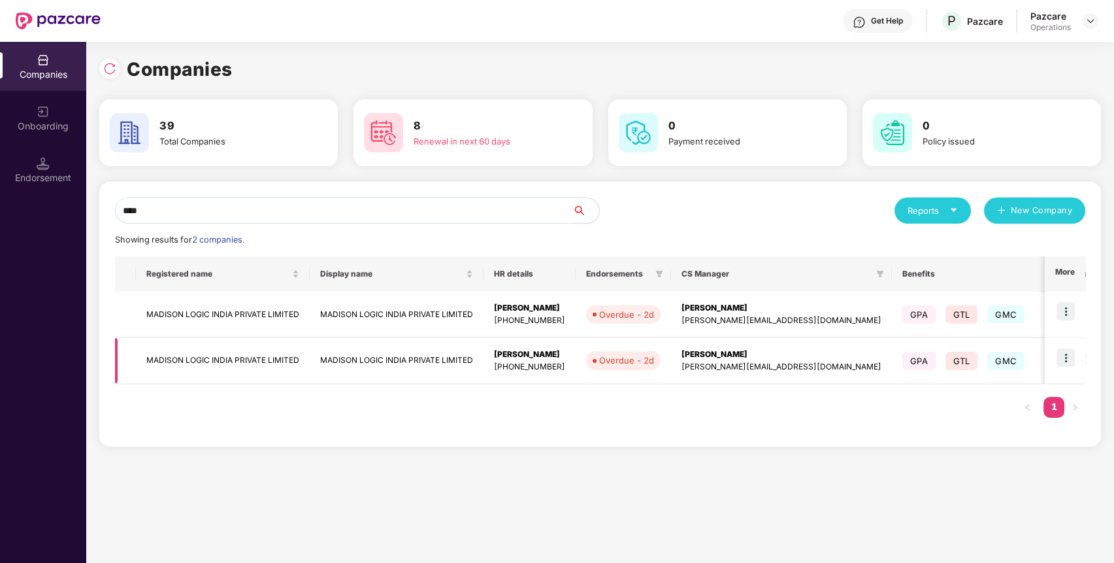
type input "****"
click at [1064, 354] on img at bounding box center [1066, 357] width 18 height 18
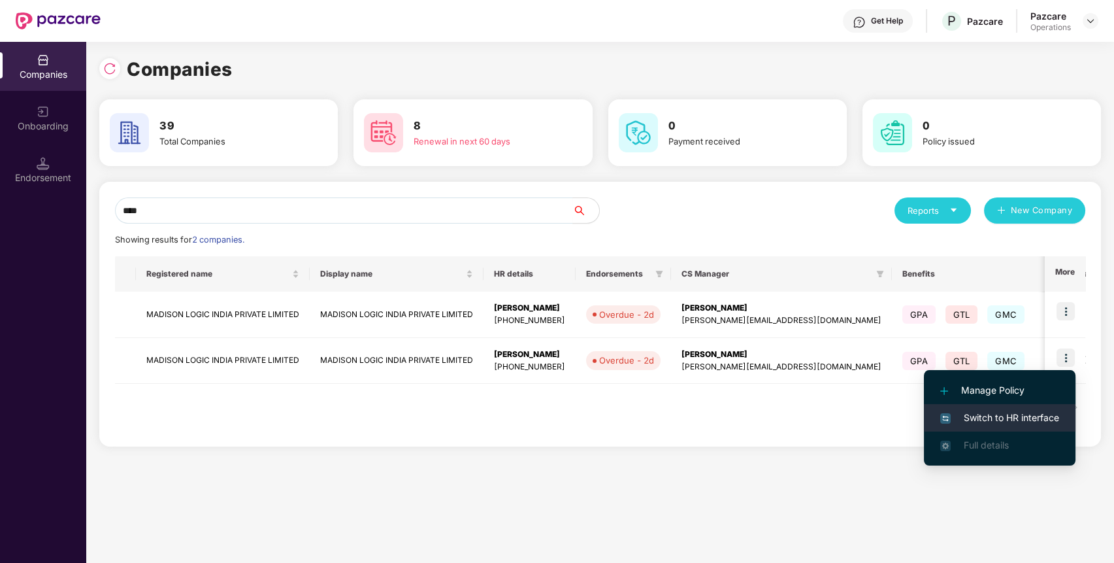
click at [1032, 405] on li "Switch to HR interface" at bounding box center [1000, 417] width 152 height 27
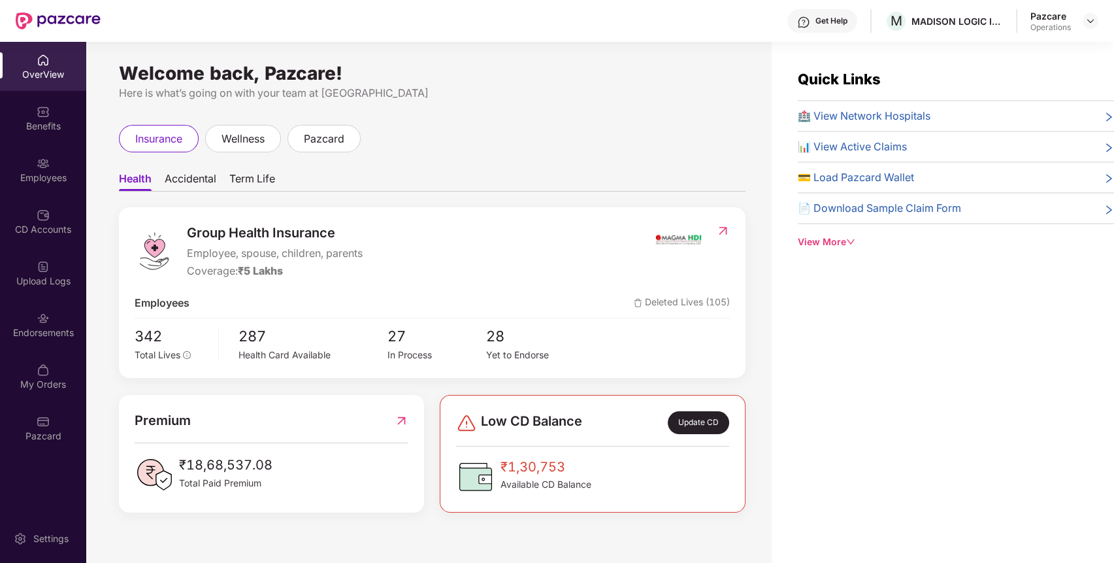
click at [29, 343] on div "Endorsements" at bounding box center [43, 324] width 86 height 49
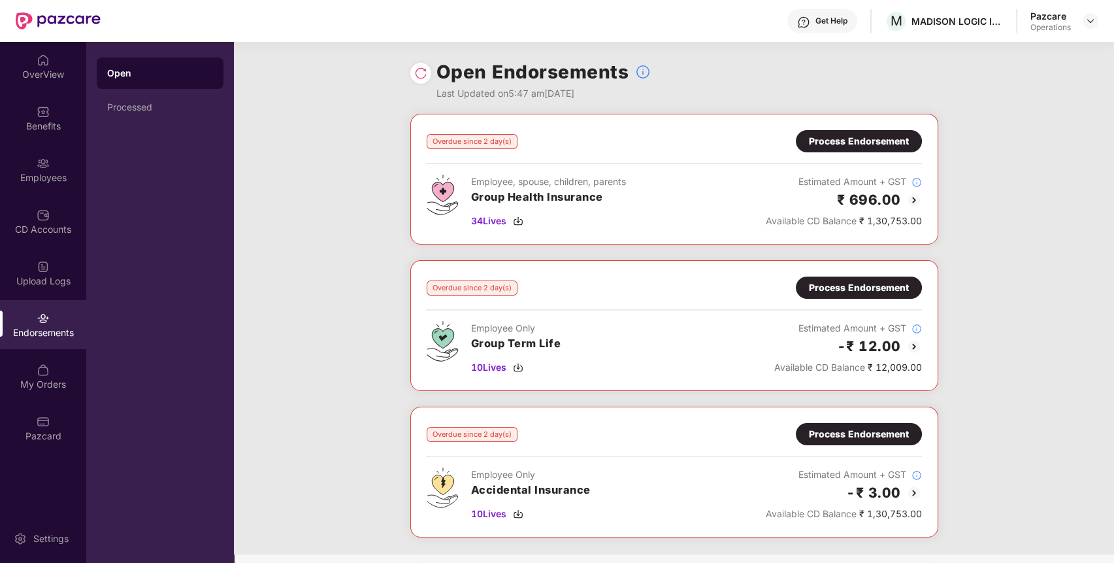
click at [29, 343] on div "Endorsements" at bounding box center [43, 324] width 86 height 49
click at [1086, 23] on img at bounding box center [1091, 21] width 10 height 10
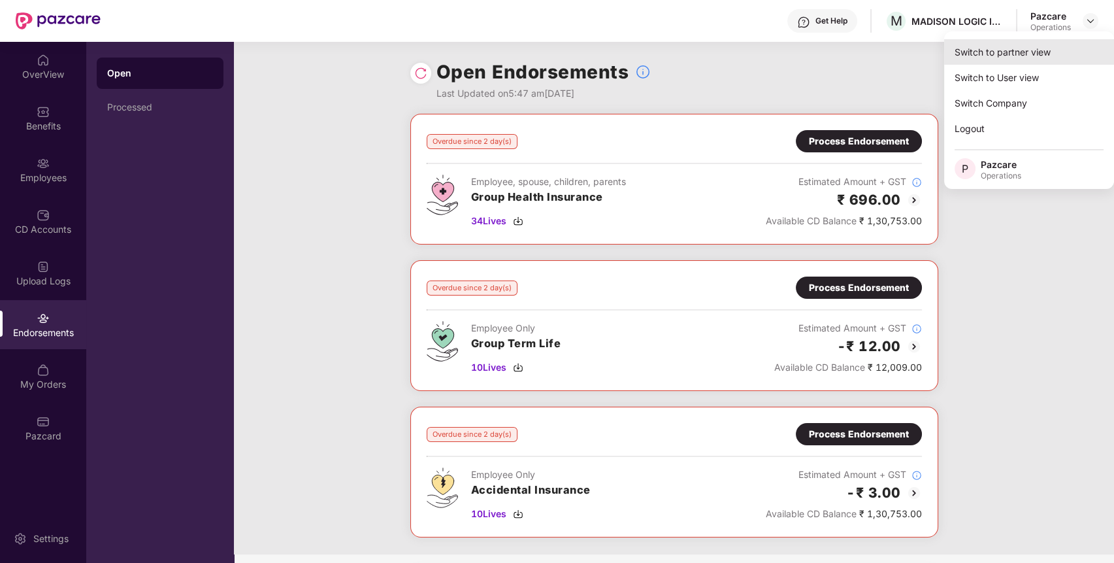
click at [1046, 51] on div "Switch to partner view" at bounding box center [1029, 51] width 170 height 25
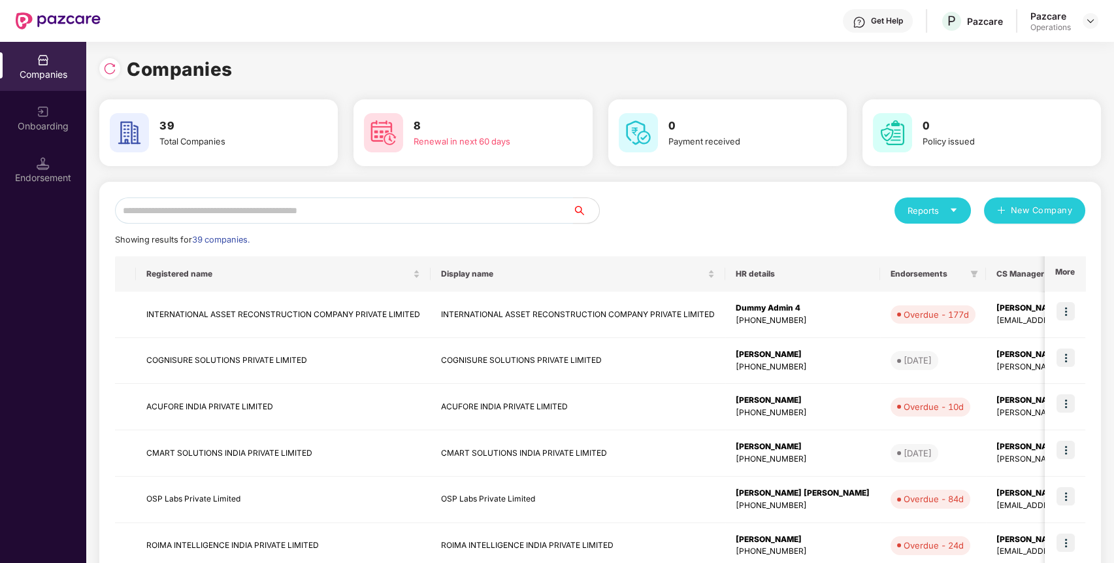
click at [452, 221] on input "text" at bounding box center [344, 210] width 458 height 26
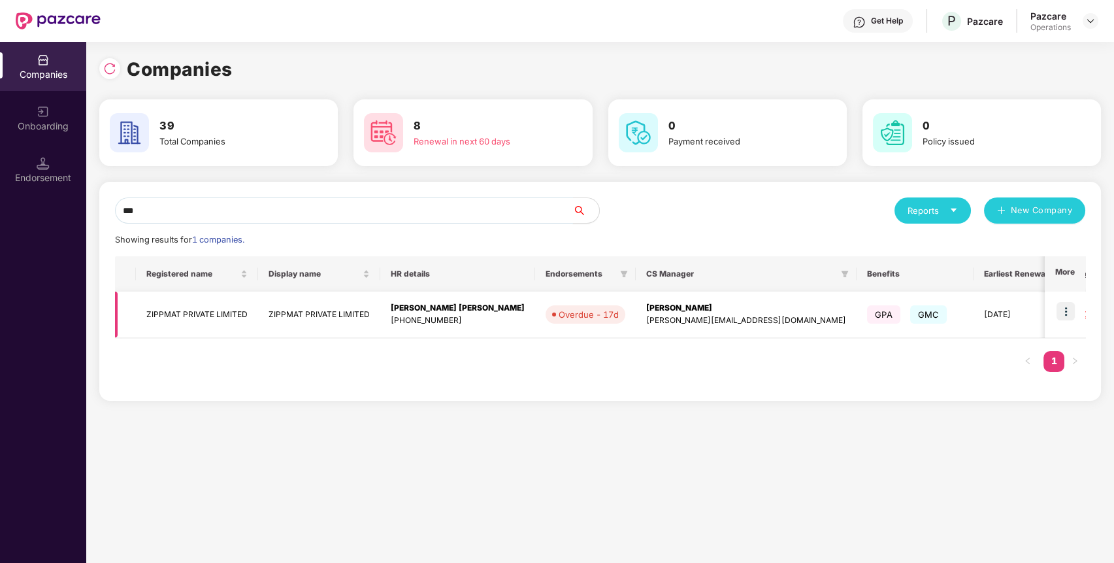
type input "***"
click at [1072, 308] on img at bounding box center [1066, 311] width 18 height 18
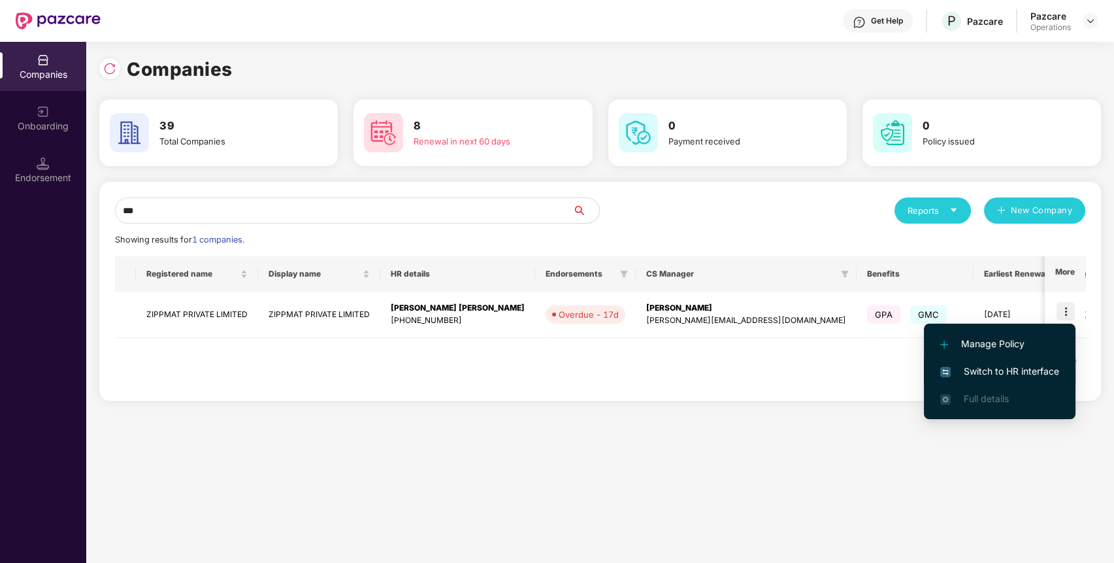
click at [994, 365] on span "Switch to HR interface" at bounding box center [999, 371] width 119 height 14
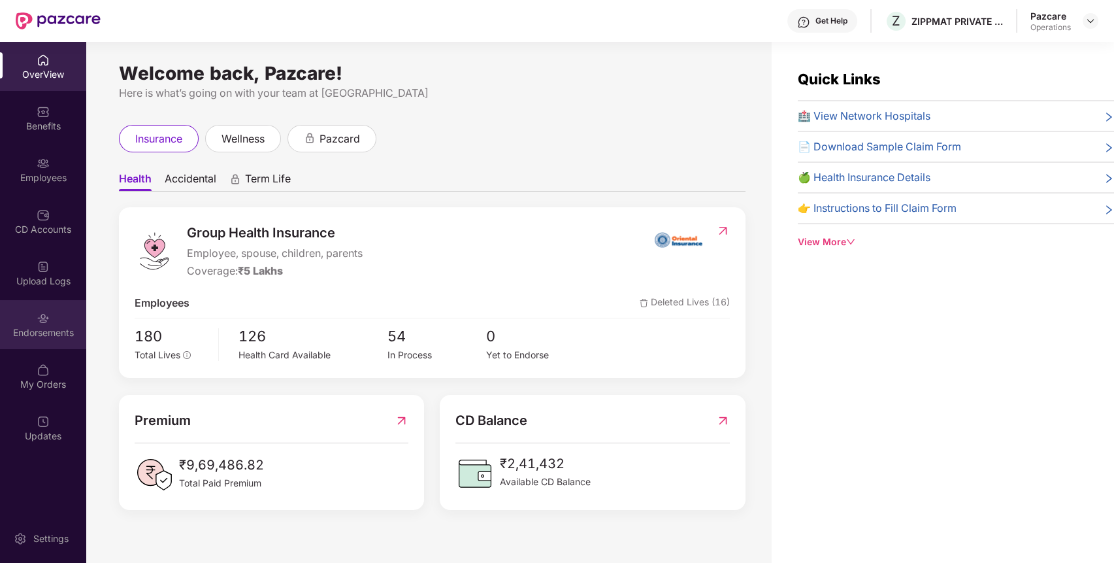
click at [28, 322] on div "Endorsements" at bounding box center [43, 324] width 86 height 49
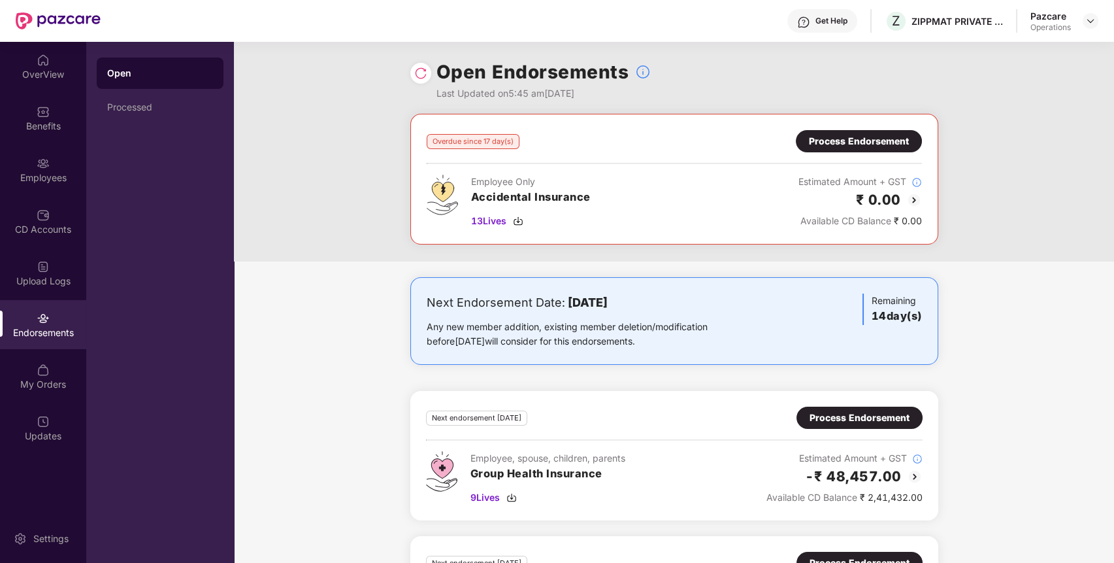
click at [876, 144] on div "Process Endorsement" at bounding box center [859, 141] width 100 height 14
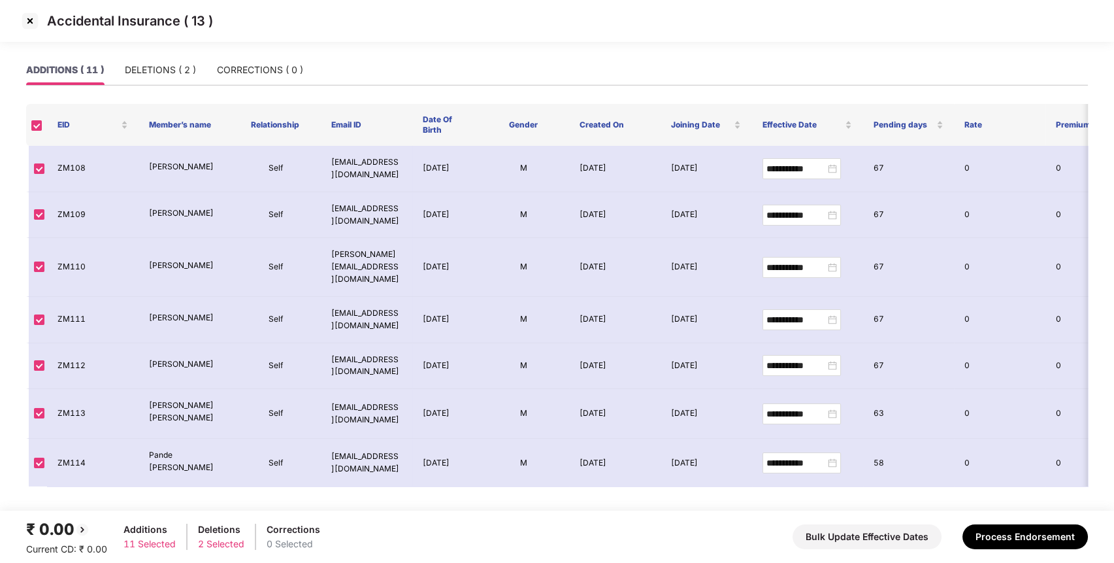
click at [29, 18] on img at bounding box center [30, 20] width 21 height 21
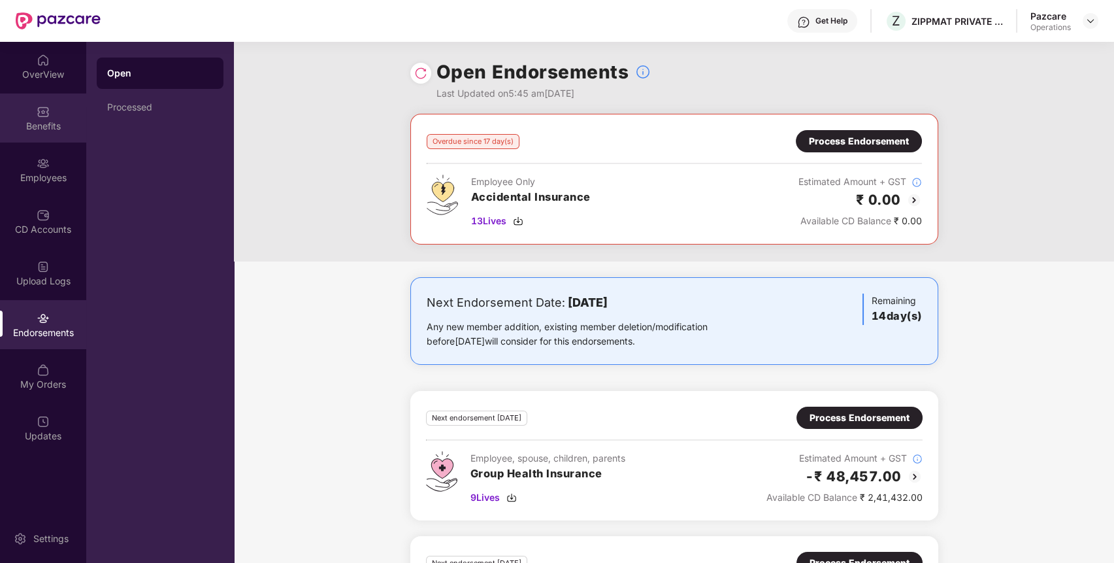
click at [41, 128] on div "Benefits" at bounding box center [43, 126] width 86 height 13
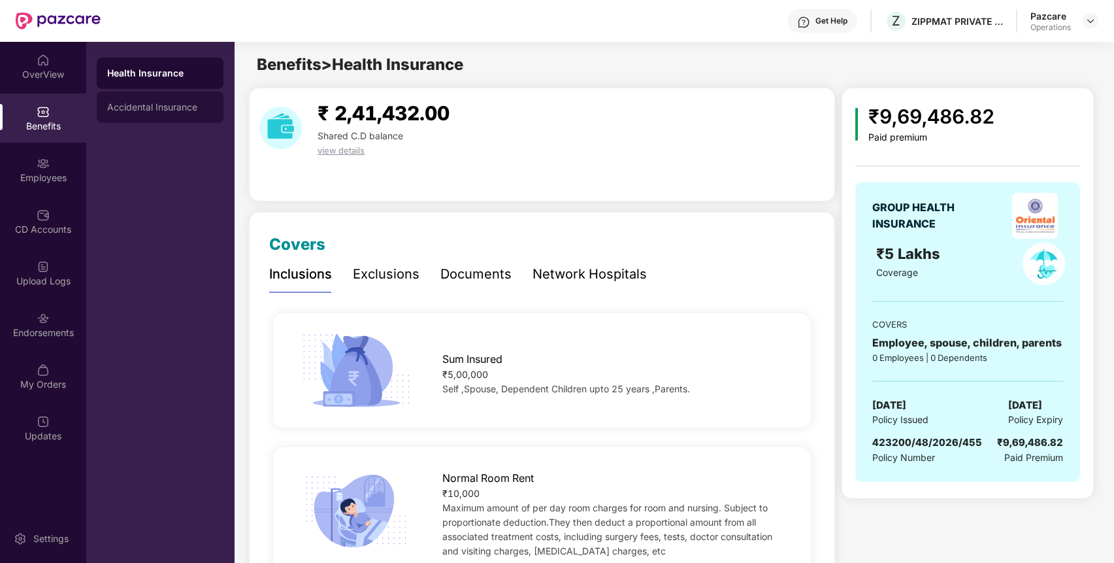
click at [170, 107] on div "Accidental Insurance" at bounding box center [160, 107] width 106 height 10
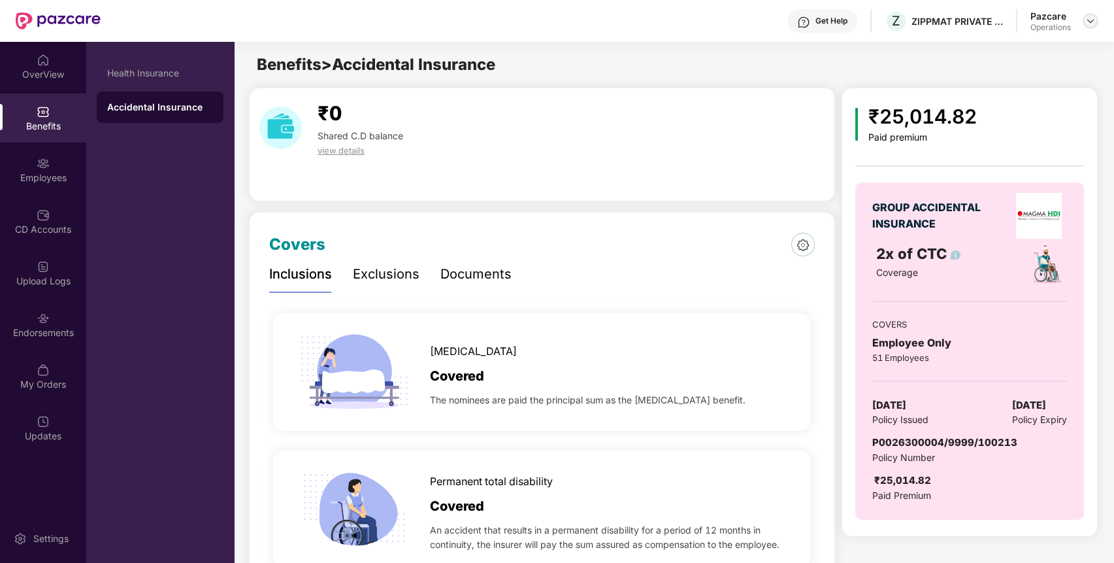
click at [1093, 21] on img at bounding box center [1091, 21] width 10 height 10
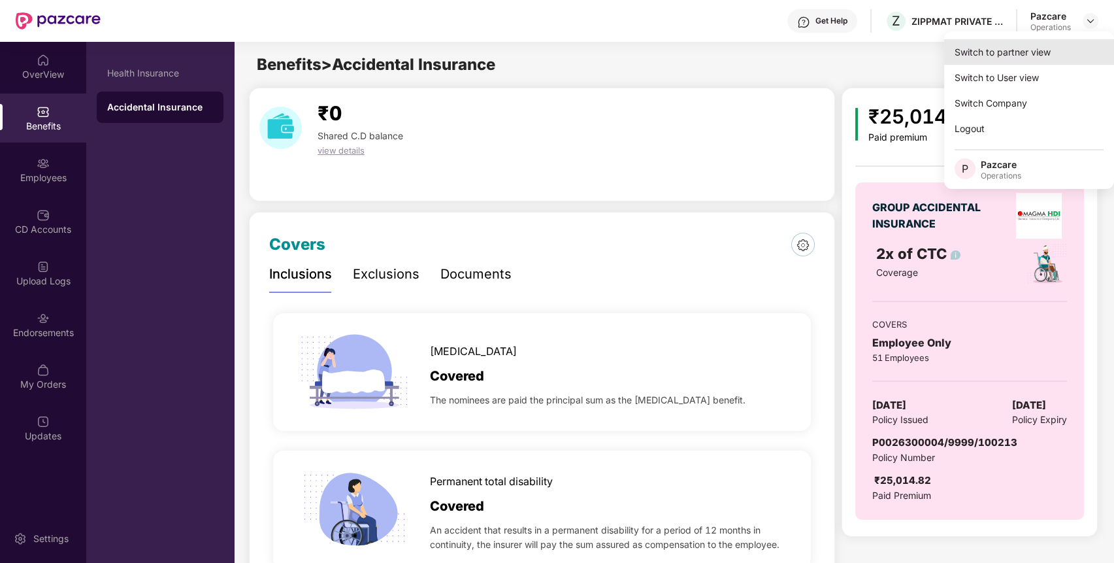
click at [1050, 61] on div "Switch to partner view" at bounding box center [1029, 51] width 170 height 25
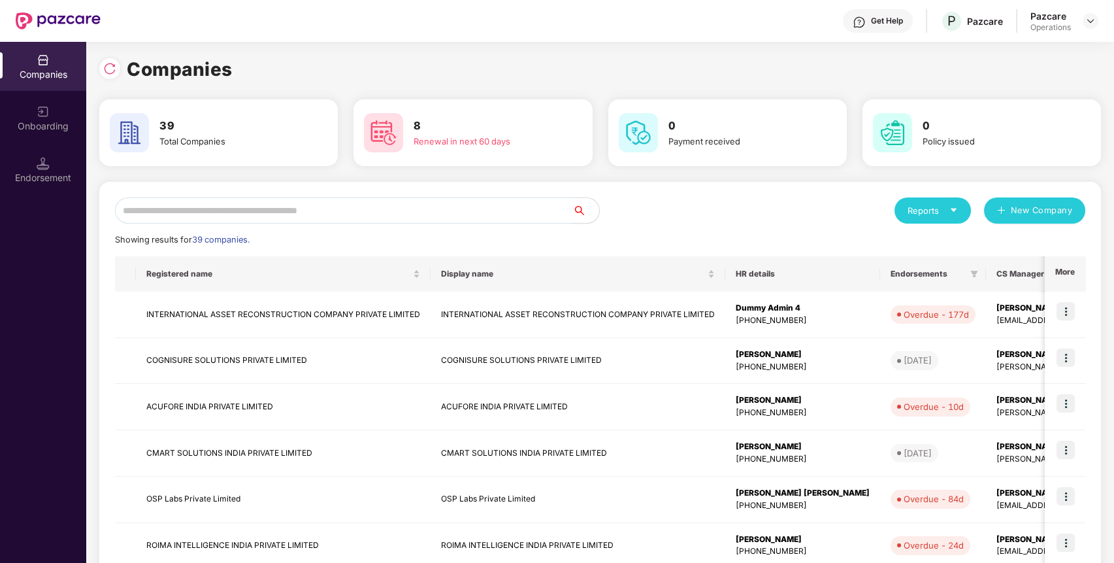
click at [499, 204] on input "text" at bounding box center [344, 210] width 458 height 26
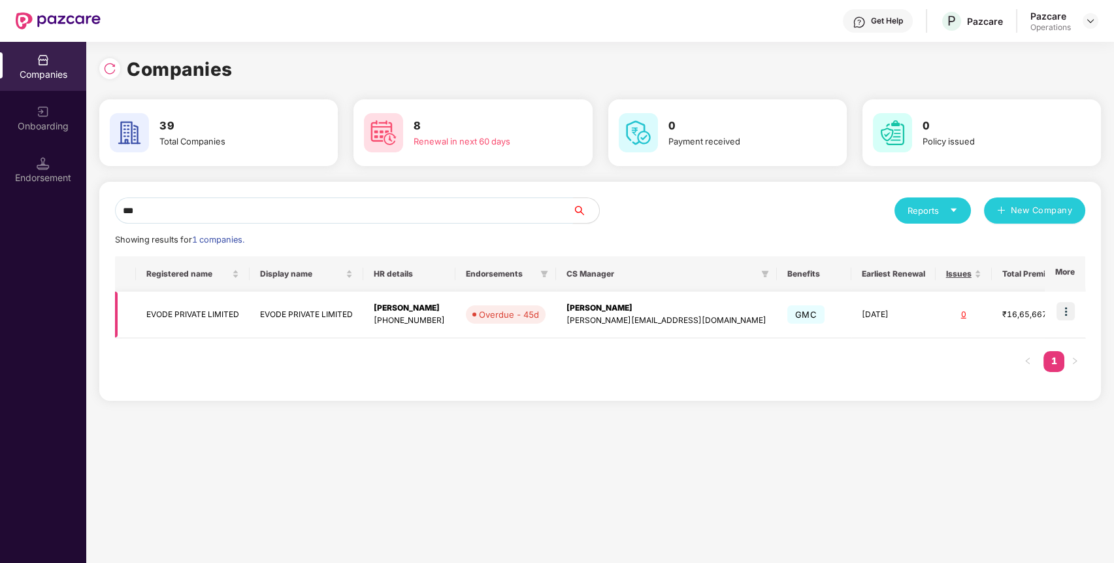
type input "***"
click at [1064, 308] on img at bounding box center [1066, 311] width 18 height 18
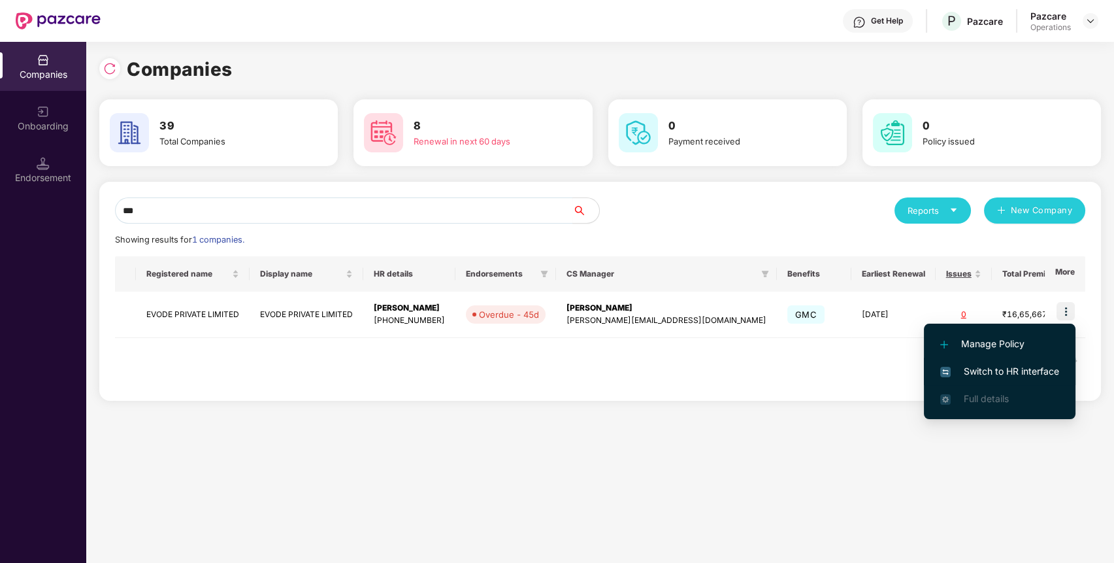
click at [1001, 367] on span "Switch to HR interface" at bounding box center [999, 371] width 119 height 14
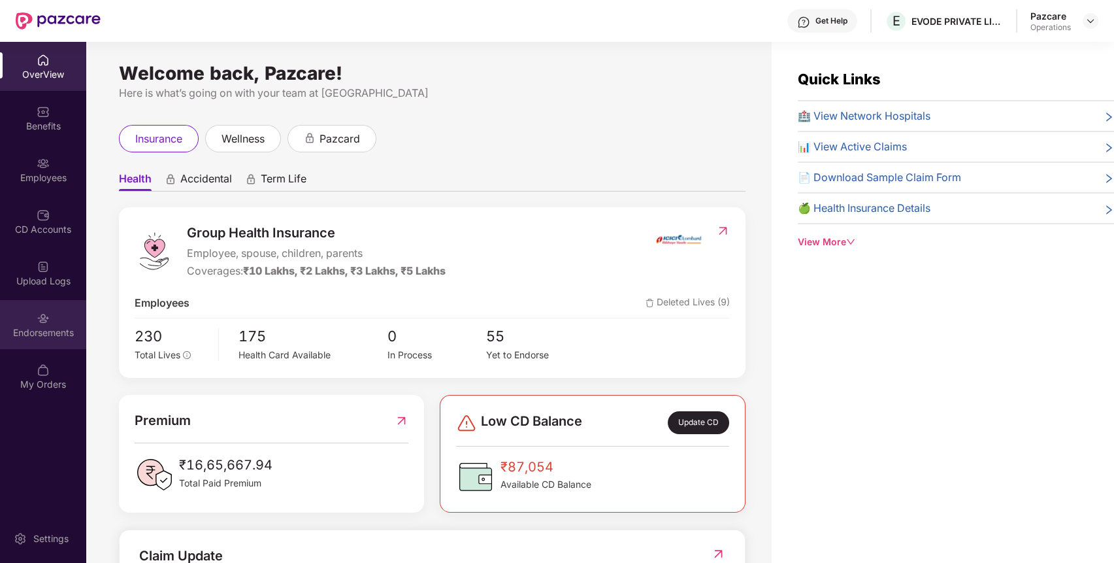
click at [23, 342] on div "Endorsements" at bounding box center [43, 324] width 86 height 49
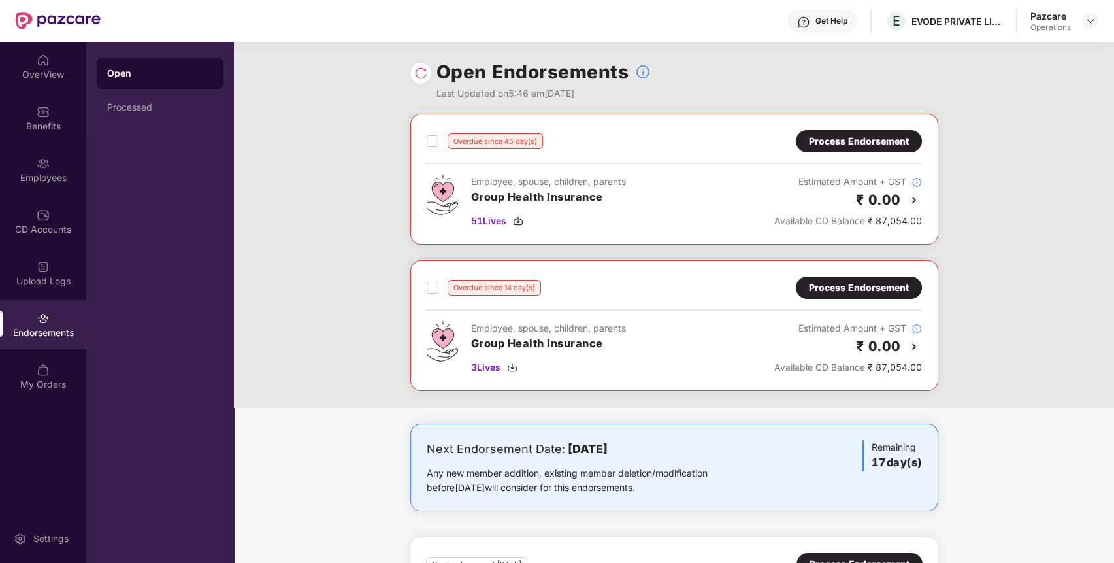
click at [888, 148] on div "Process Endorsement" at bounding box center [859, 141] width 126 height 22
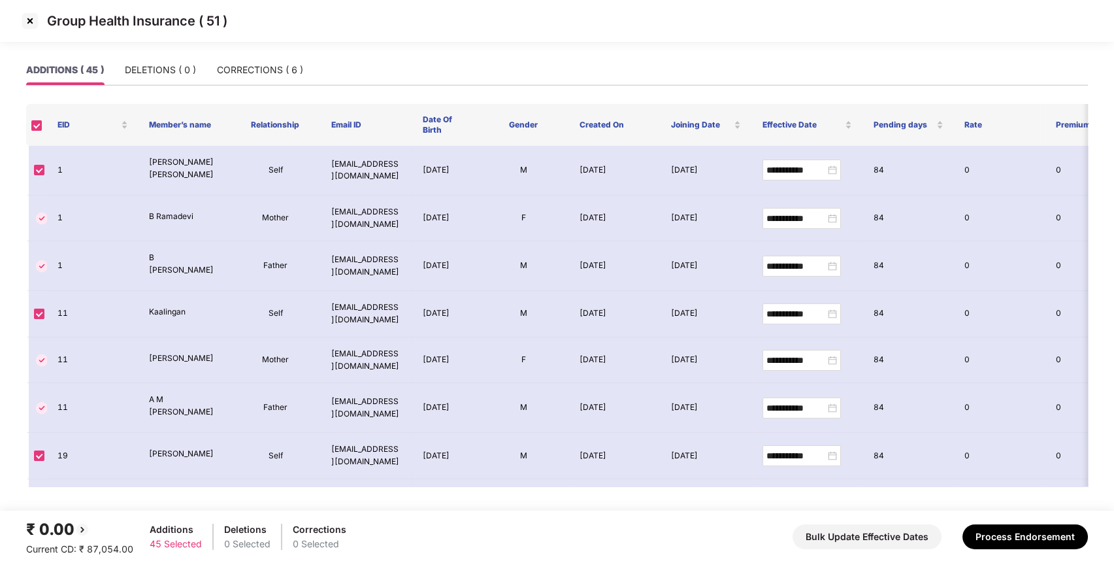
click at [30, 21] on img at bounding box center [30, 20] width 21 height 21
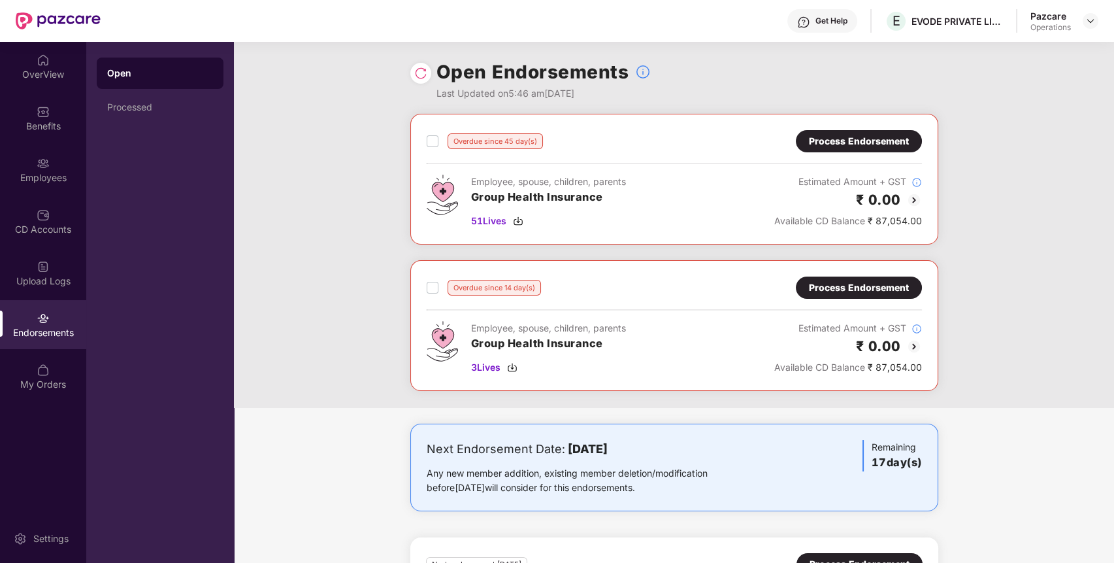
click at [914, 279] on div "Process Endorsement" at bounding box center [859, 287] width 126 height 22
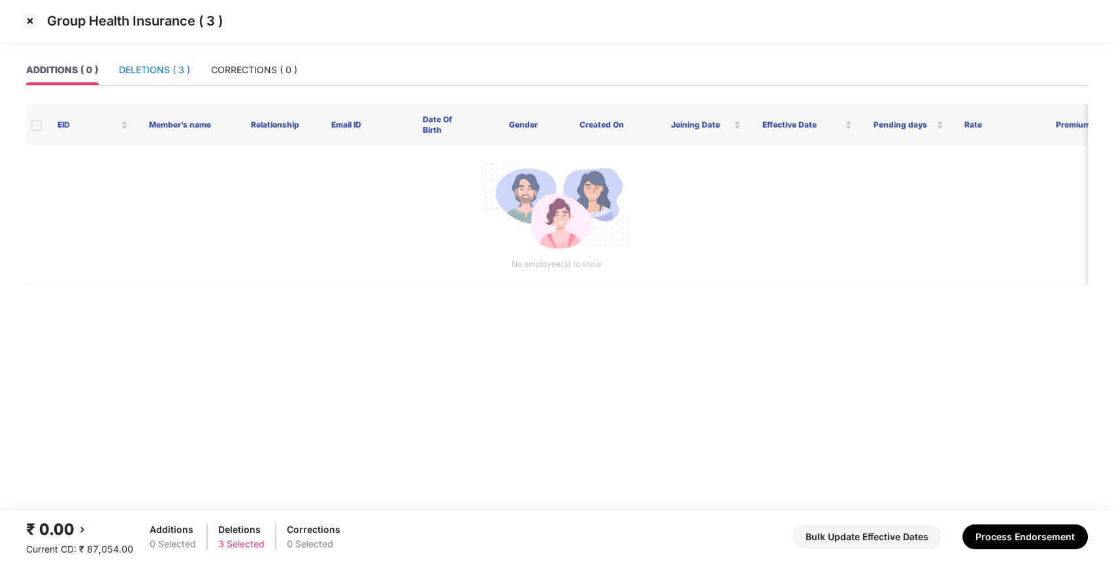
click at [165, 63] on div "DELETIONS ( 3 )" at bounding box center [154, 70] width 71 height 14
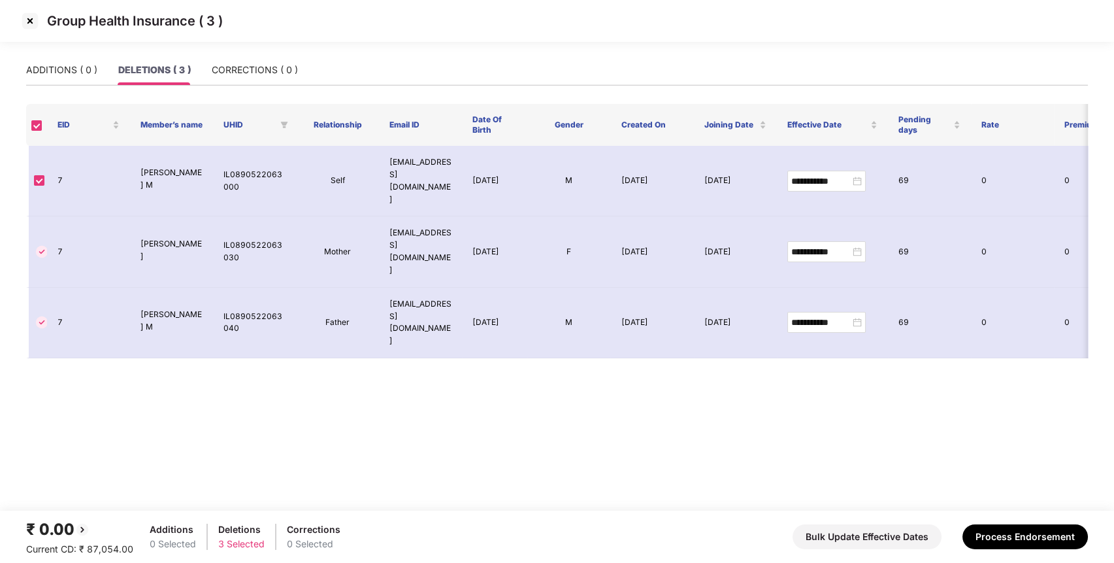
click at [30, 18] on img at bounding box center [30, 20] width 21 height 21
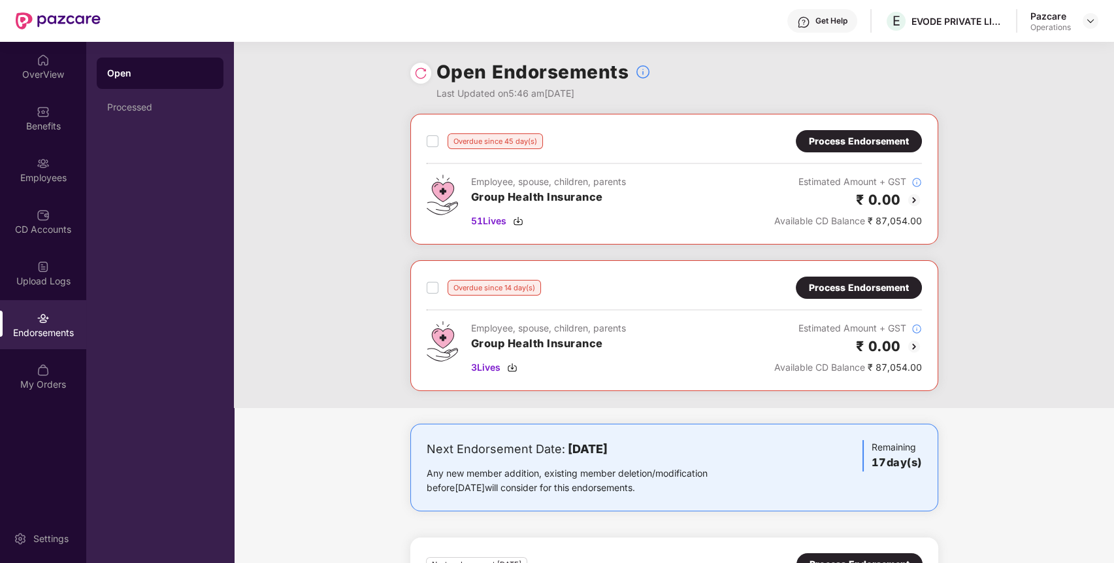
click at [870, 137] on div "Process Endorsement" at bounding box center [859, 141] width 100 height 14
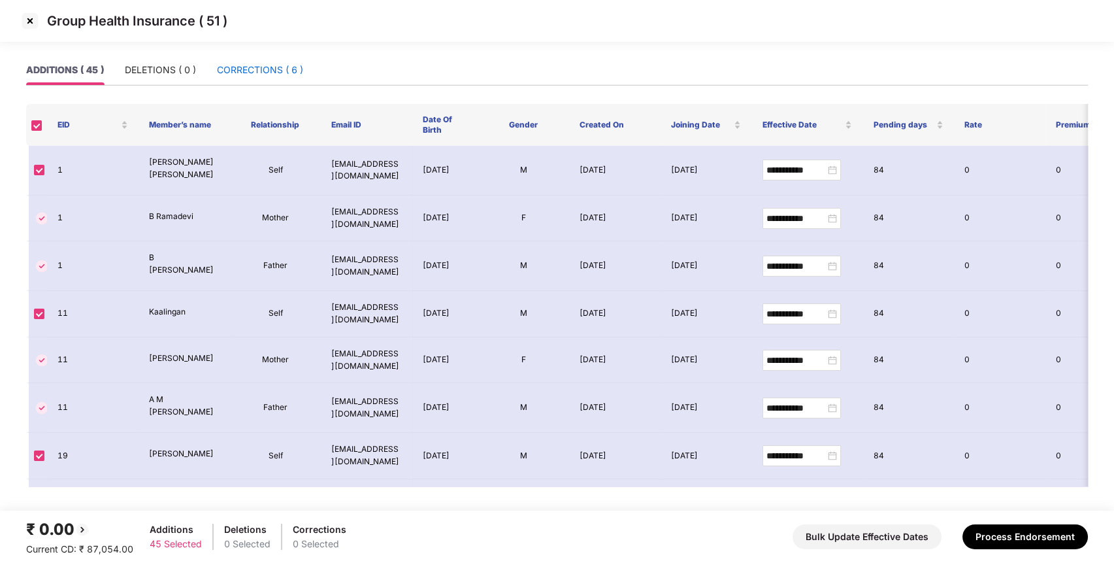
click at [282, 74] on div "CORRECTIONS ( 6 )" at bounding box center [260, 70] width 86 height 14
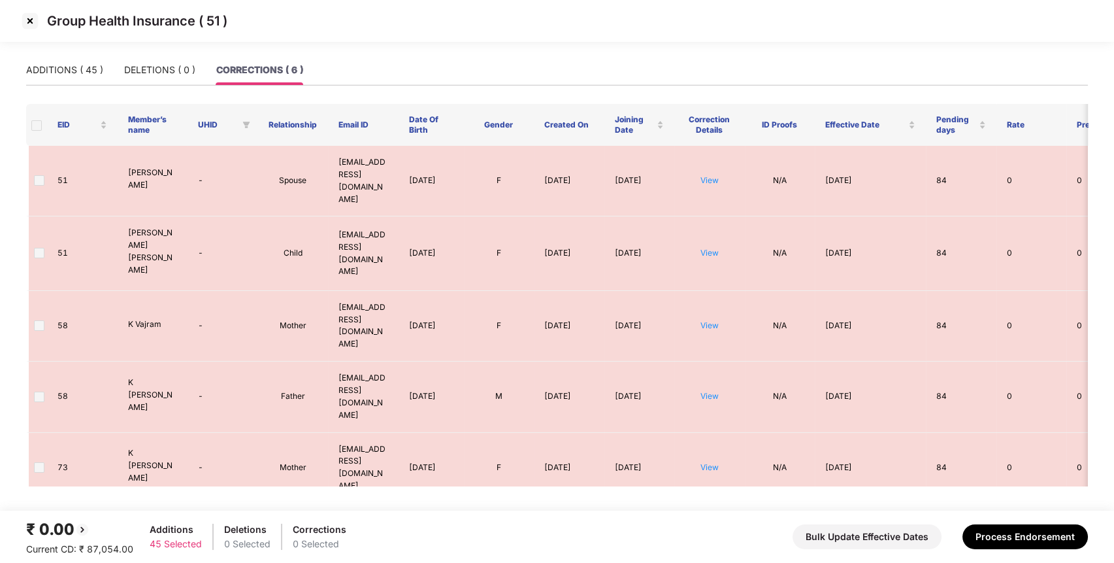
click at [35, 29] on img at bounding box center [30, 20] width 21 height 21
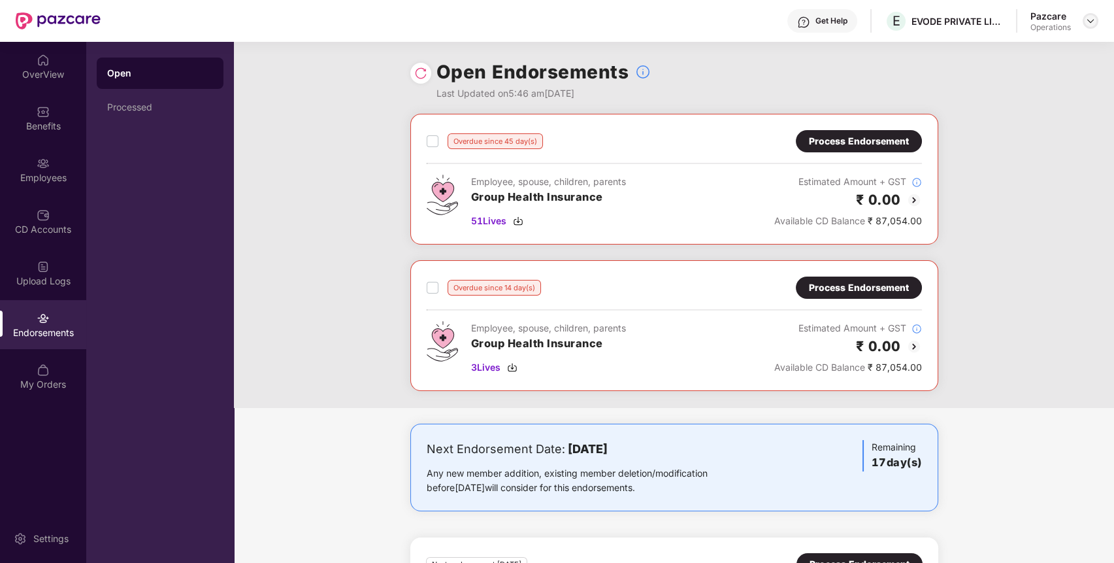
click at [1091, 19] on img at bounding box center [1091, 21] width 10 height 10
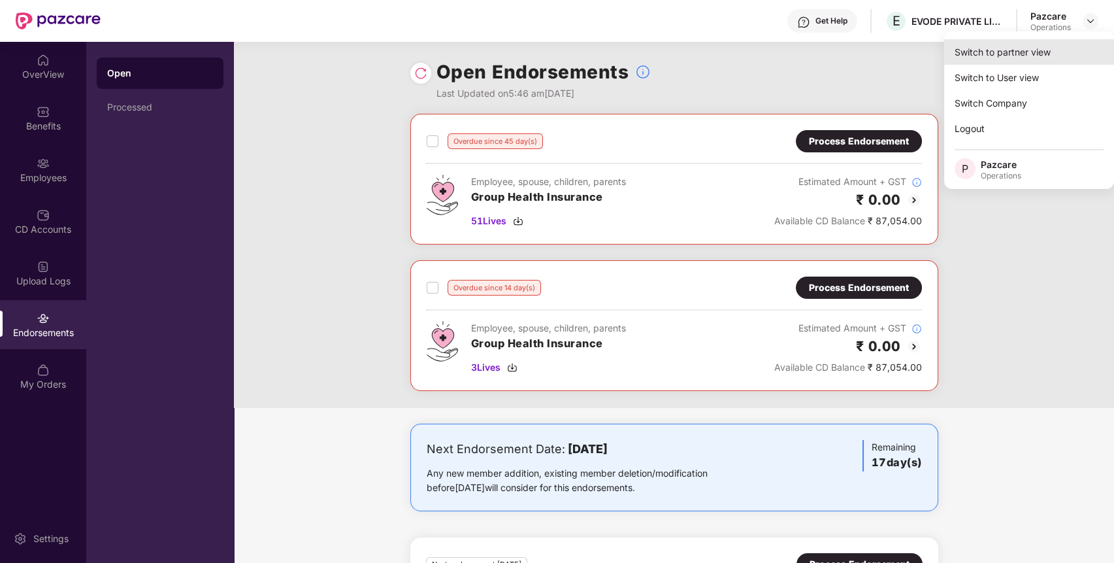
click at [1040, 58] on div "Switch to partner view" at bounding box center [1029, 51] width 170 height 25
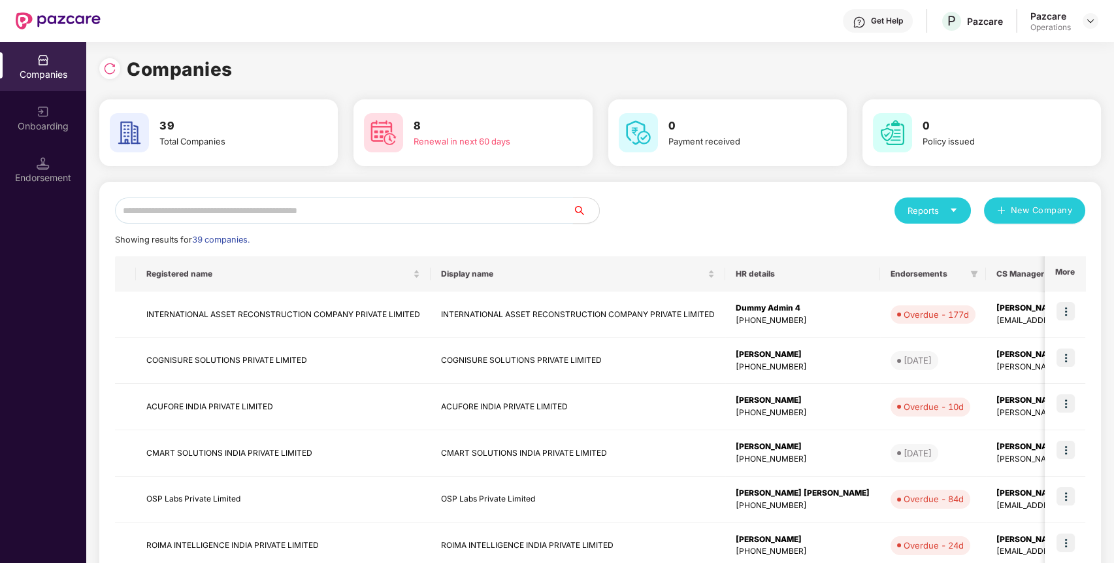
click at [512, 218] on input "text" at bounding box center [344, 210] width 458 height 26
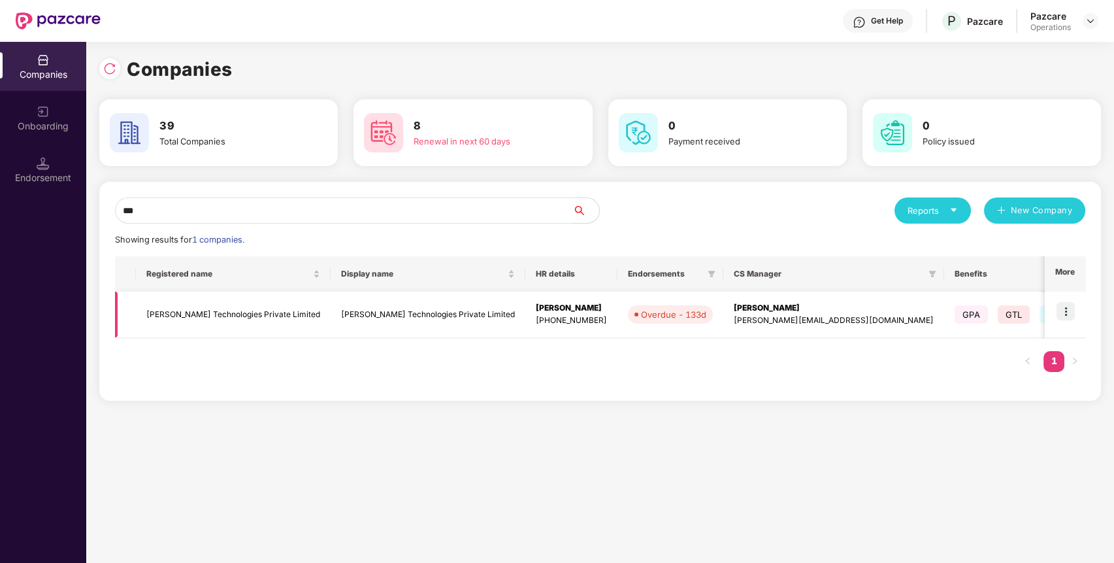
type input "***"
click at [1069, 311] on img at bounding box center [1066, 311] width 18 height 18
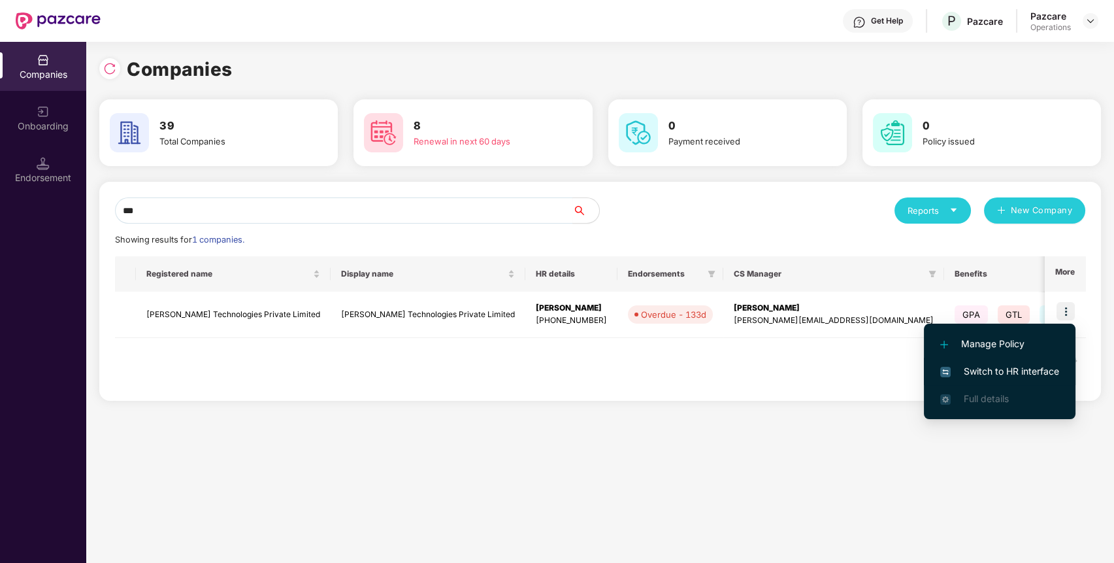
click at [1012, 365] on span "Switch to HR interface" at bounding box center [999, 371] width 119 height 14
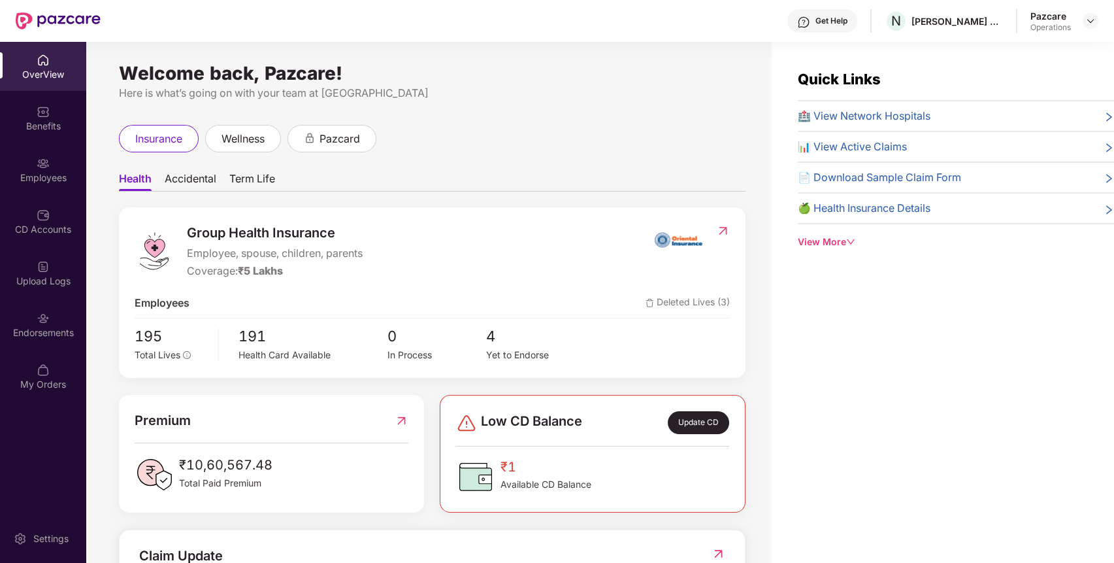
click at [59, 307] on div "Endorsements" at bounding box center [43, 324] width 86 height 49
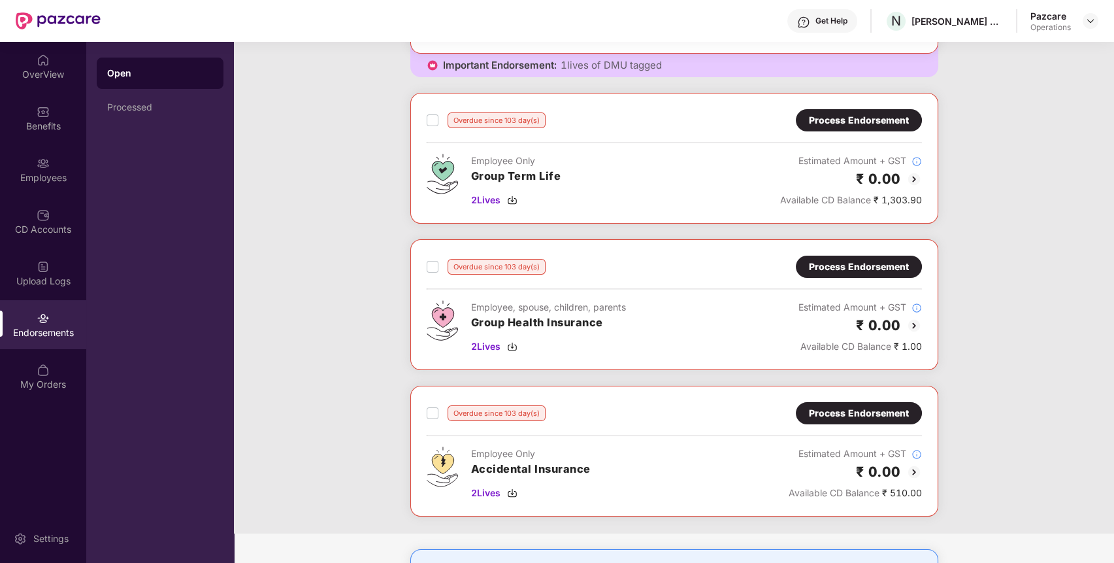
scroll to position [535, 0]
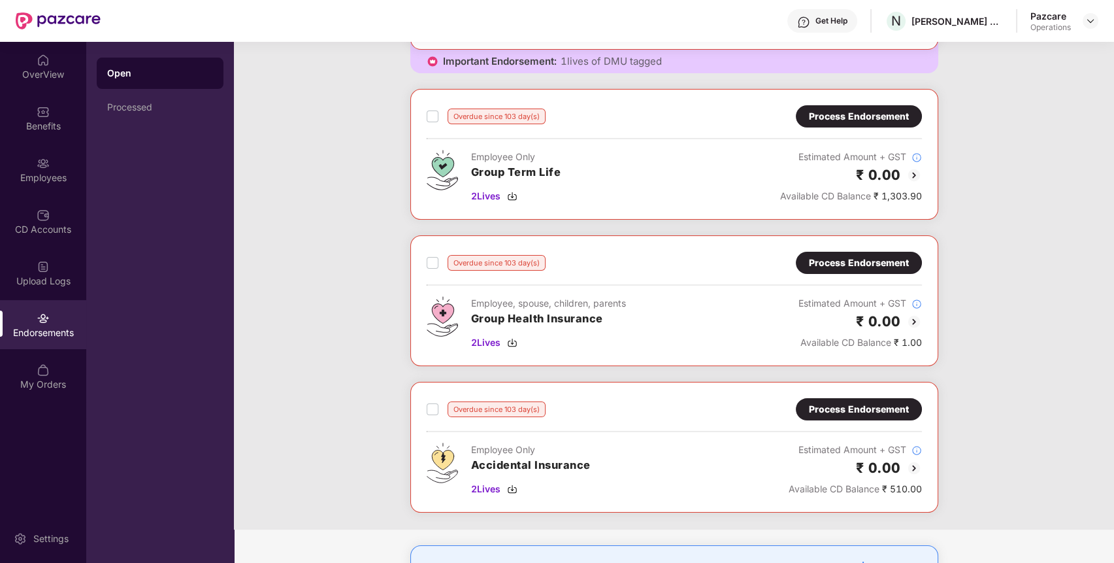
click at [857, 414] on div "Process Endorsement" at bounding box center [859, 409] width 100 height 14
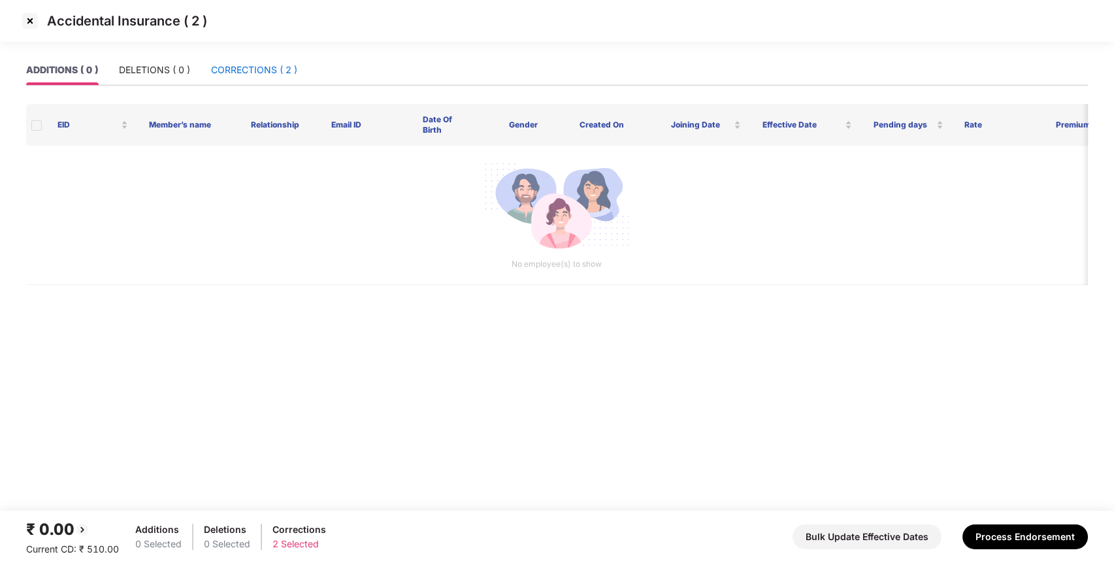
click at [286, 69] on div "CORRECTIONS ( 2 )" at bounding box center [254, 70] width 86 height 14
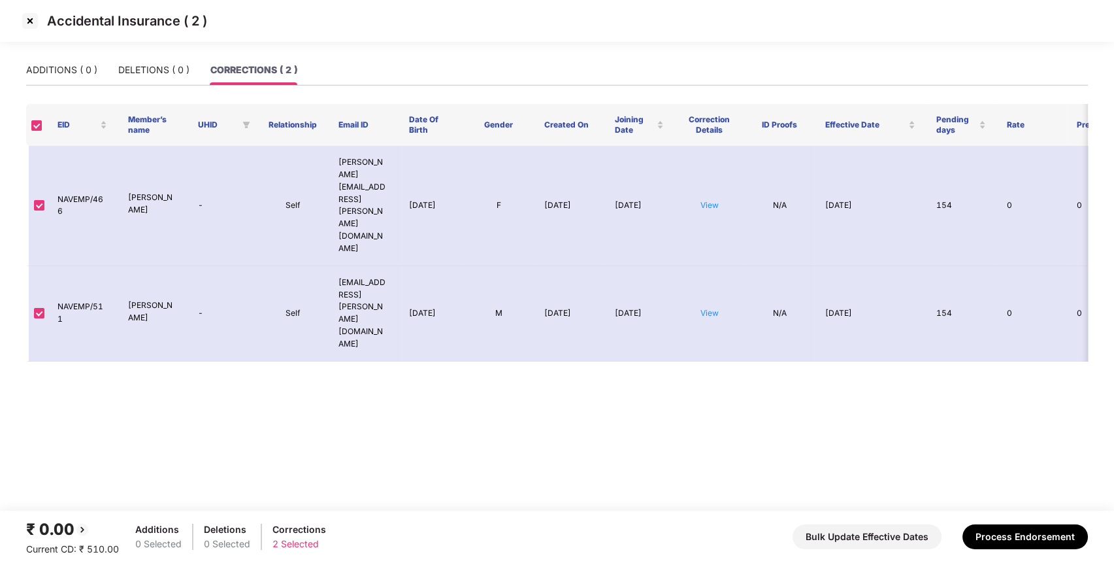
click at [31, 27] on img at bounding box center [30, 20] width 21 height 21
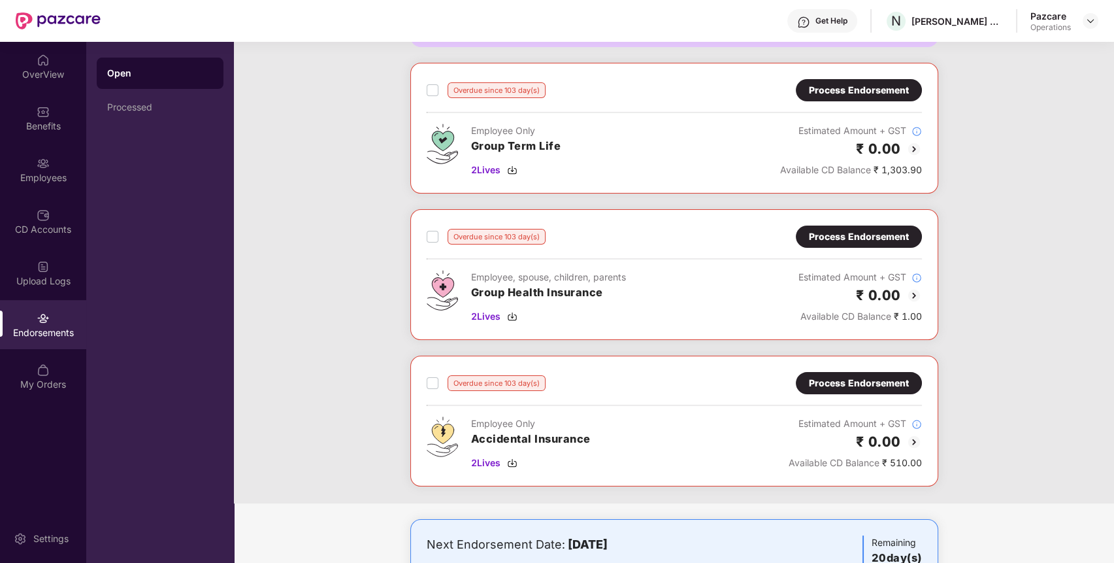
scroll to position [628, 0]
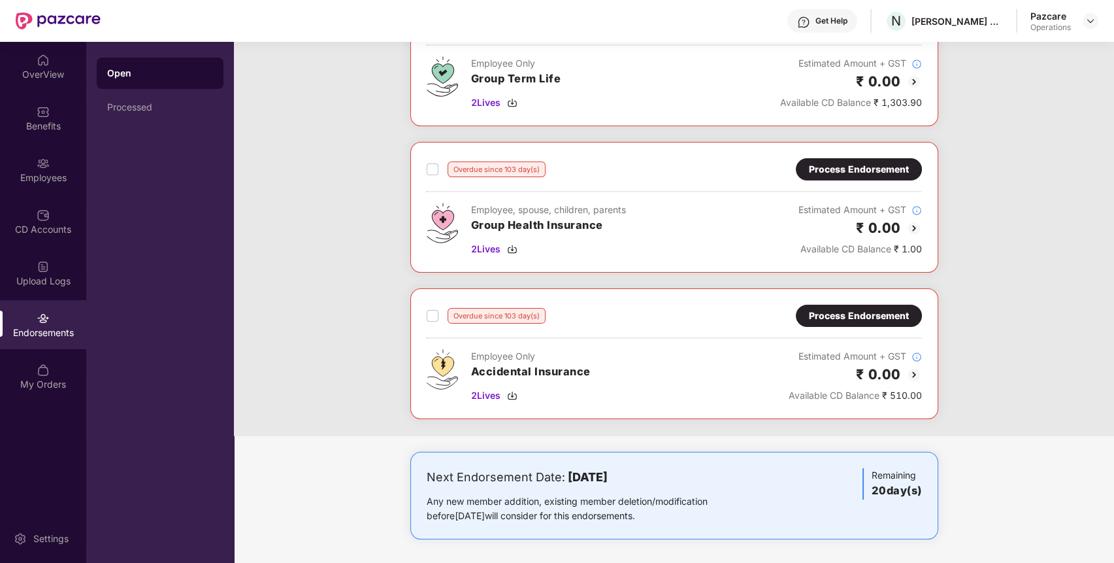
click at [1089, 13] on div at bounding box center [1091, 21] width 16 height 16
click at [1091, 22] on img at bounding box center [1091, 21] width 10 height 10
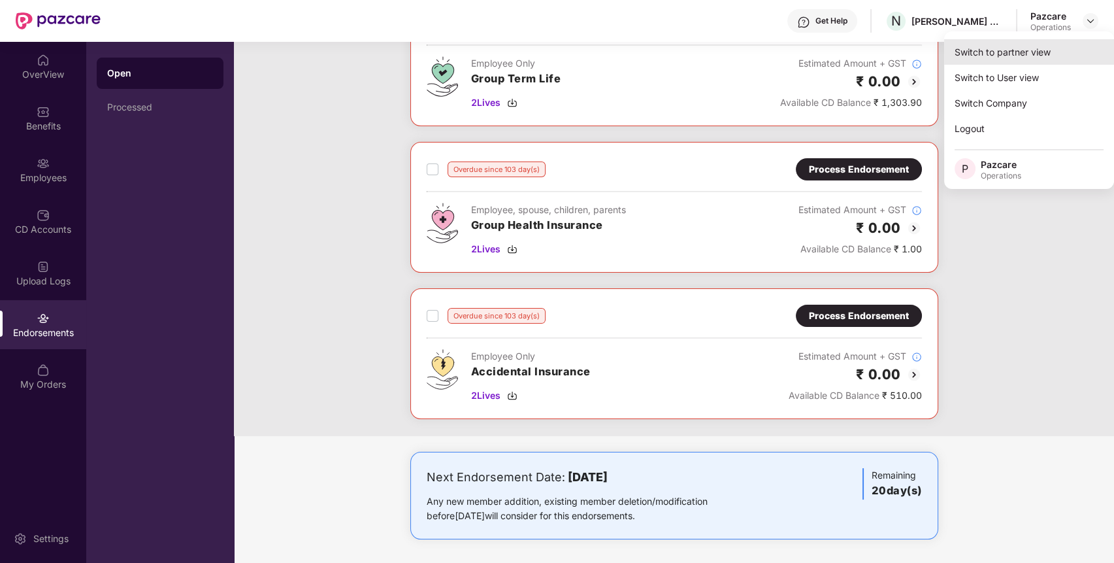
click at [1063, 56] on div "Switch to partner view" at bounding box center [1029, 51] width 170 height 25
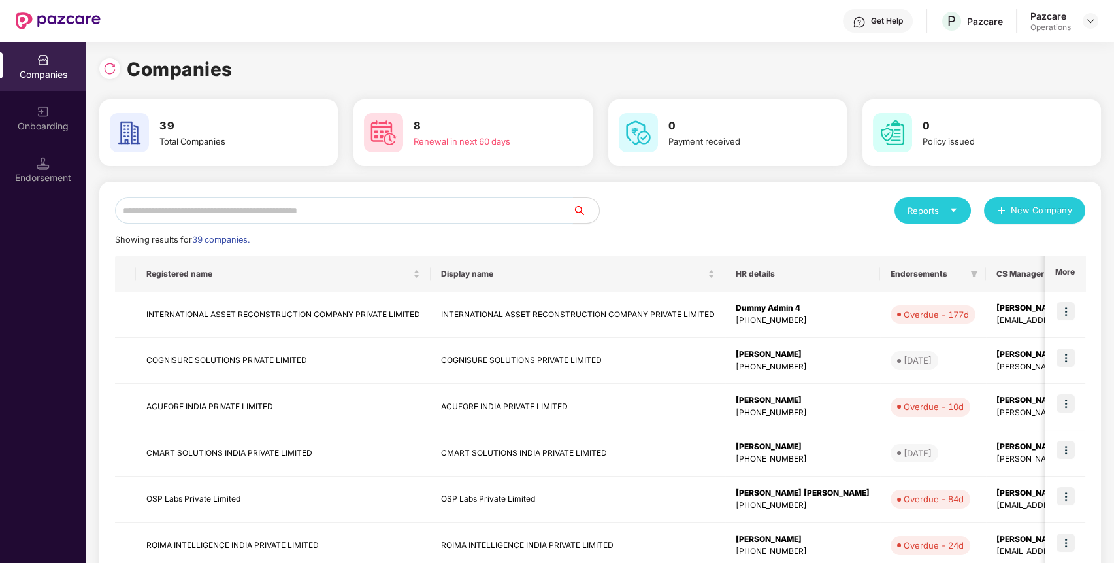
click at [488, 220] on input "text" at bounding box center [344, 210] width 458 height 26
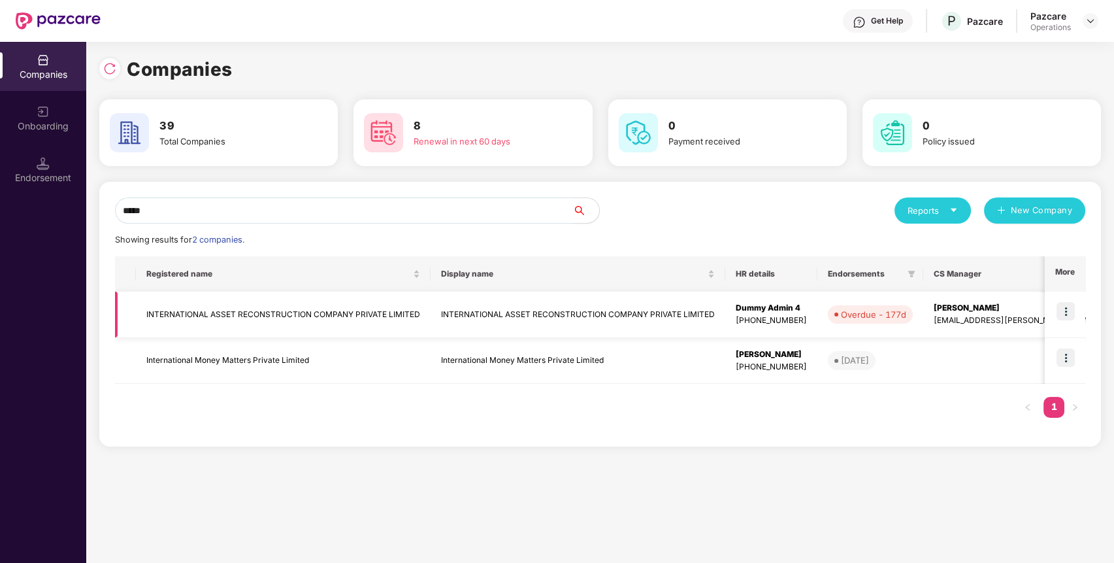
type input "*****"
click at [1068, 312] on img at bounding box center [1066, 311] width 18 height 18
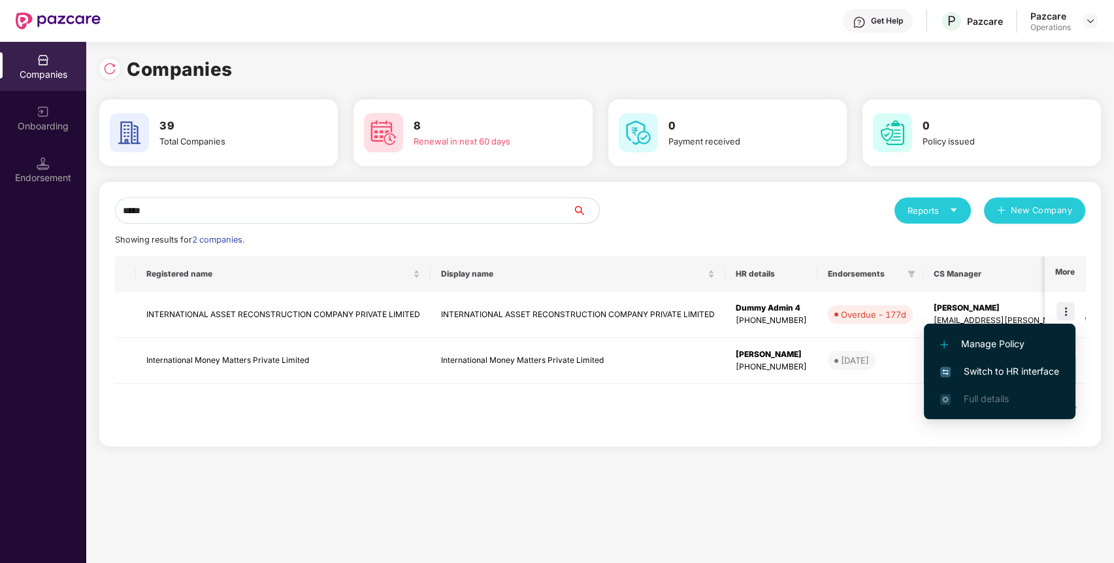
click at [1014, 371] on span "Switch to HR interface" at bounding box center [999, 371] width 119 height 14
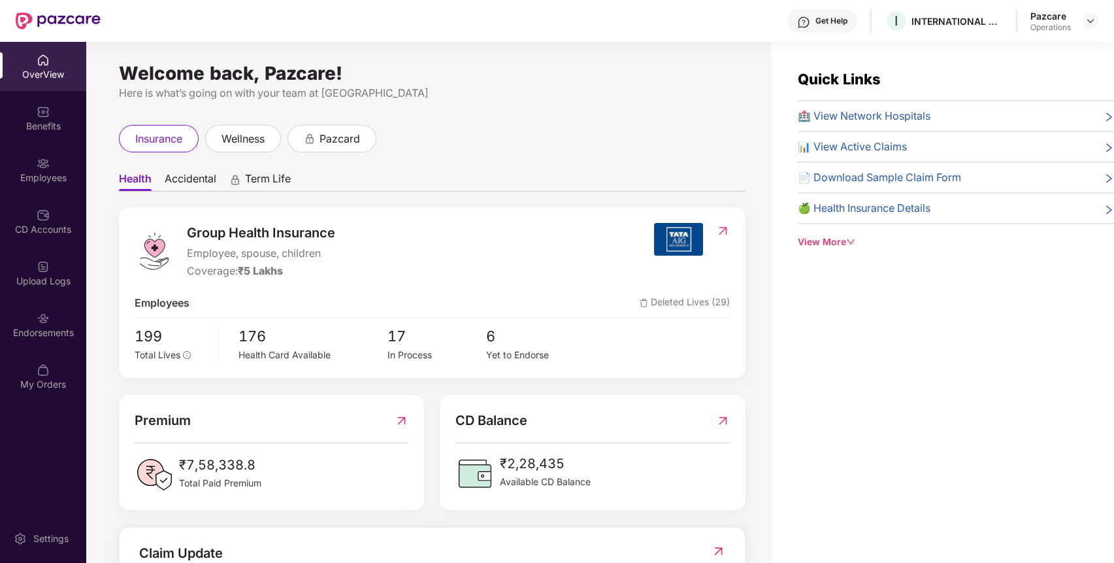
click at [48, 332] on div "Endorsements" at bounding box center [43, 332] width 86 height 13
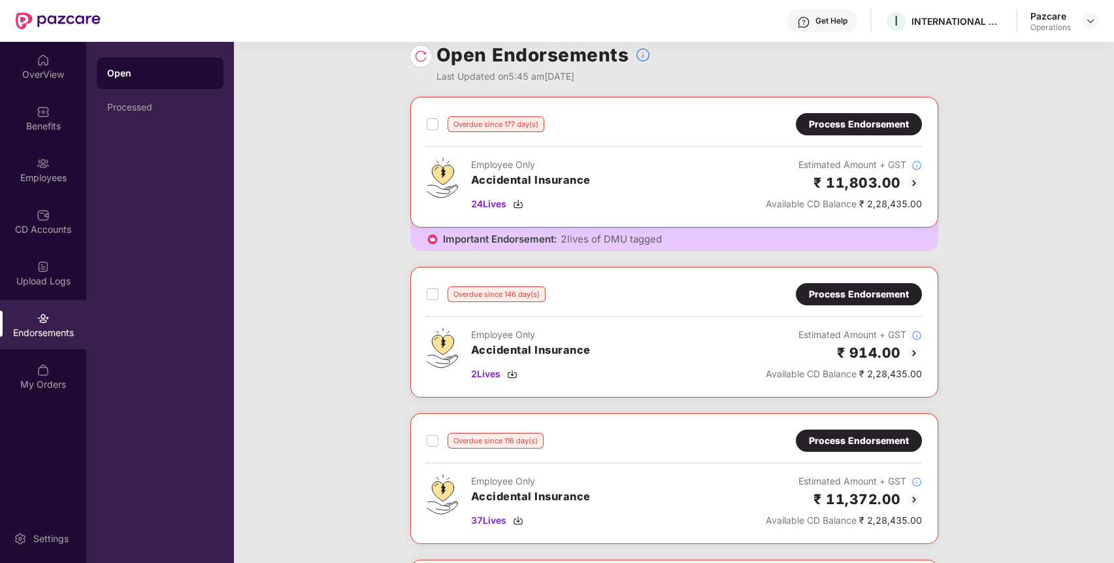
scroll to position [0, 0]
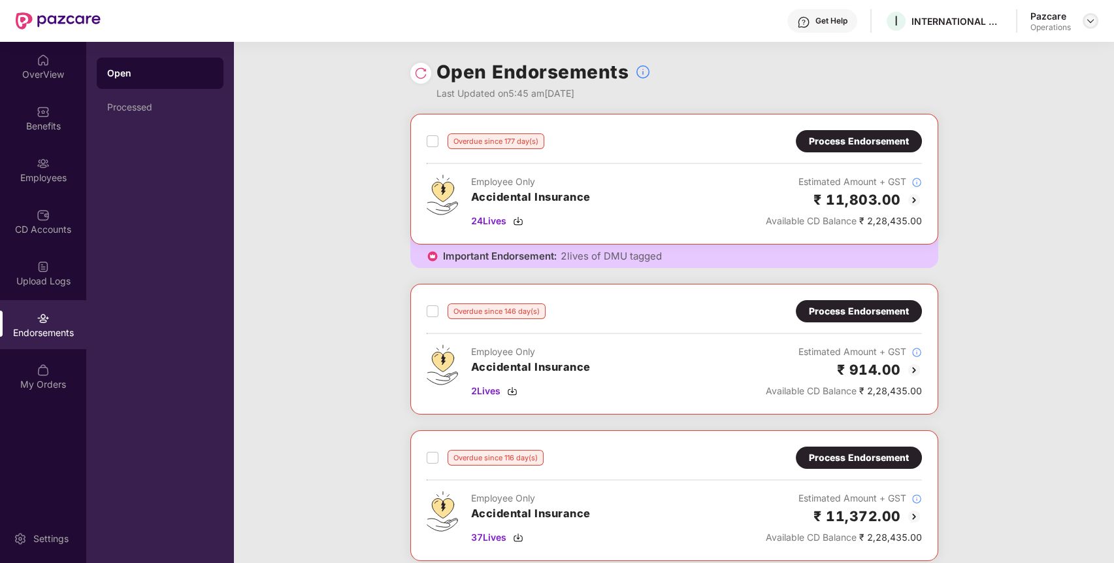
click at [1086, 25] on img at bounding box center [1091, 21] width 10 height 10
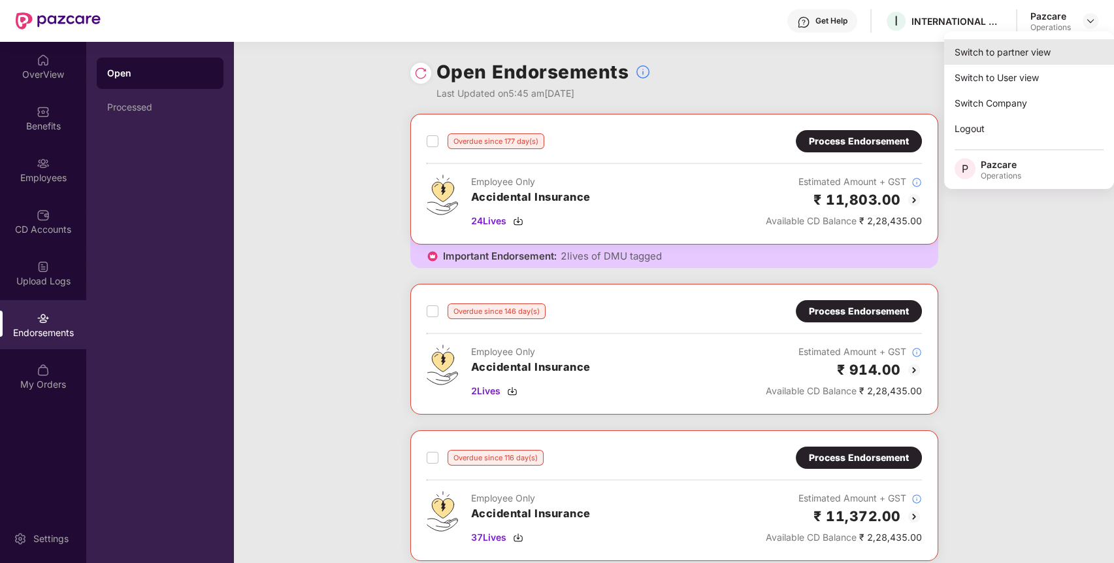
click at [1051, 56] on div "Switch to partner view" at bounding box center [1029, 51] width 170 height 25
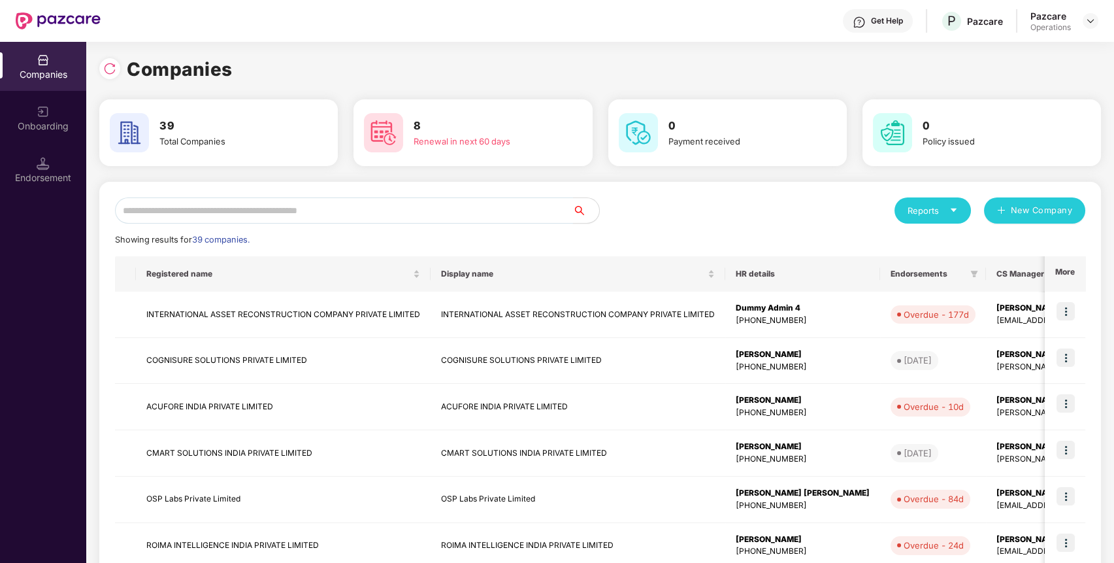
click at [558, 212] on input "text" at bounding box center [344, 210] width 458 height 26
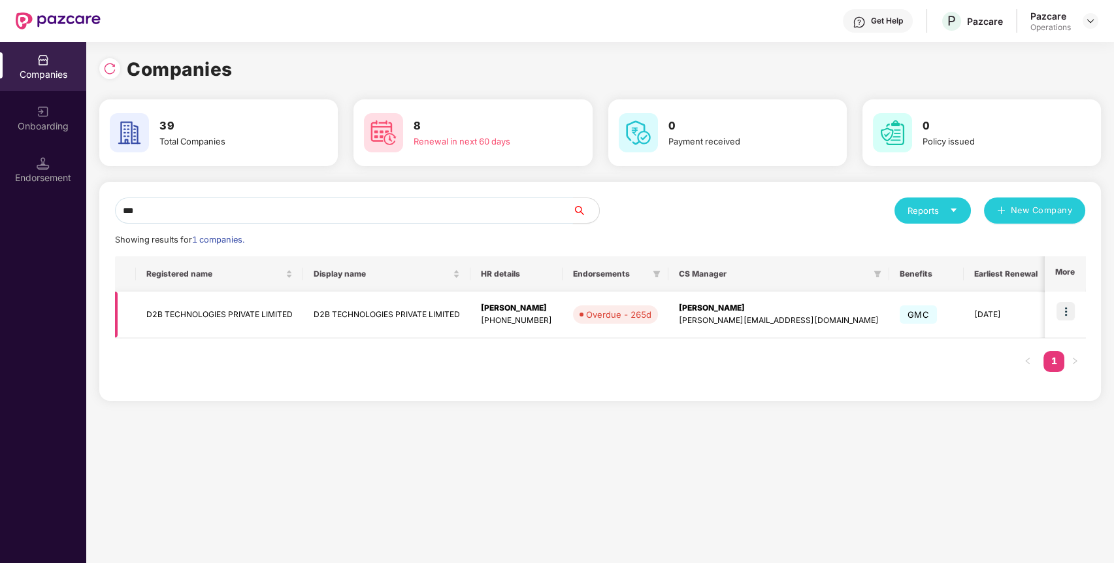
type input "***"
click at [1067, 308] on img at bounding box center [1066, 311] width 18 height 18
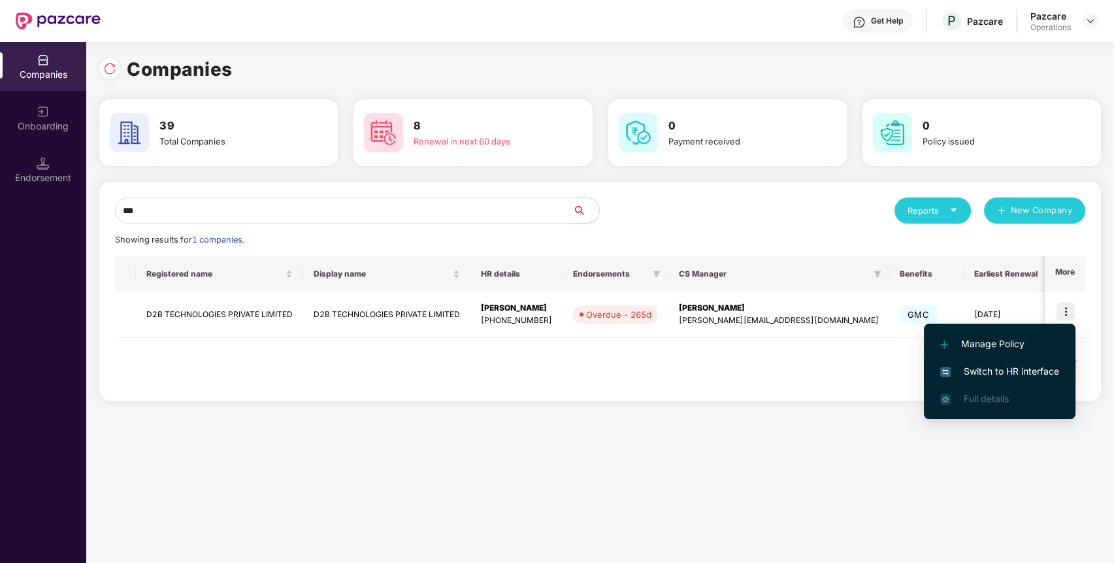
click at [1017, 371] on span "Switch to HR interface" at bounding box center [999, 371] width 119 height 14
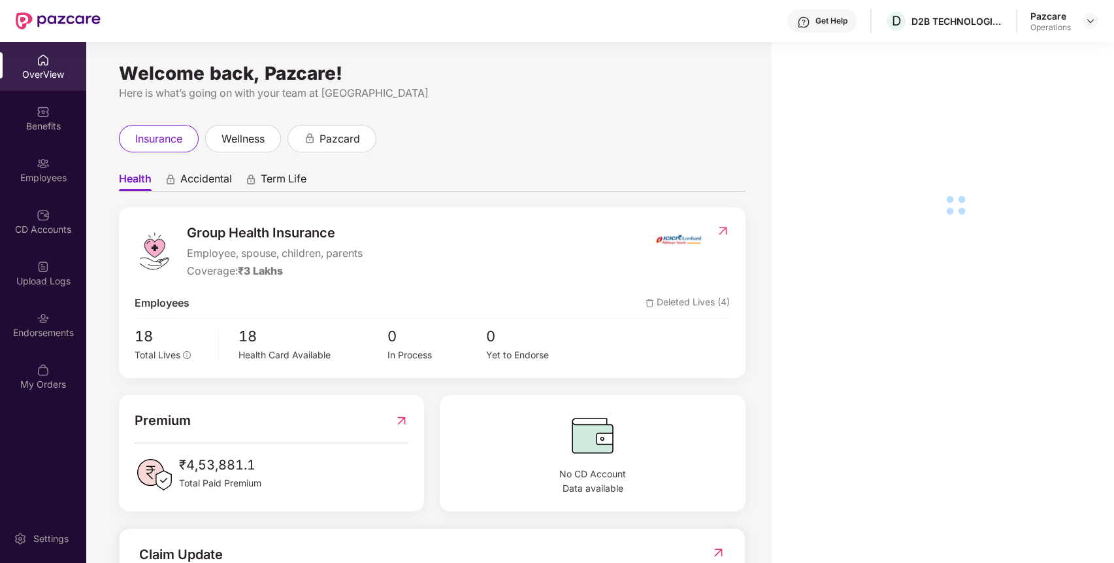
click at [41, 342] on div "Endorsements" at bounding box center [43, 324] width 86 height 49
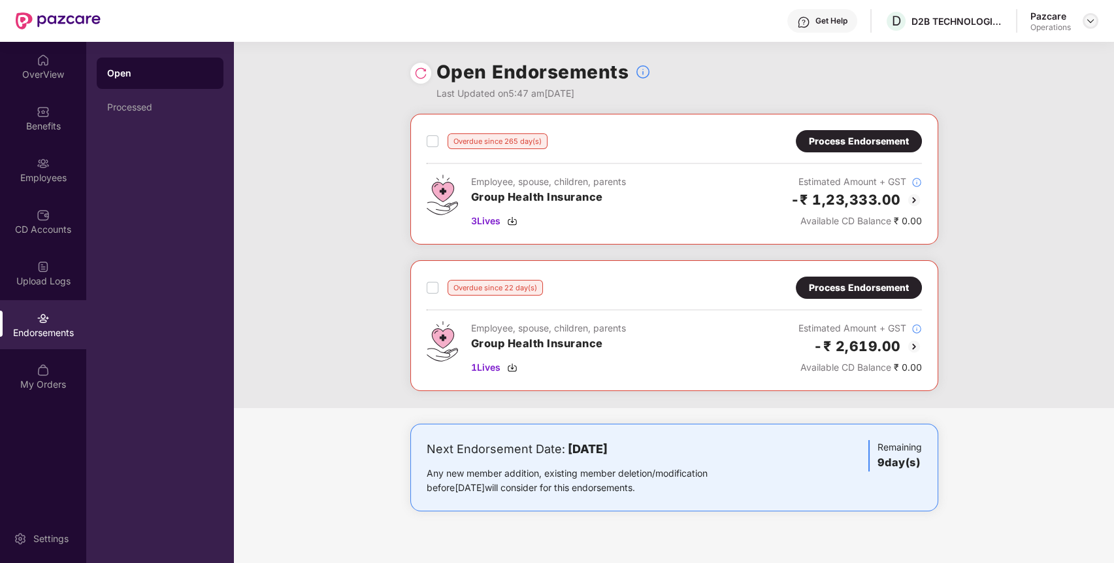
click at [1088, 20] on img at bounding box center [1091, 21] width 10 height 10
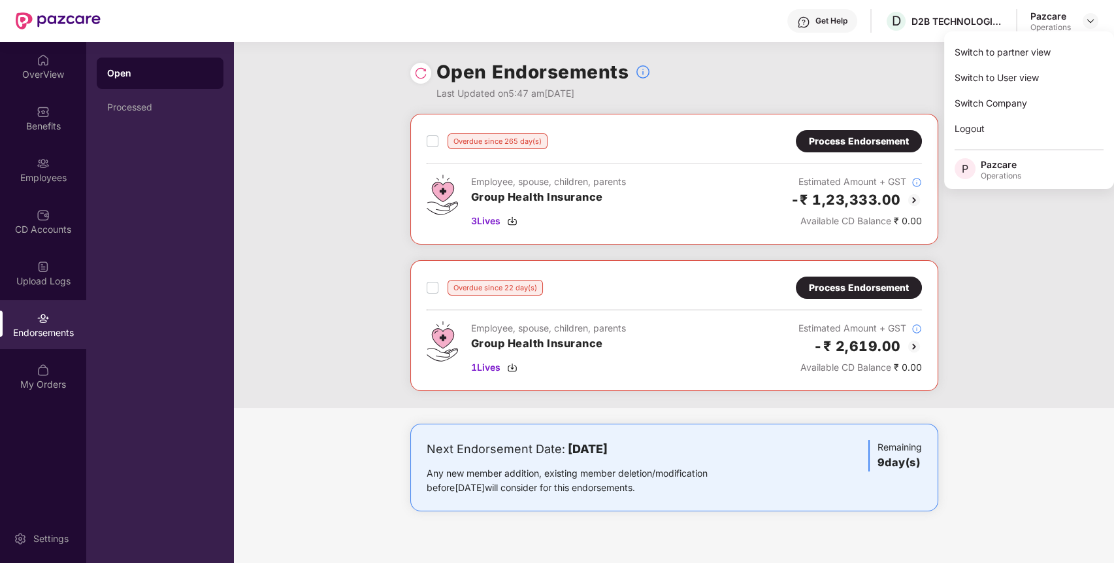
click at [1035, 37] on div "Switch to partner view Switch to User view Switch Company Logout P Pazcare Oper…" at bounding box center [1029, 110] width 170 height 158
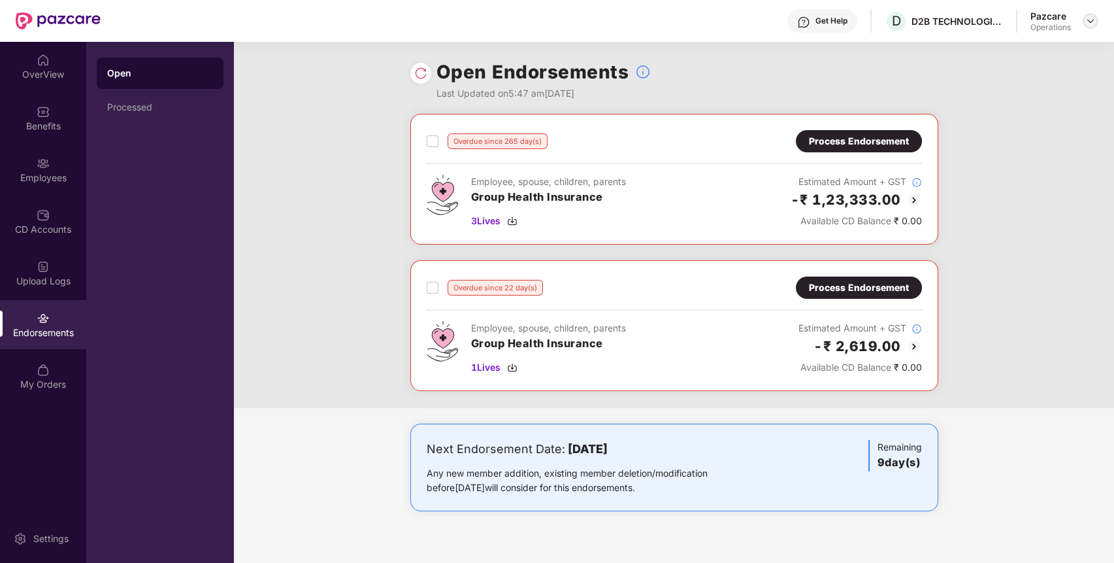
click at [1093, 21] on img at bounding box center [1091, 21] width 10 height 10
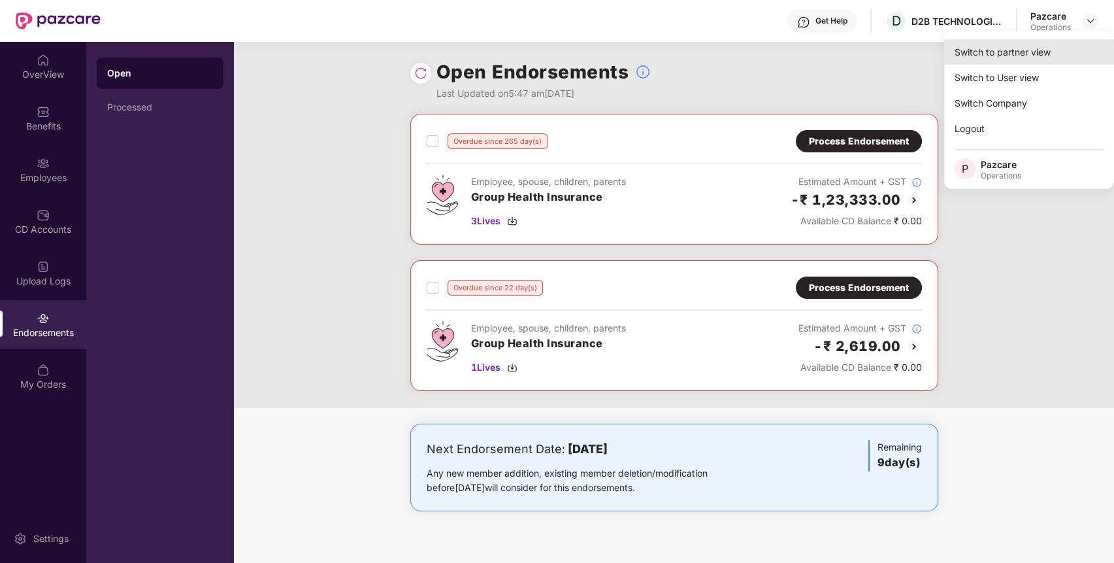
click at [1062, 47] on div "Switch to partner view" at bounding box center [1029, 51] width 170 height 25
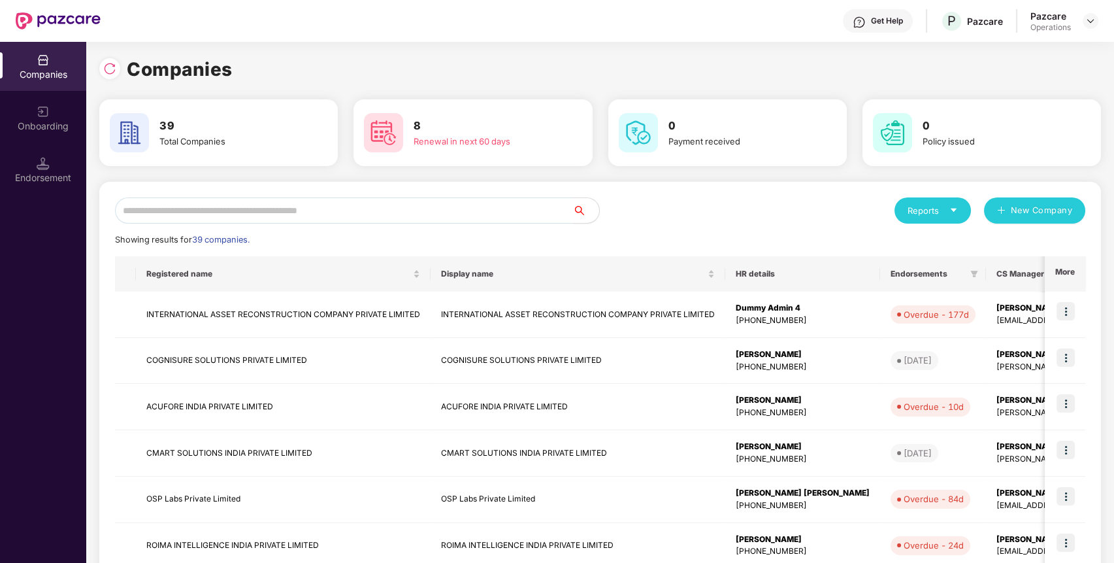
click at [548, 214] on input "text" at bounding box center [344, 210] width 458 height 26
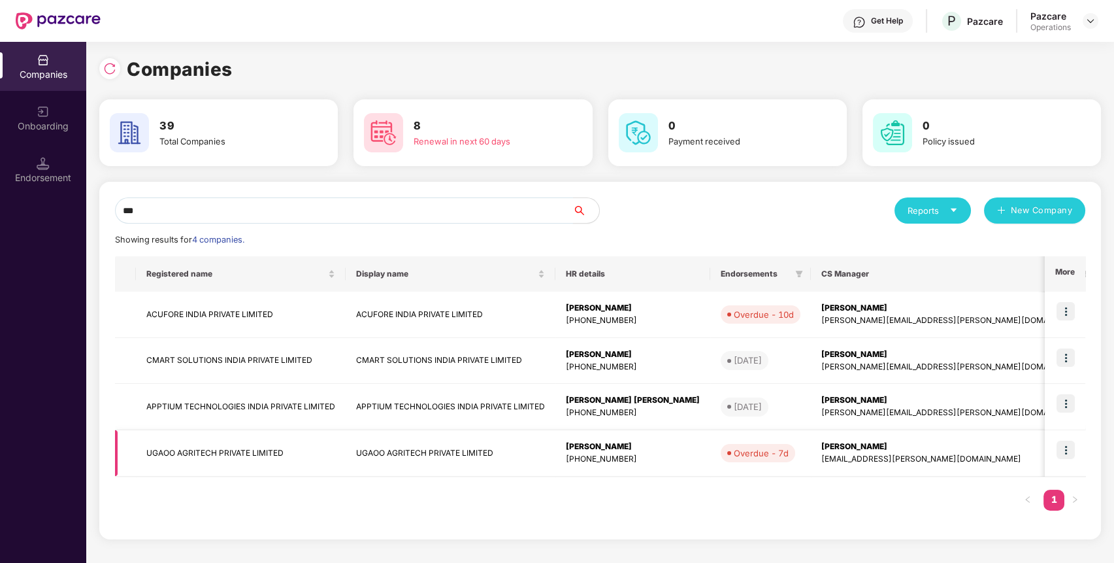
type input "***"
click at [1079, 443] on td at bounding box center [1065, 453] width 41 height 46
click at [1065, 444] on img at bounding box center [1066, 449] width 18 height 18
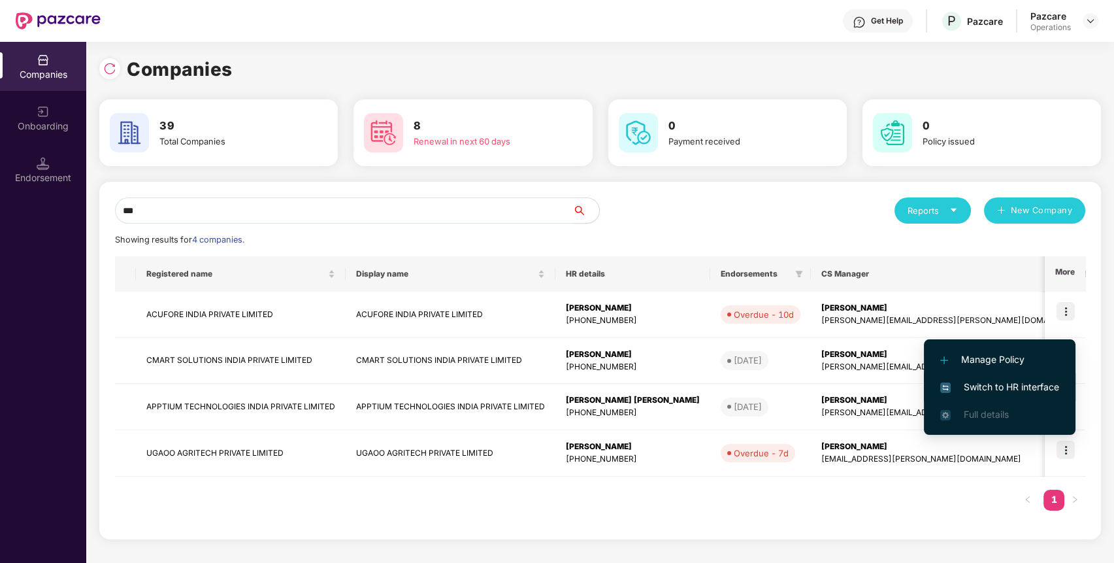
click at [1006, 373] on li "Switch to HR interface" at bounding box center [1000, 386] width 152 height 27
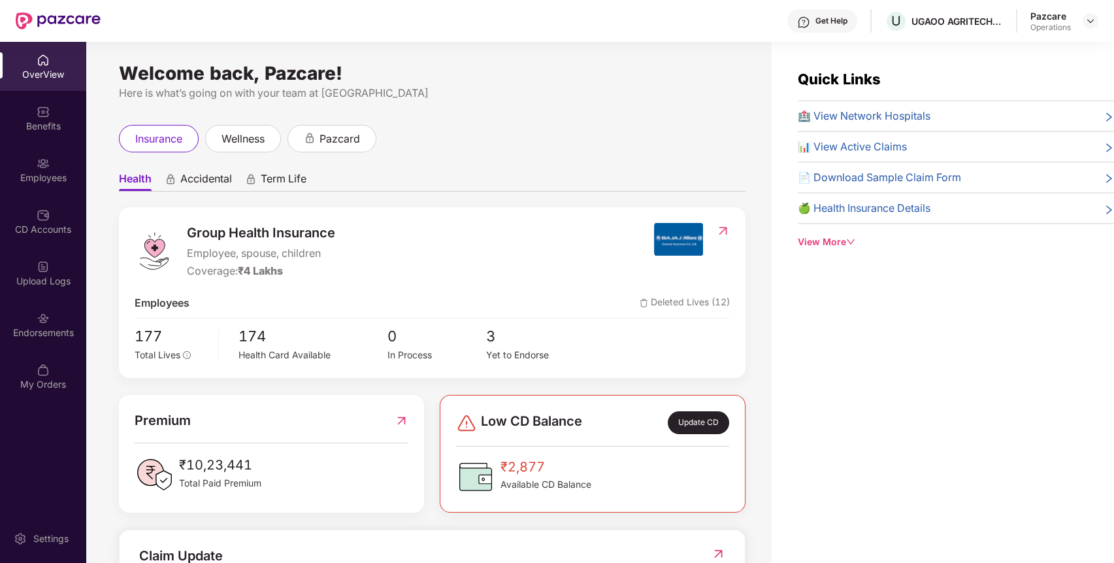
click at [36, 326] on div "Endorsements" at bounding box center [43, 332] width 86 height 13
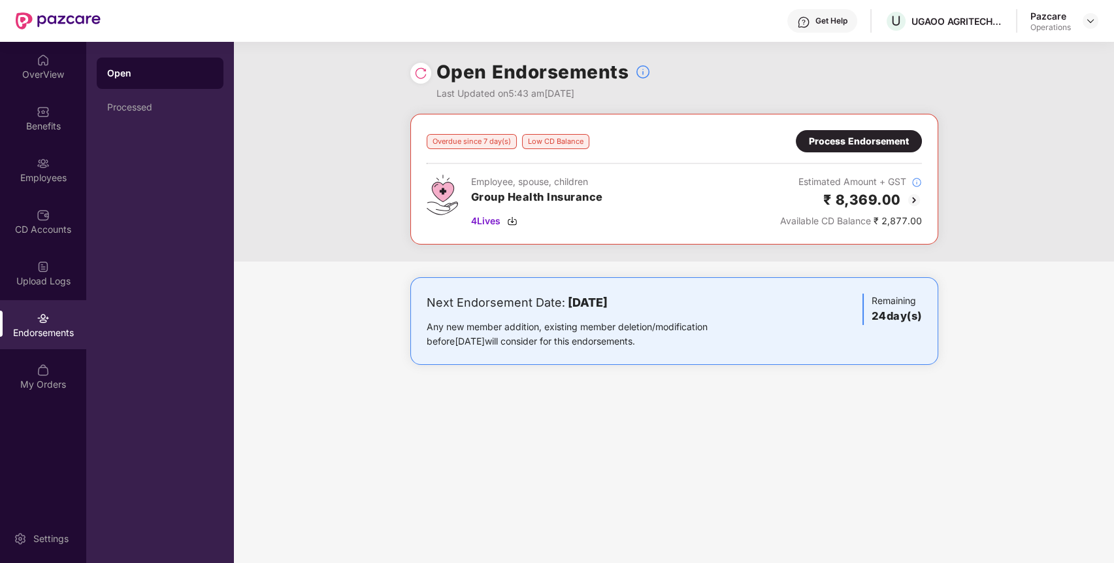
click at [1089, 10] on div "Pazcare Operations" at bounding box center [1065, 21] width 68 height 23
click at [1089, 24] on img at bounding box center [1091, 21] width 10 height 10
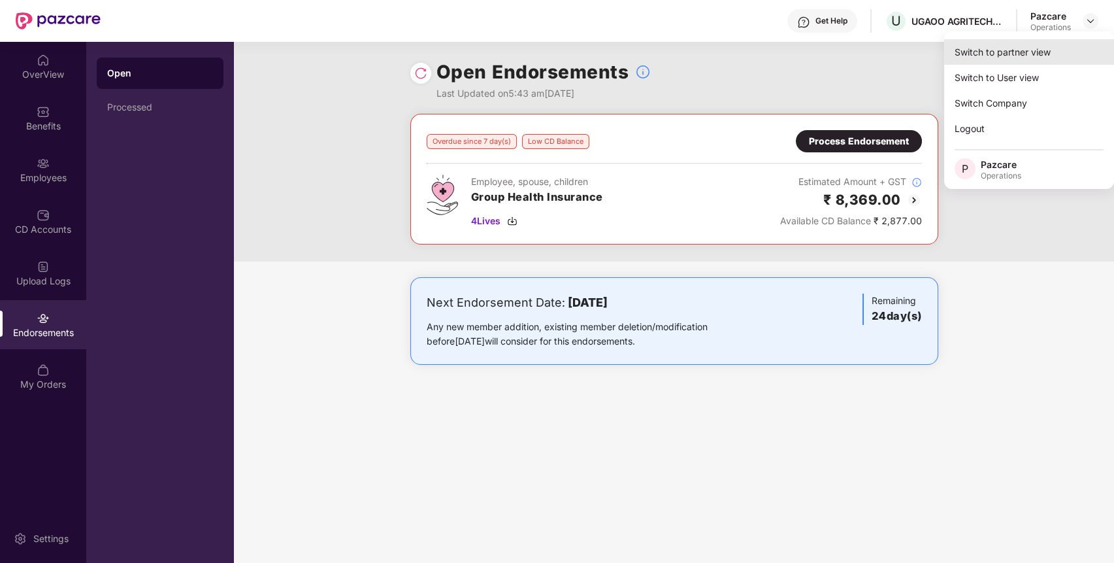
click at [1022, 50] on div "Switch to partner view" at bounding box center [1029, 51] width 170 height 25
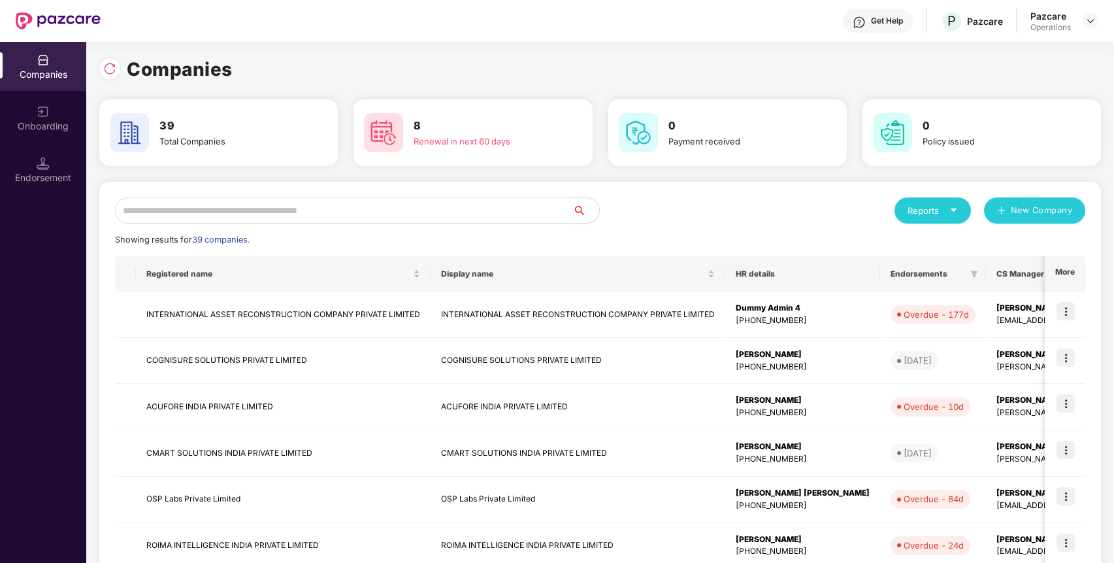
click at [454, 210] on input "text" at bounding box center [344, 210] width 458 height 26
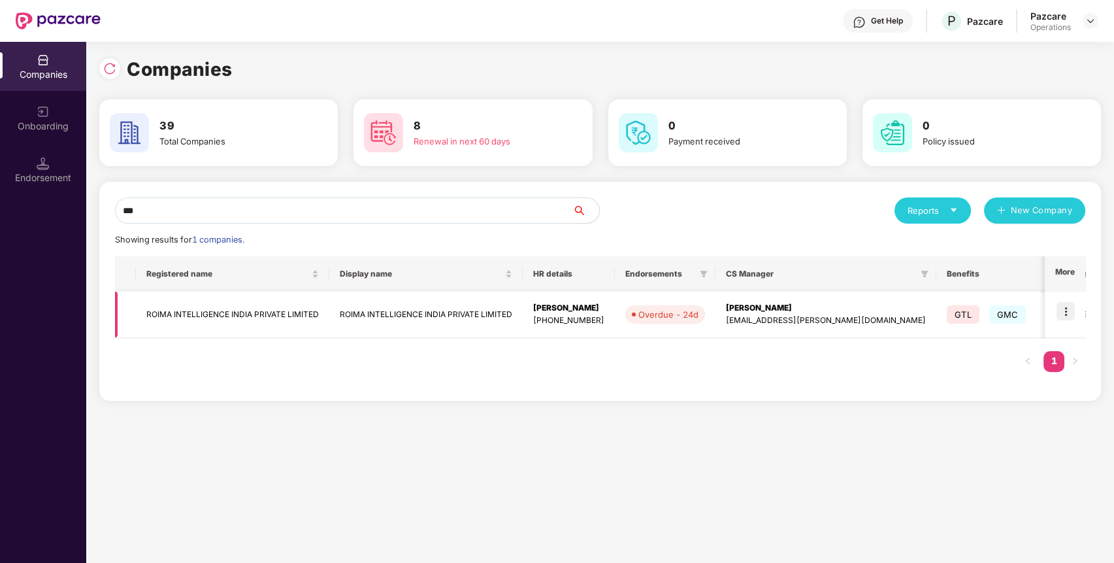
type input "***"
click at [1069, 307] on img at bounding box center [1066, 311] width 18 height 18
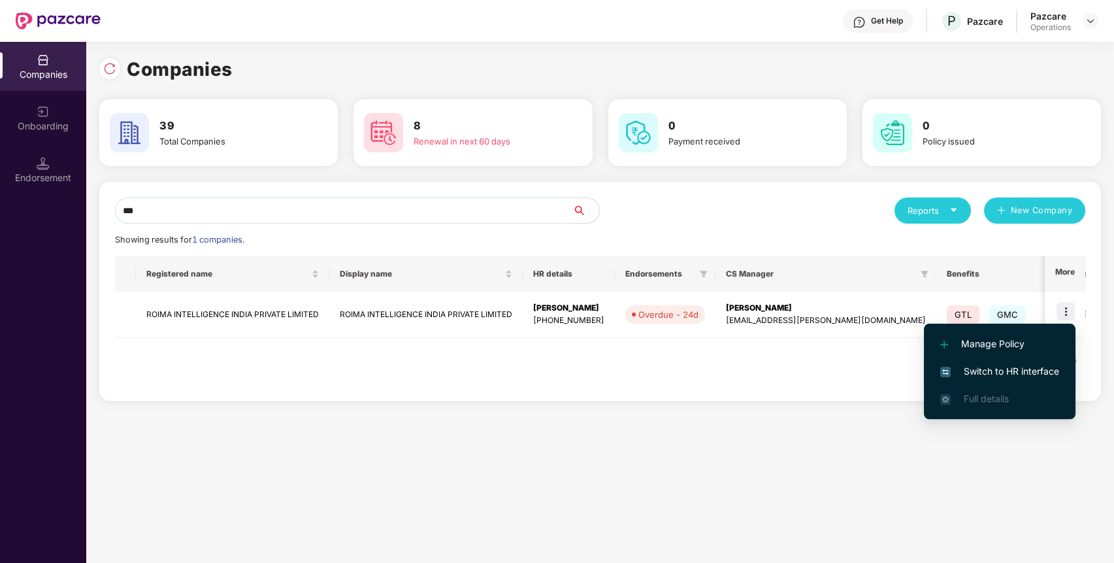
click at [1006, 373] on span "Switch to HR interface" at bounding box center [999, 371] width 119 height 14
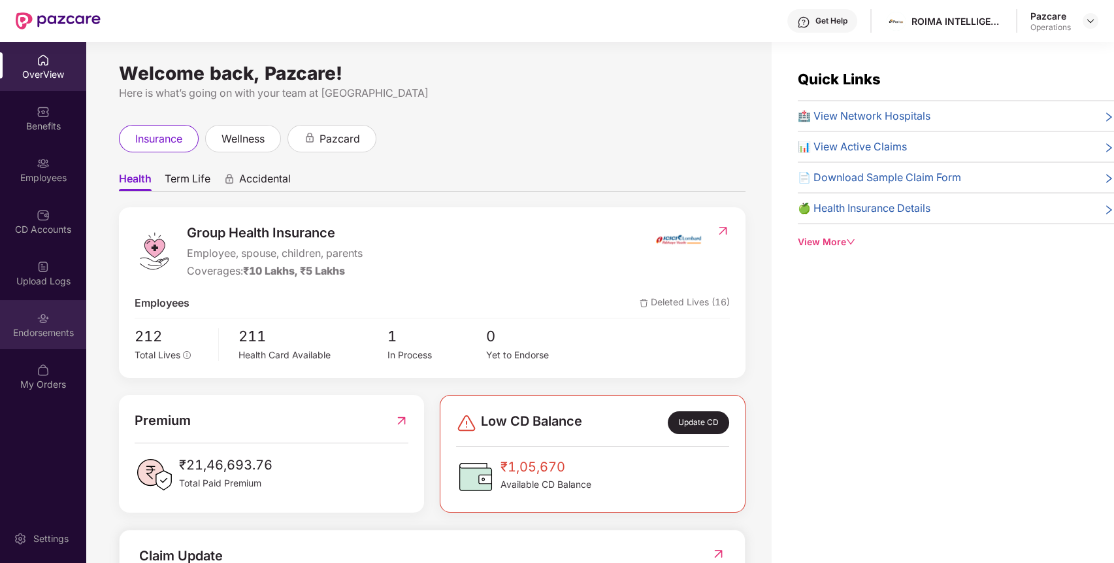
click at [41, 339] on div "Endorsements" at bounding box center [43, 324] width 86 height 49
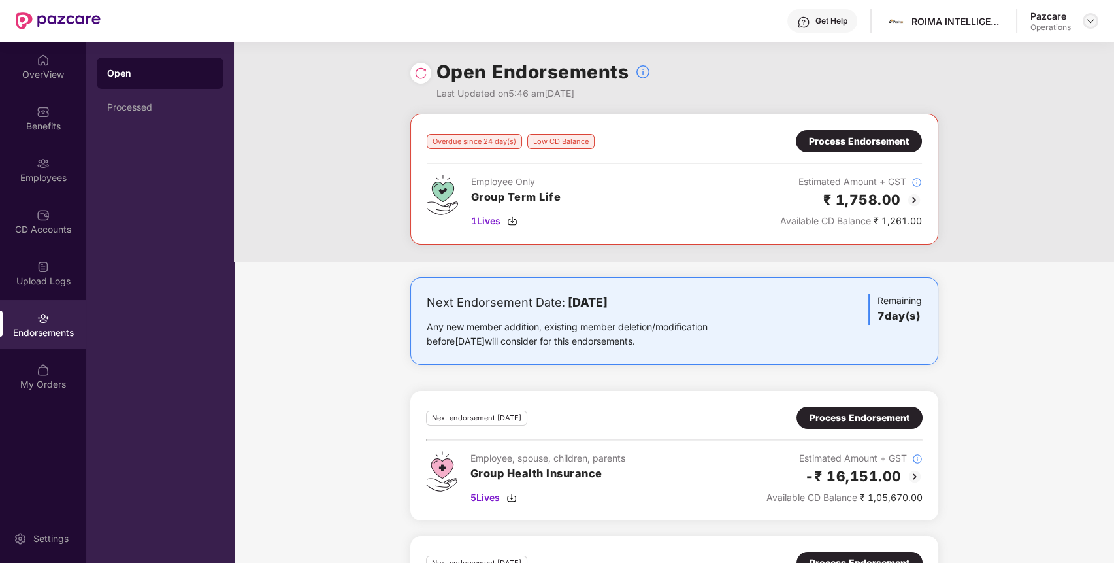
click at [1091, 21] on img at bounding box center [1091, 21] width 10 height 10
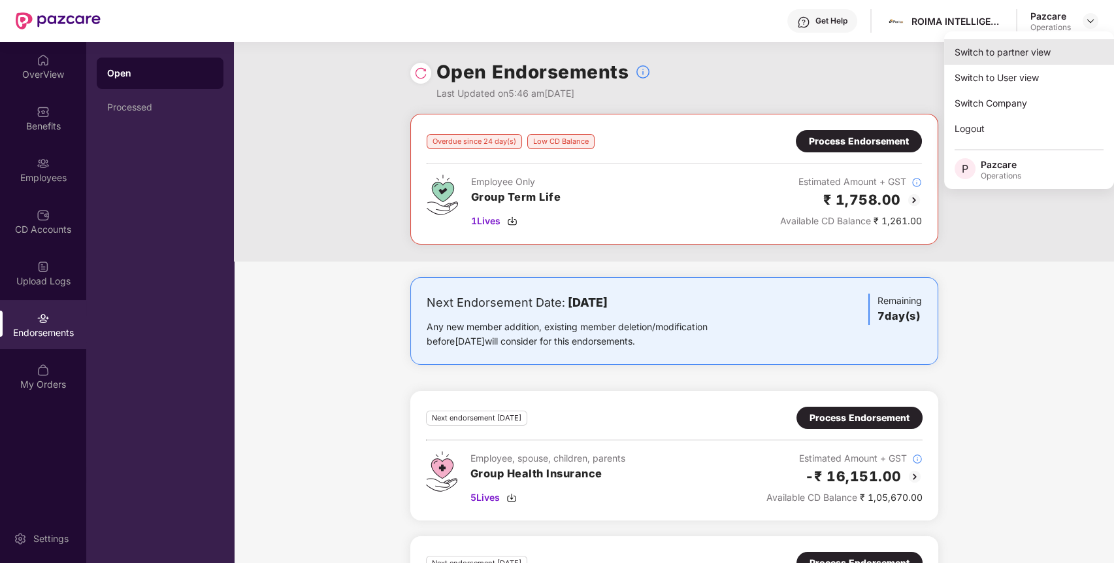
click at [1038, 60] on div "Switch to partner view" at bounding box center [1029, 51] width 170 height 25
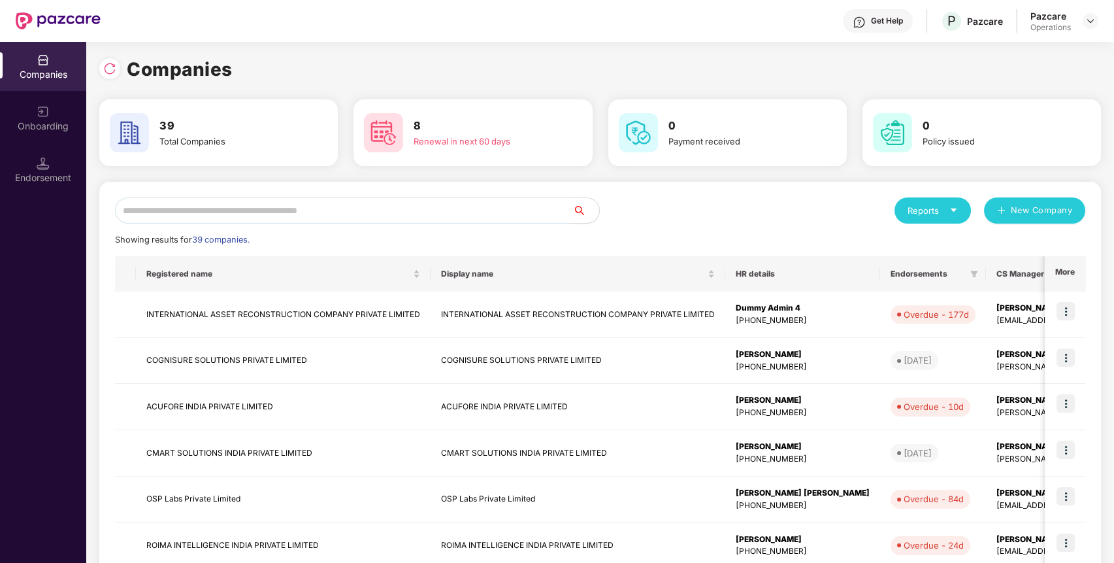
click at [495, 204] on input "text" at bounding box center [344, 210] width 458 height 26
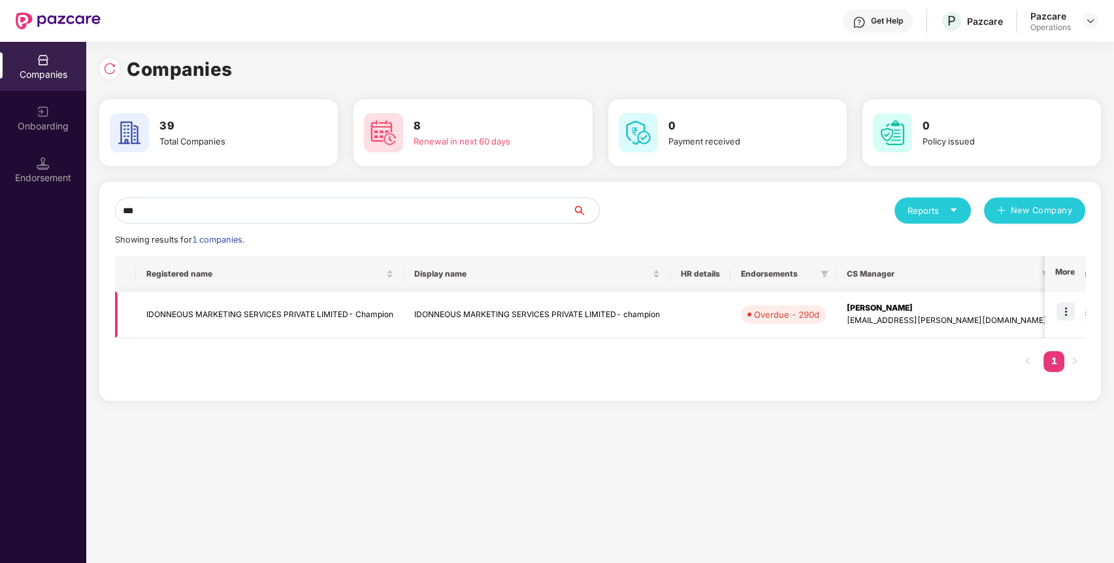
type input "***"
click at [1067, 303] on img at bounding box center [1066, 311] width 18 height 18
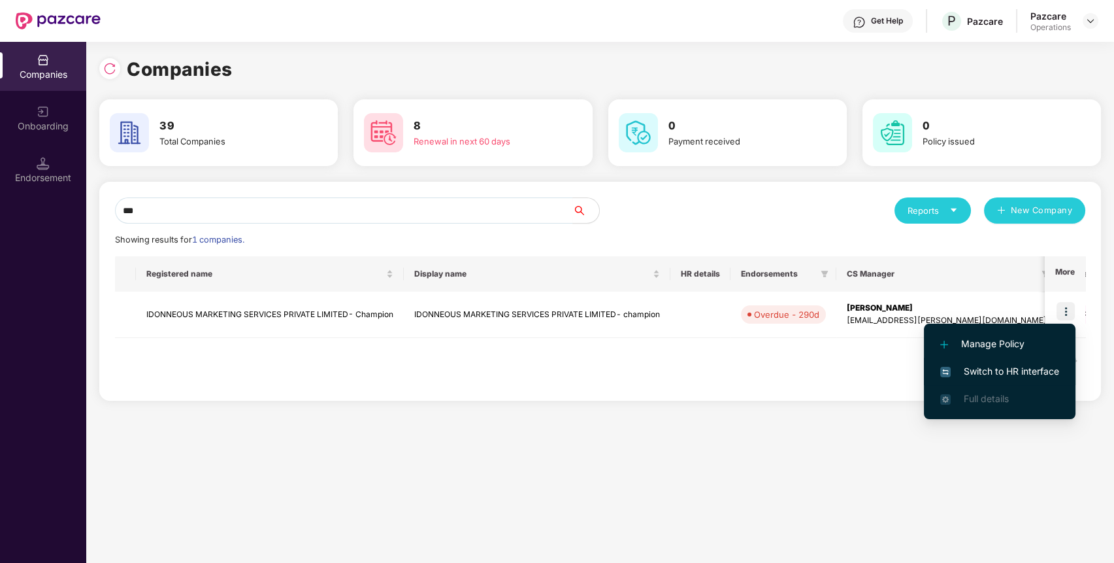
click at [1051, 371] on span "Switch to HR interface" at bounding box center [999, 371] width 119 height 14
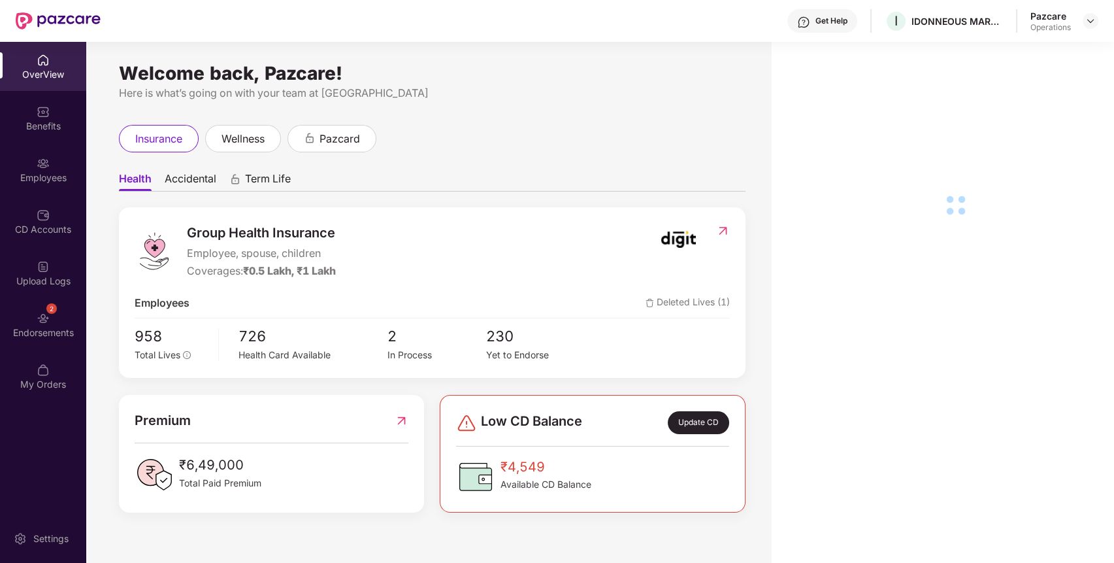
click at [19, 335] on div "Endorsements" at bounding box center [43, 332] width 86 height 13
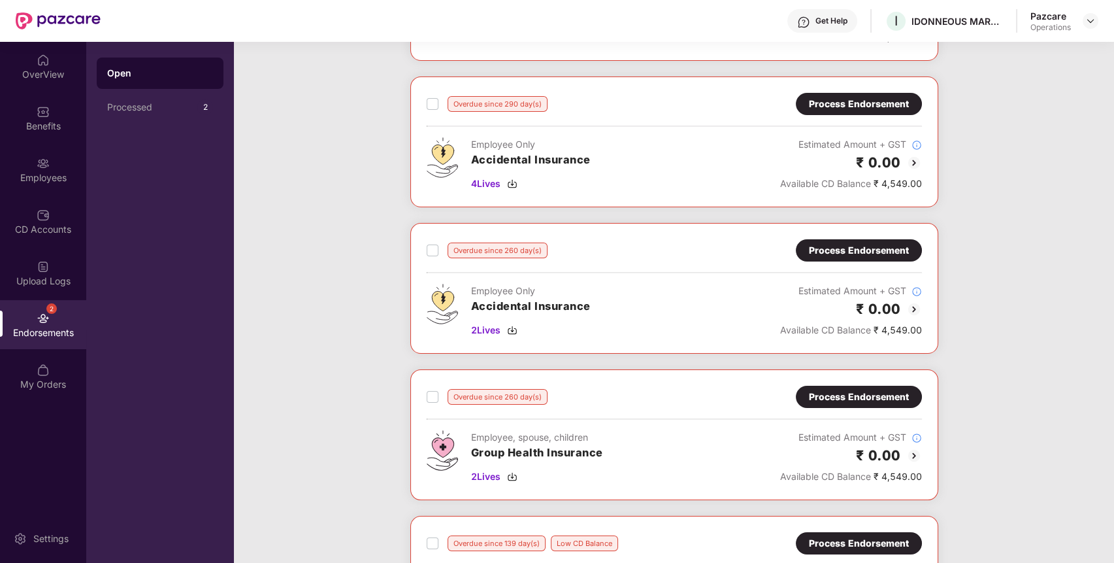
scroll to position [184, 0]
